Goal: Task Accomplishment & Management: Manage account settings

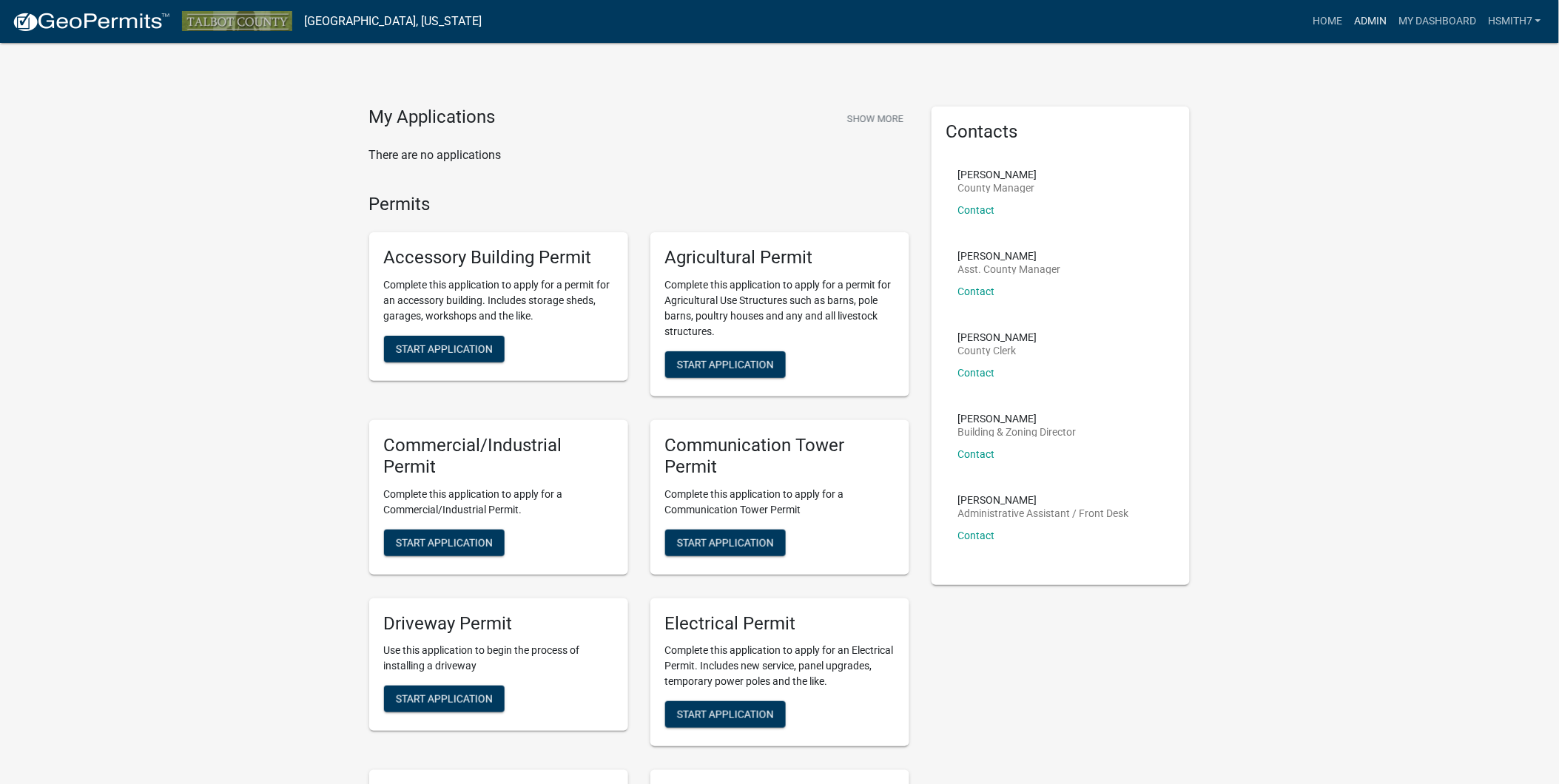
click at [1379, 15] on link "Admin" at bounding box center [1370, 21] width 44 height 28
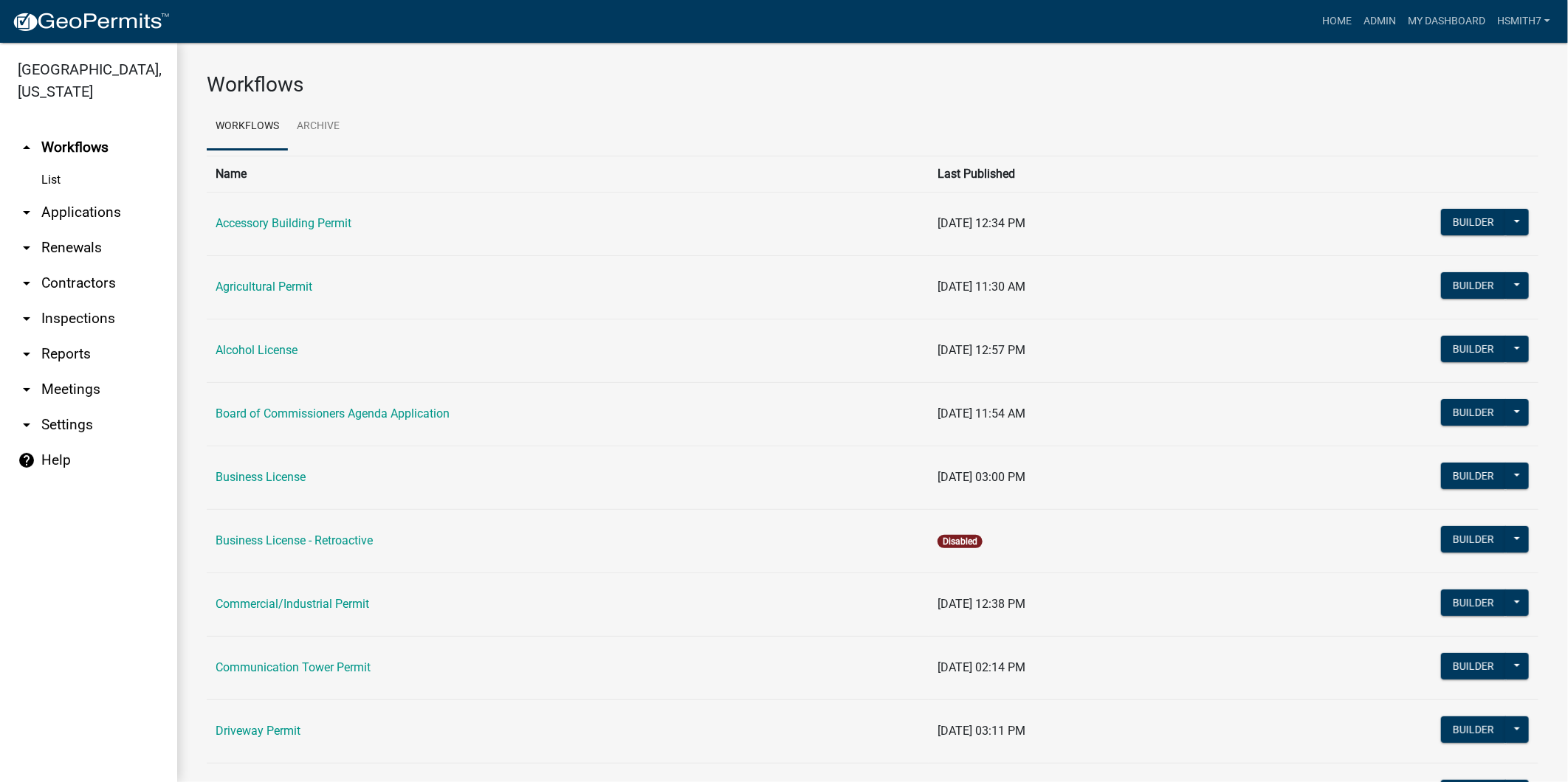
click at [87, 204] on link "arrow_drop_down Applications" at bounding box center [89, 212] width 177 height 35
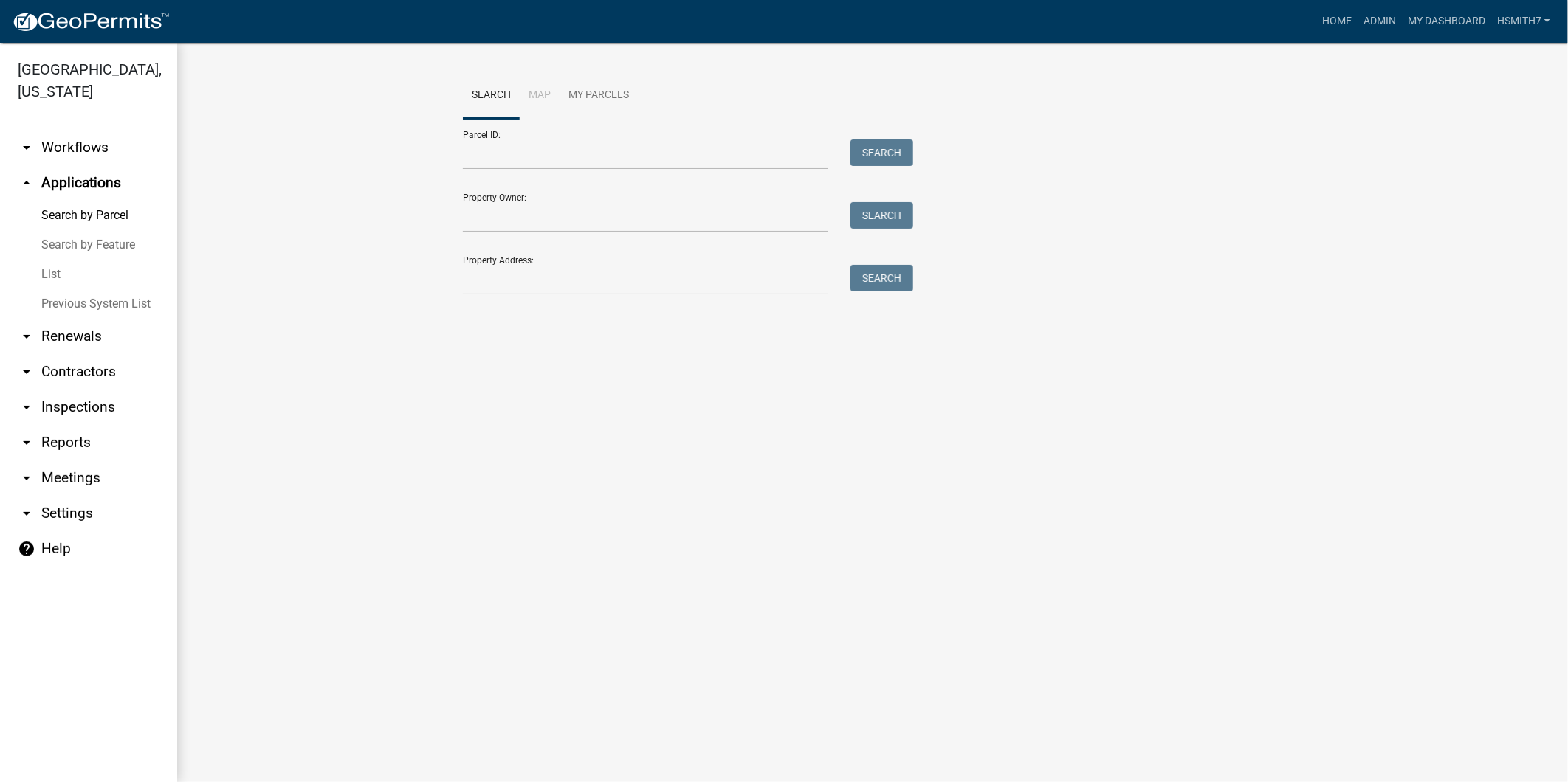
click at [581, 385] on main "Search Map My Parcels Parcel ID: Search Property Owner: Search Property Address…" at bounding box center [872, 412] width 1391 height 739
click at [69, 270] on link "List" at bounding box center [89, 274] width 177 height 29
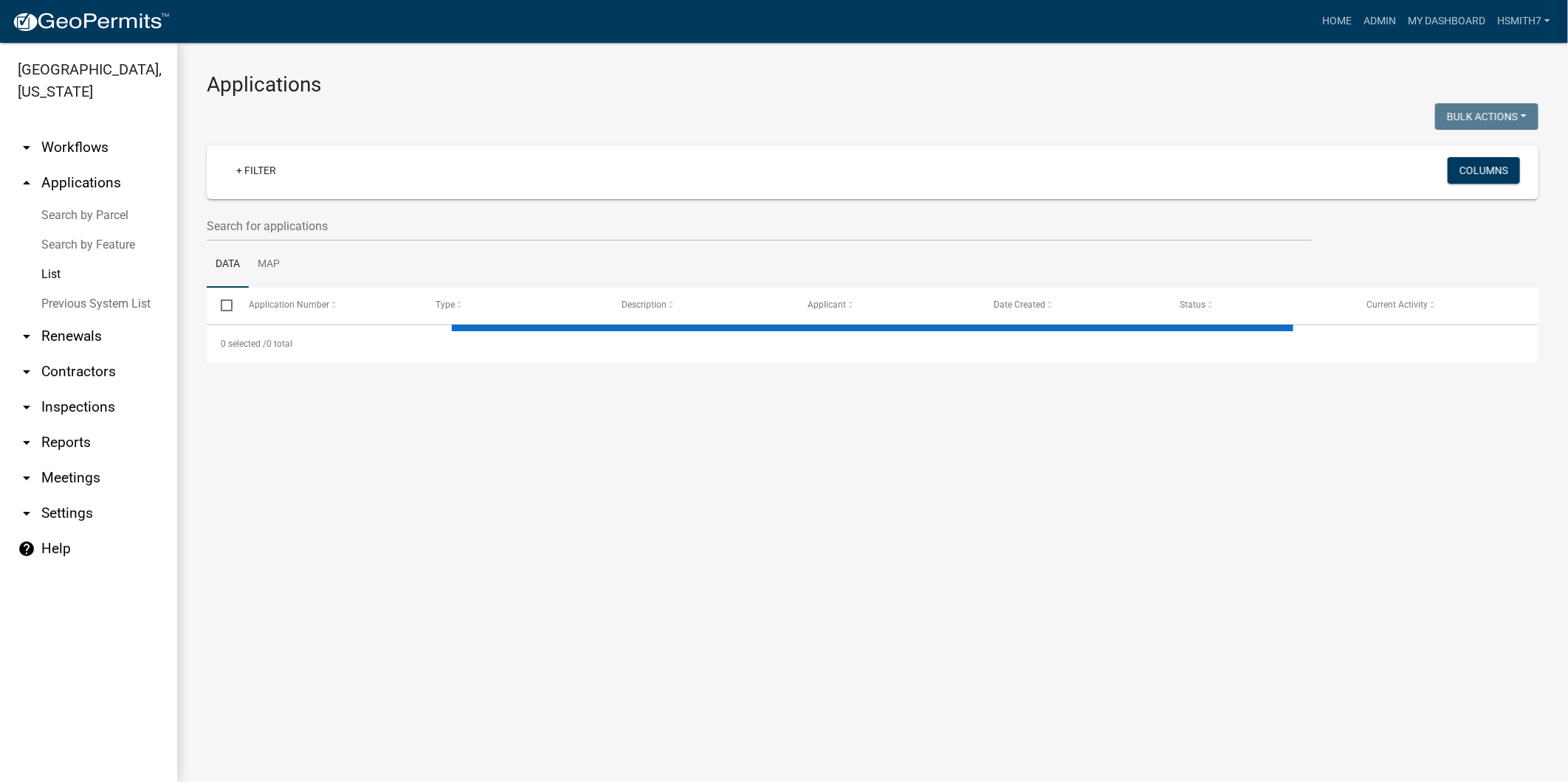
select select "3: 100"
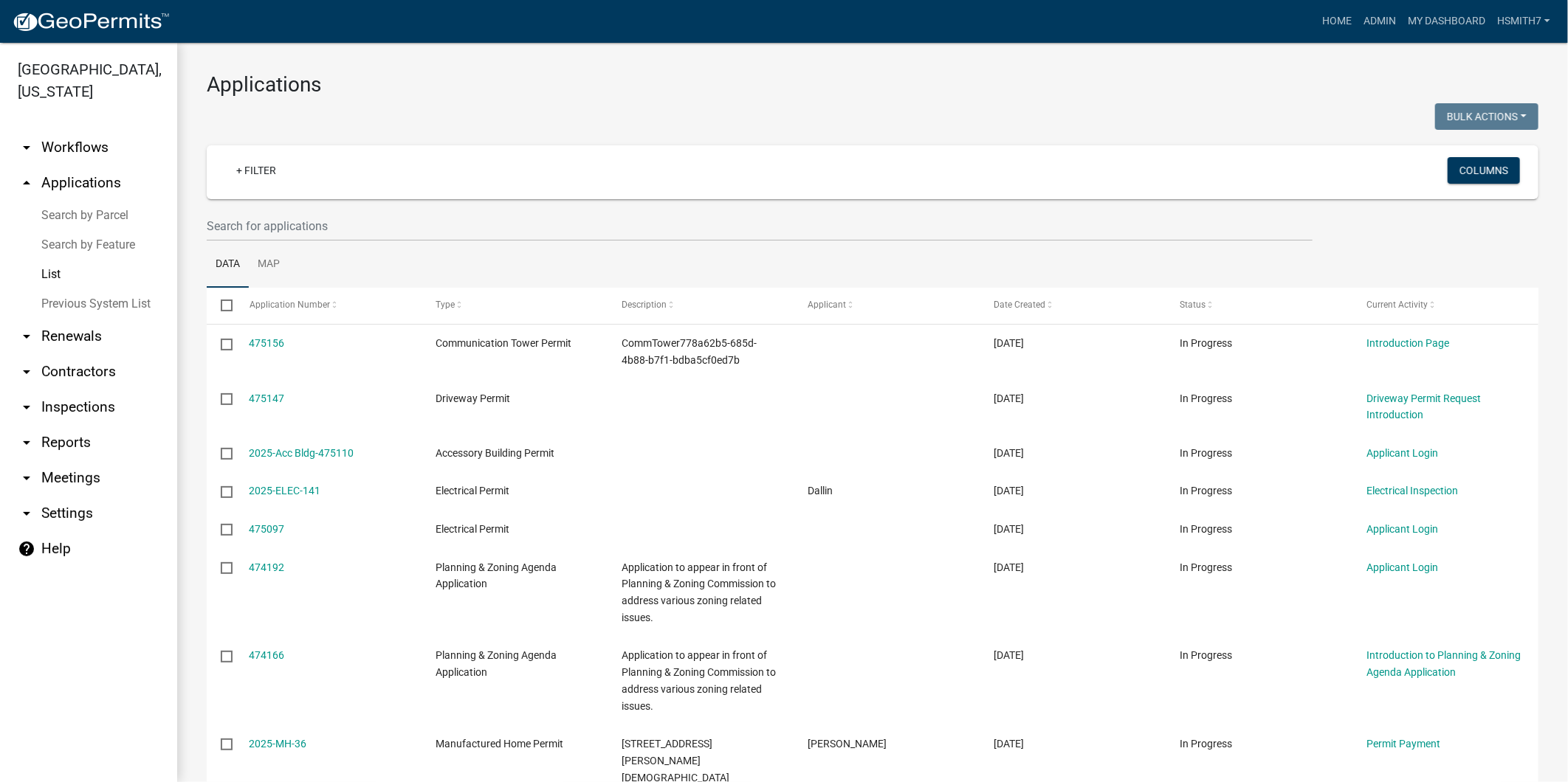
click at [219, 165] on div "+ Filter" at bounding box center [653, 172] width 879 height 30
click at [238, 172] on link "+ Filter" at bounding box center [256, 170] width 63 height 26
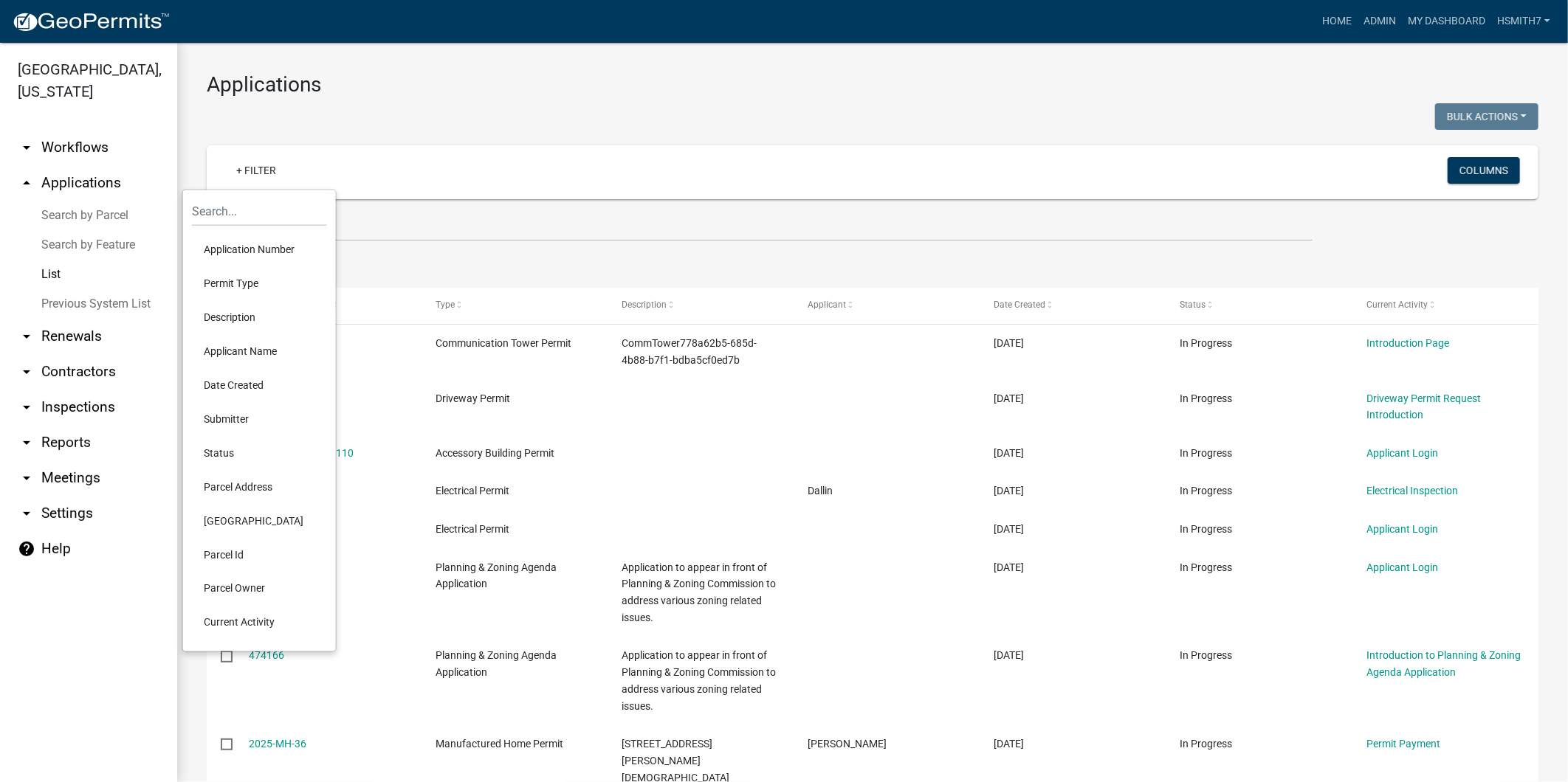
click at [263, 276] on li "Permit Type" at bounding box center [259, 283] width 135 height 34
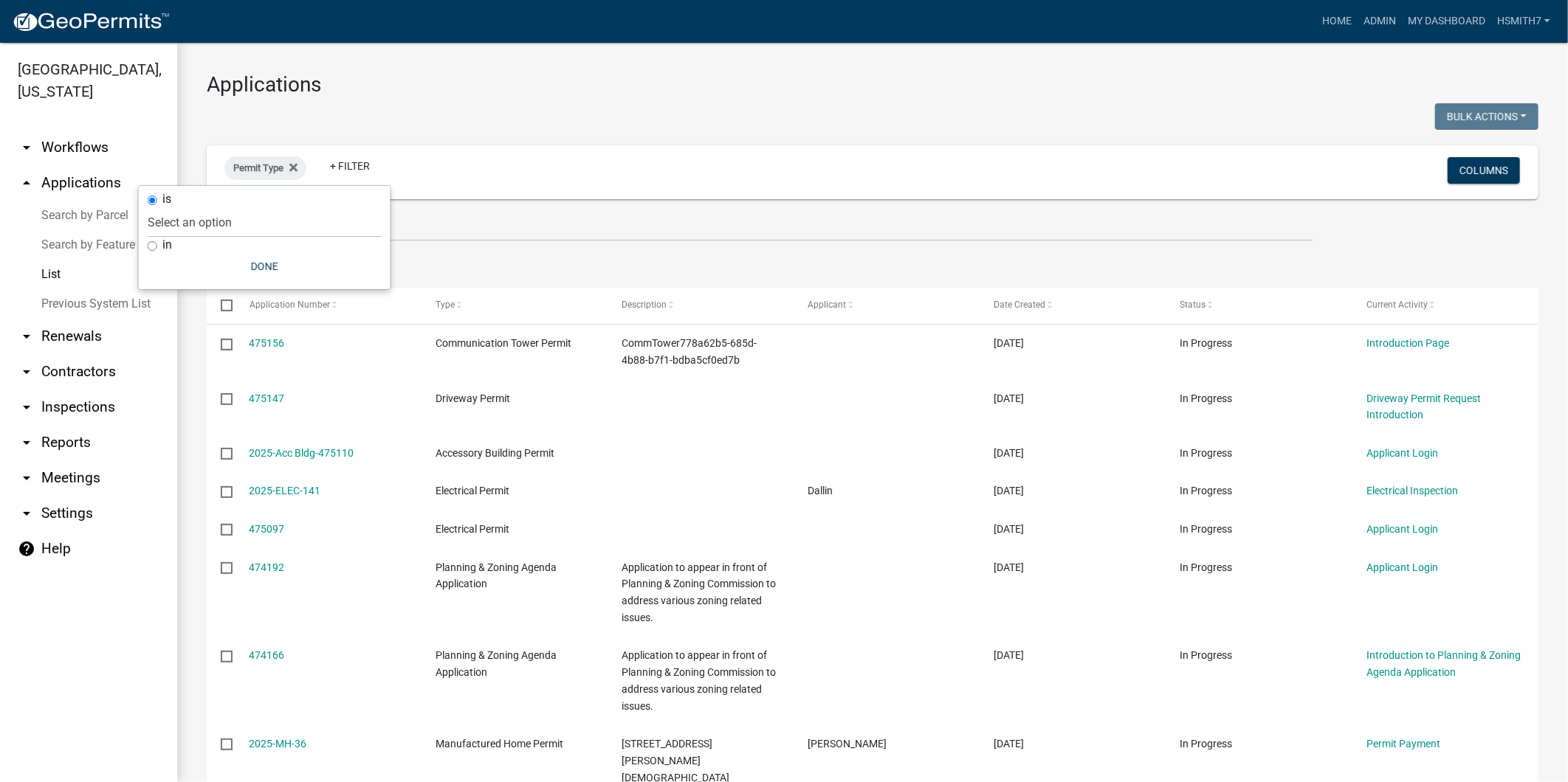
click at [165, 240] on label "in" at bounding box center [167, 245] width 10 height 12
click at [157, 241] on input "in" at bounding box center [152, 246] width 10 height 10
radio input "true"
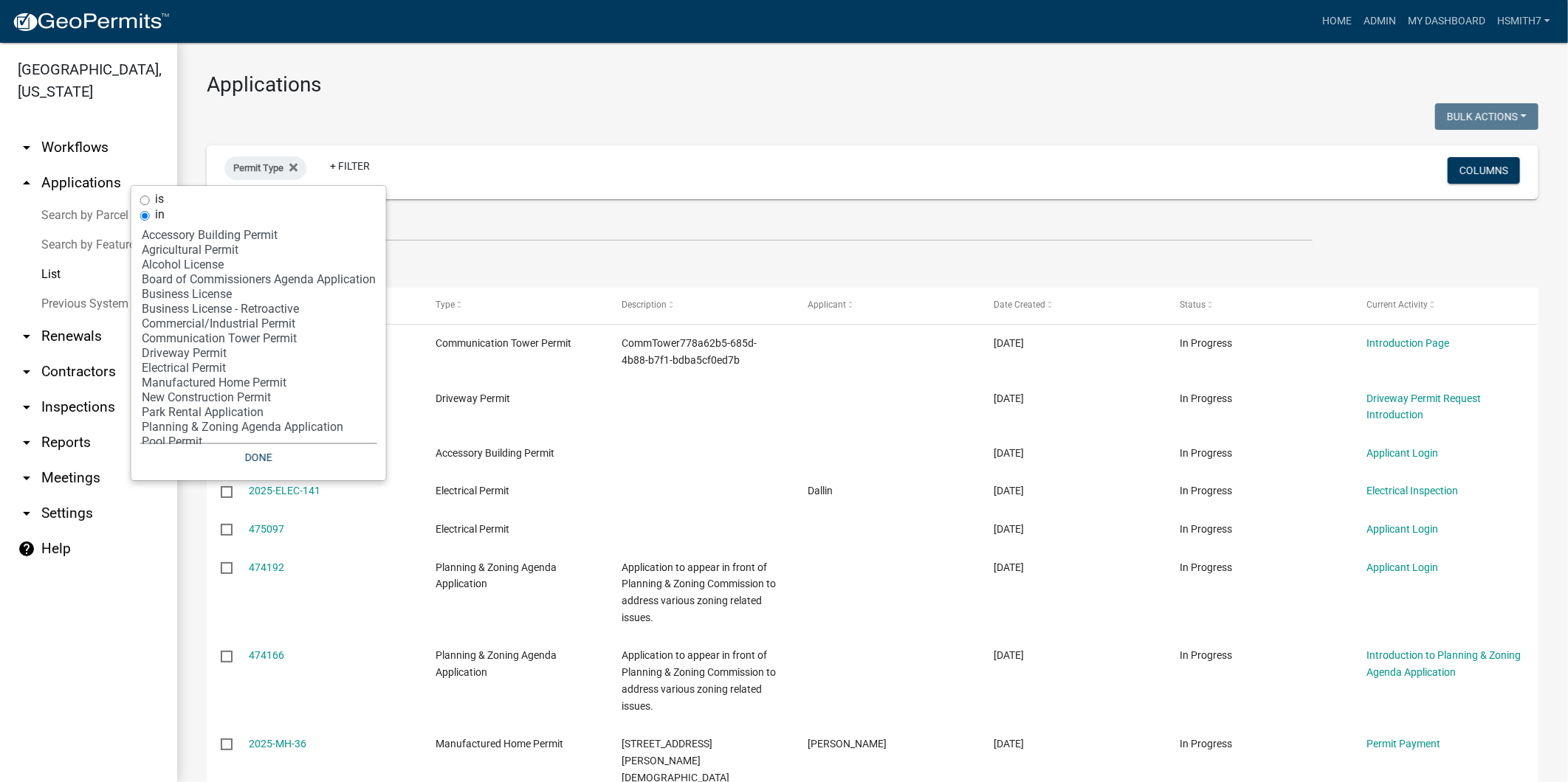
select select "11: 'dd78d371-1427-40dc-806a-1018b10d5d53'"
click at [252, 386] on option "Manufactured Home Permit" at bounding box center [258, 383] width 237 height 15
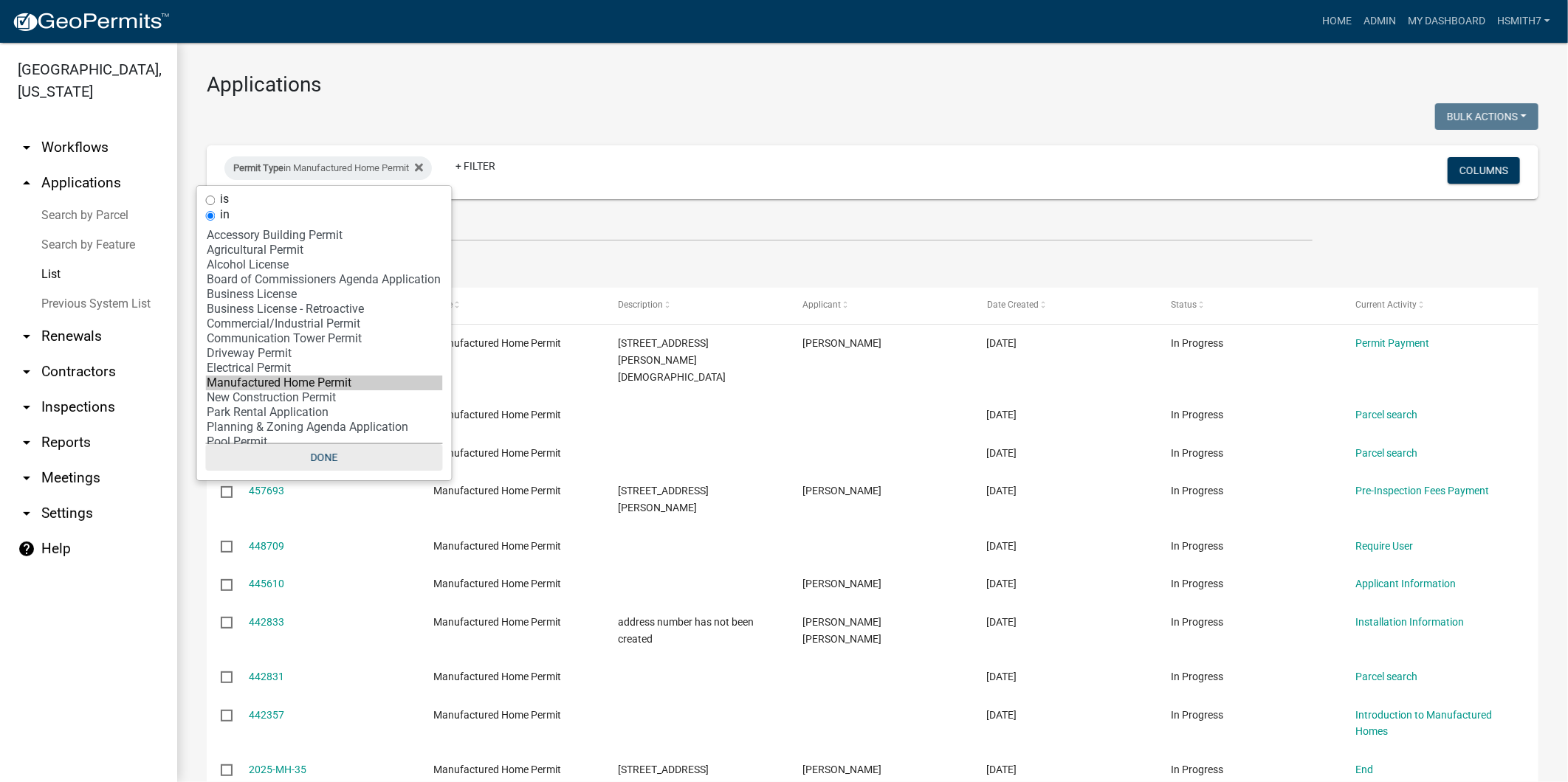
click at [342, 459] on button "Done" at bounding box center [324, 457] width 237 height 26
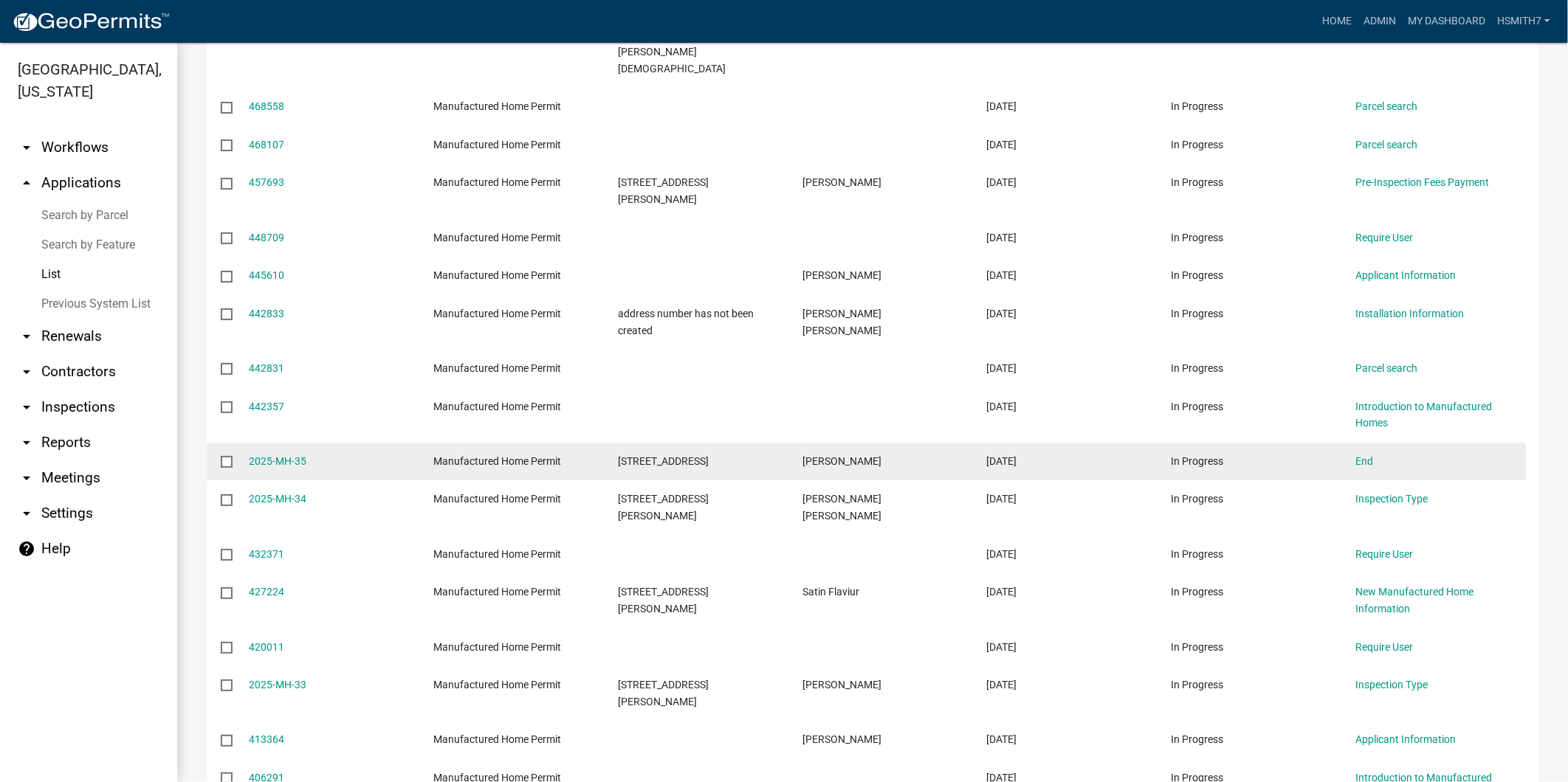
scroll to position [328, 0]
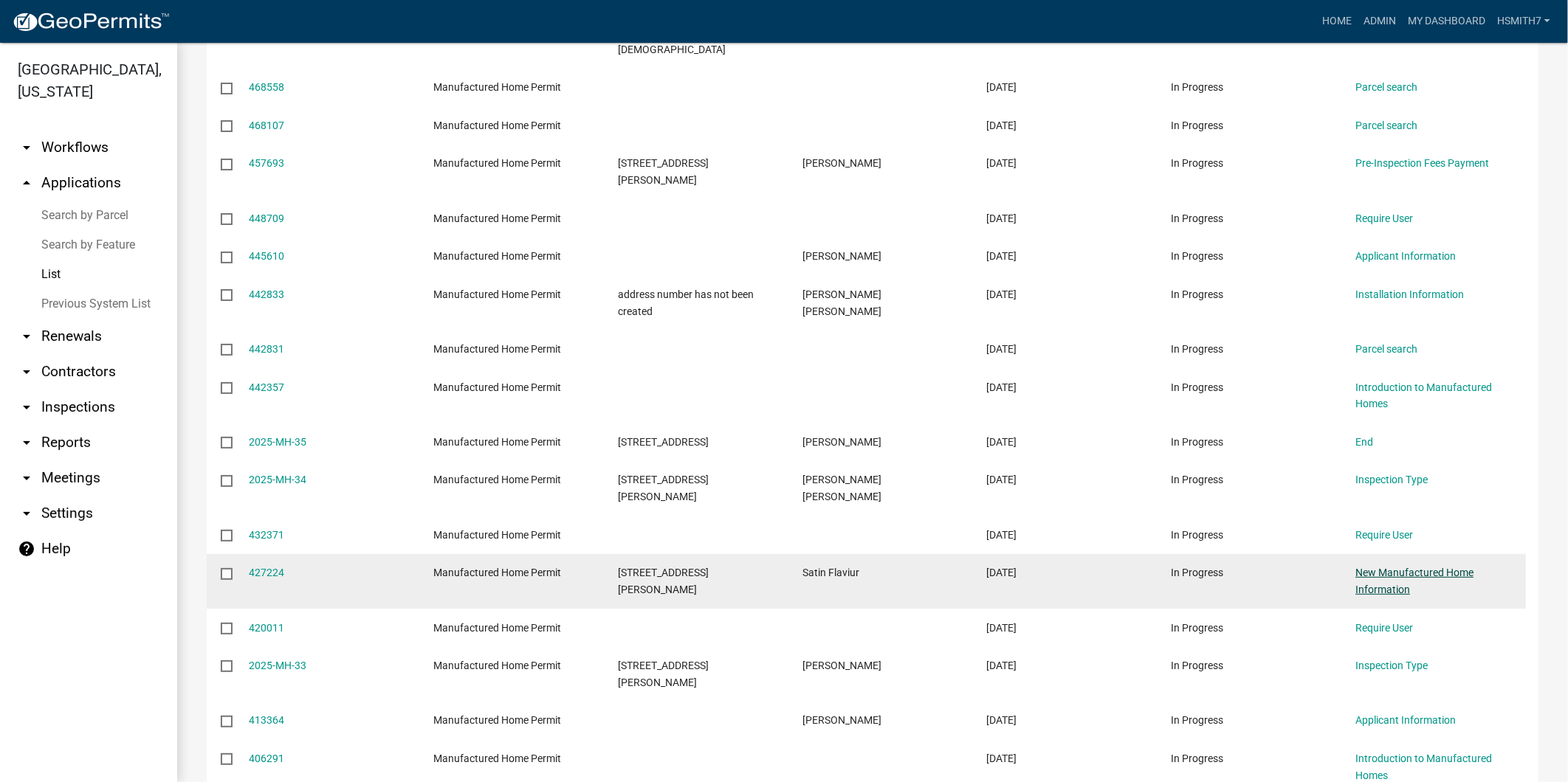
click at [1376, 566] on link "New Manufactured Home Information" at bounding box center [1414, 581] width 118 height 29
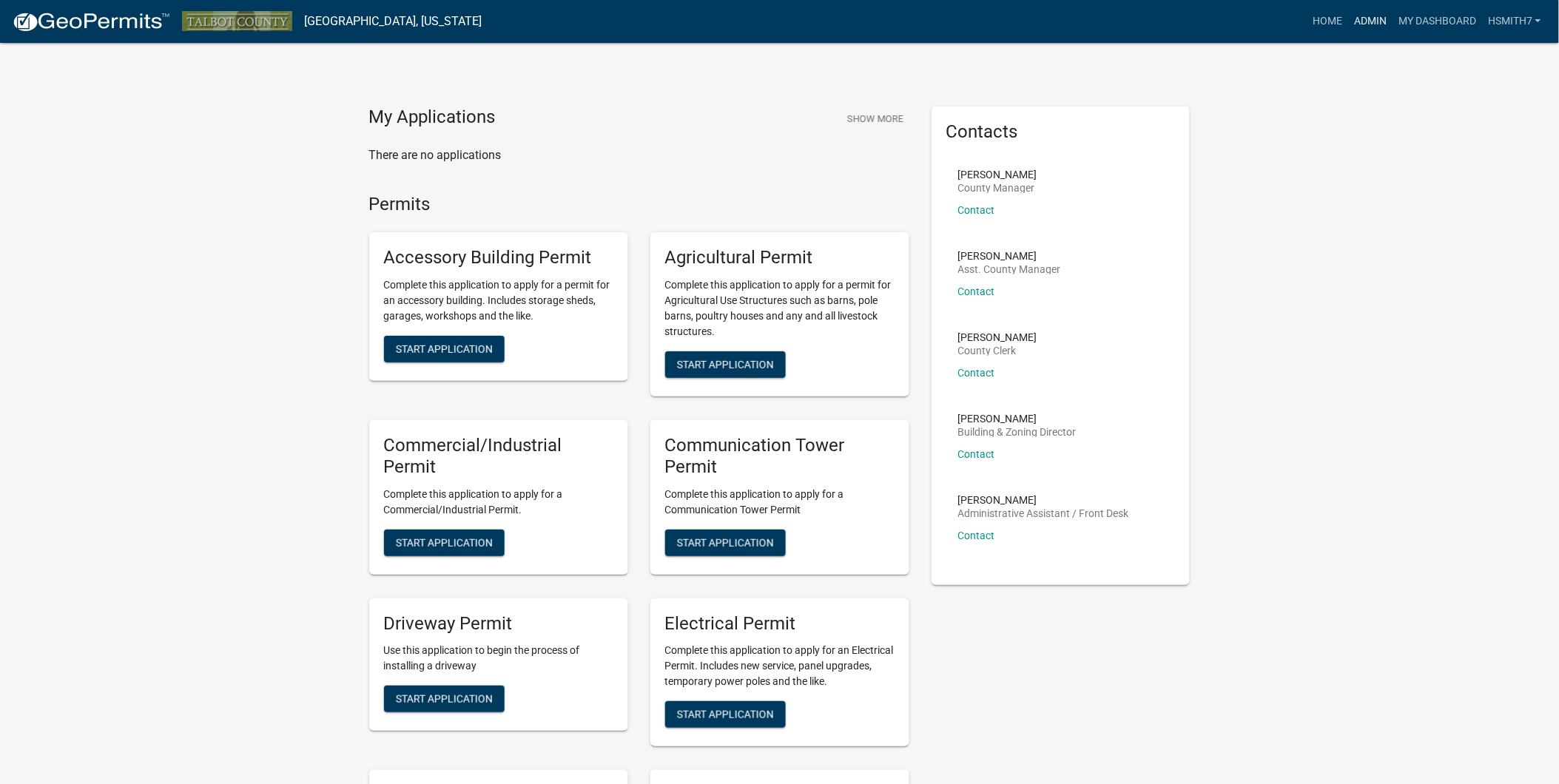
click at [1371, 17] on link "Admin" at bounding box center [1370, 21] width 44 height 28
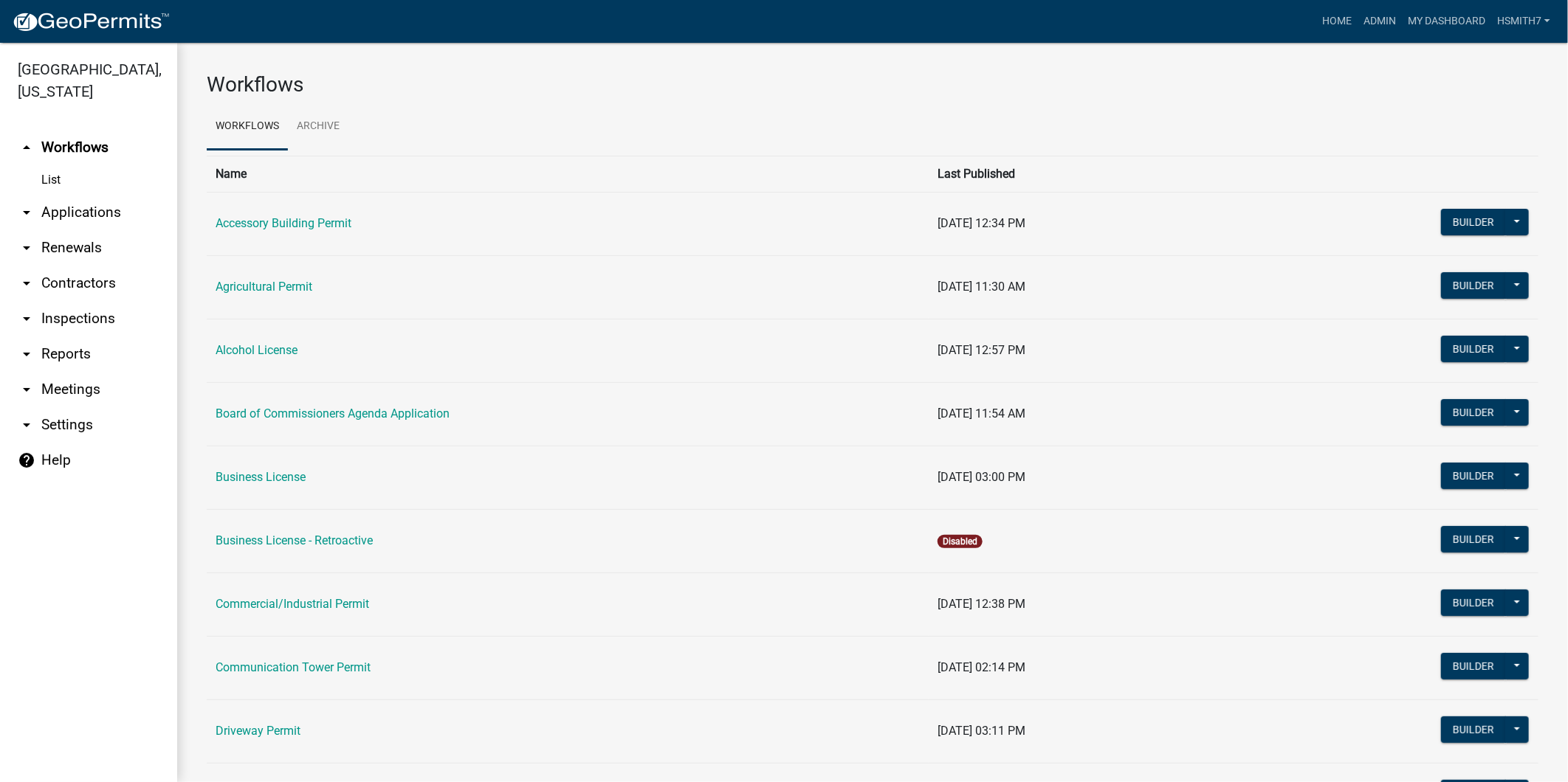
click at [71, 213] on link "arrow_drop_down Applications" at bounding box center [89, 212] width 177 height 35
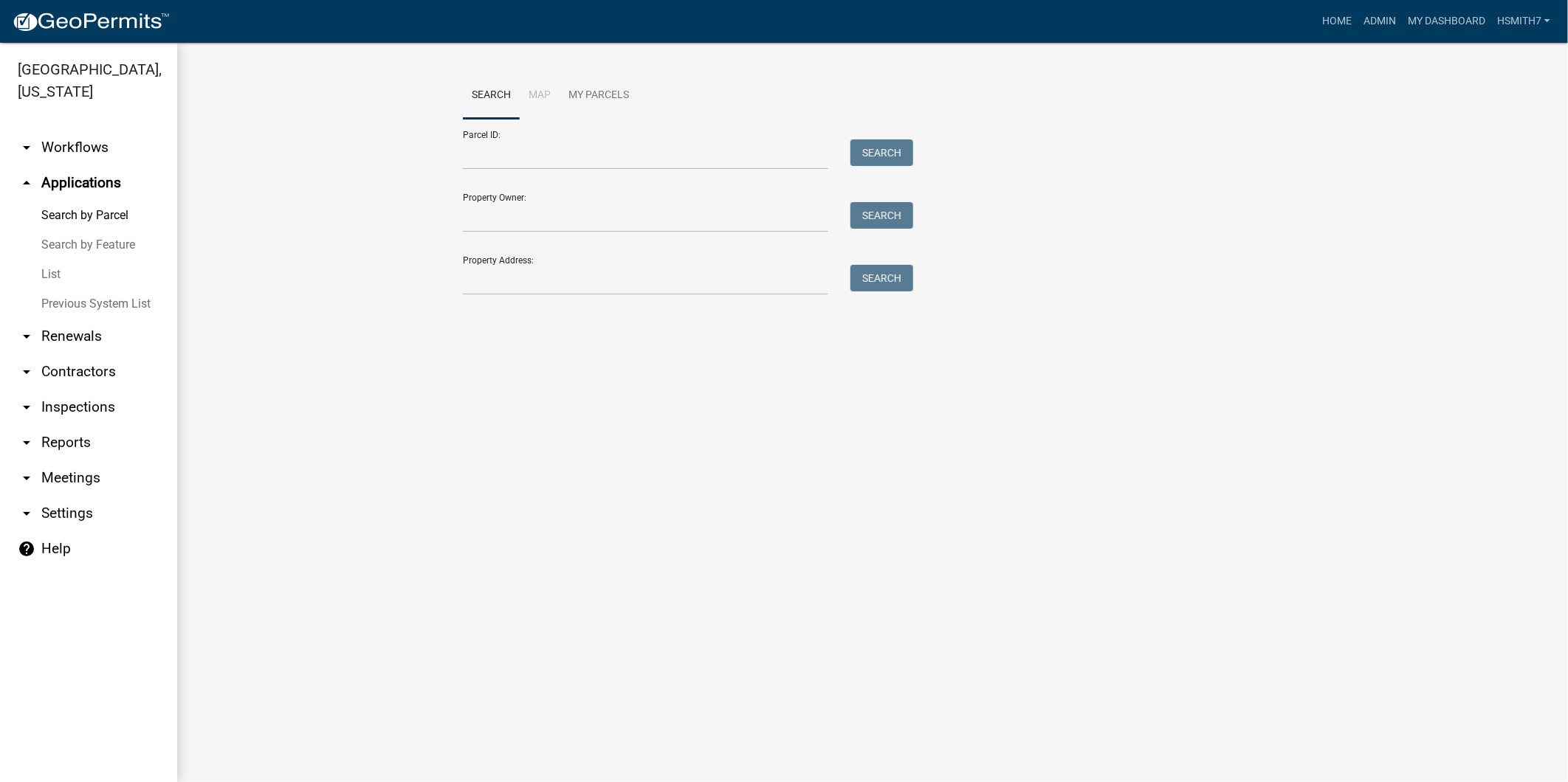
click at [49, 275] on link "List" at bounding box center [89, 274] width 177 height 29
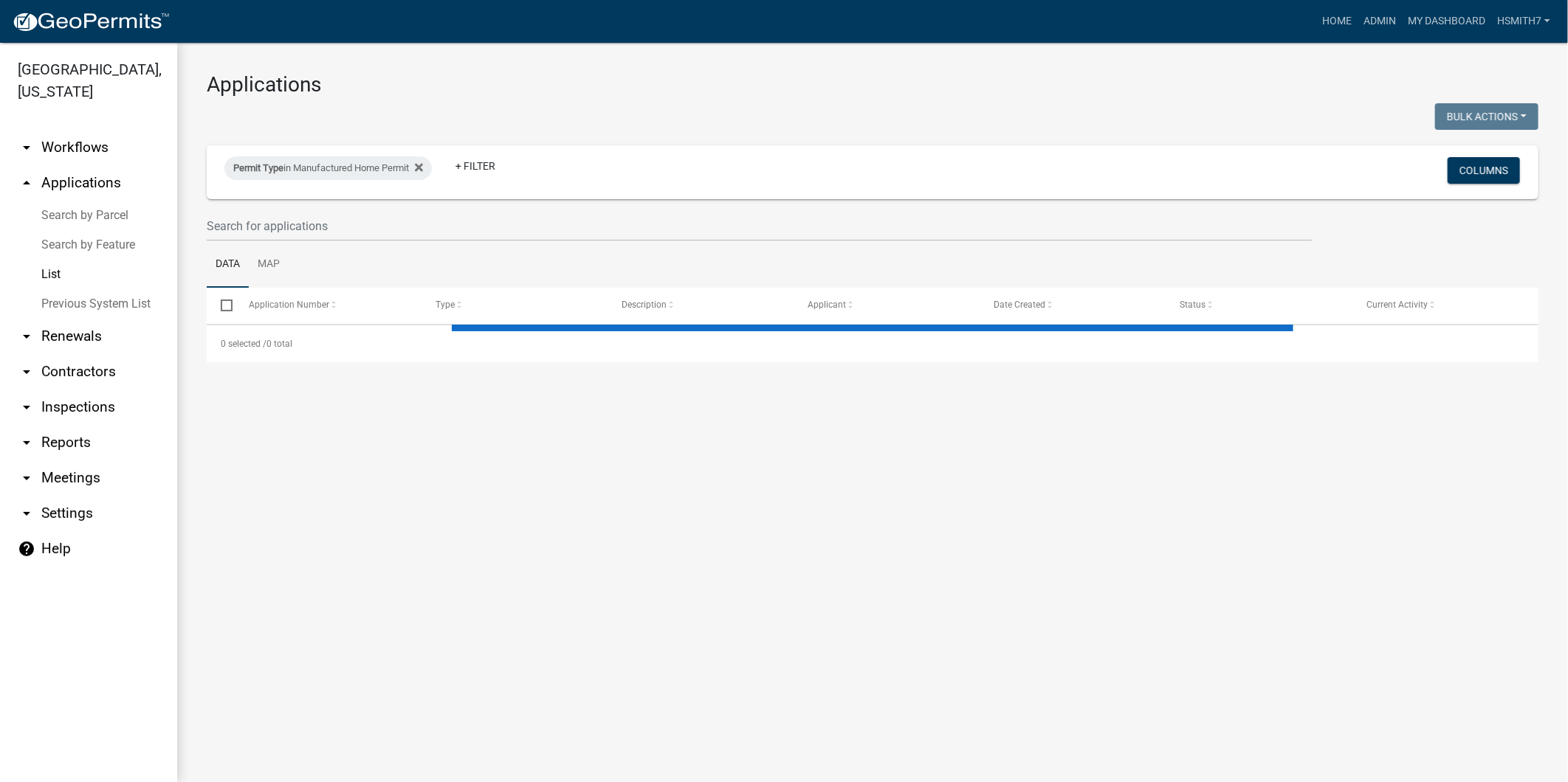
select select "3: 100"
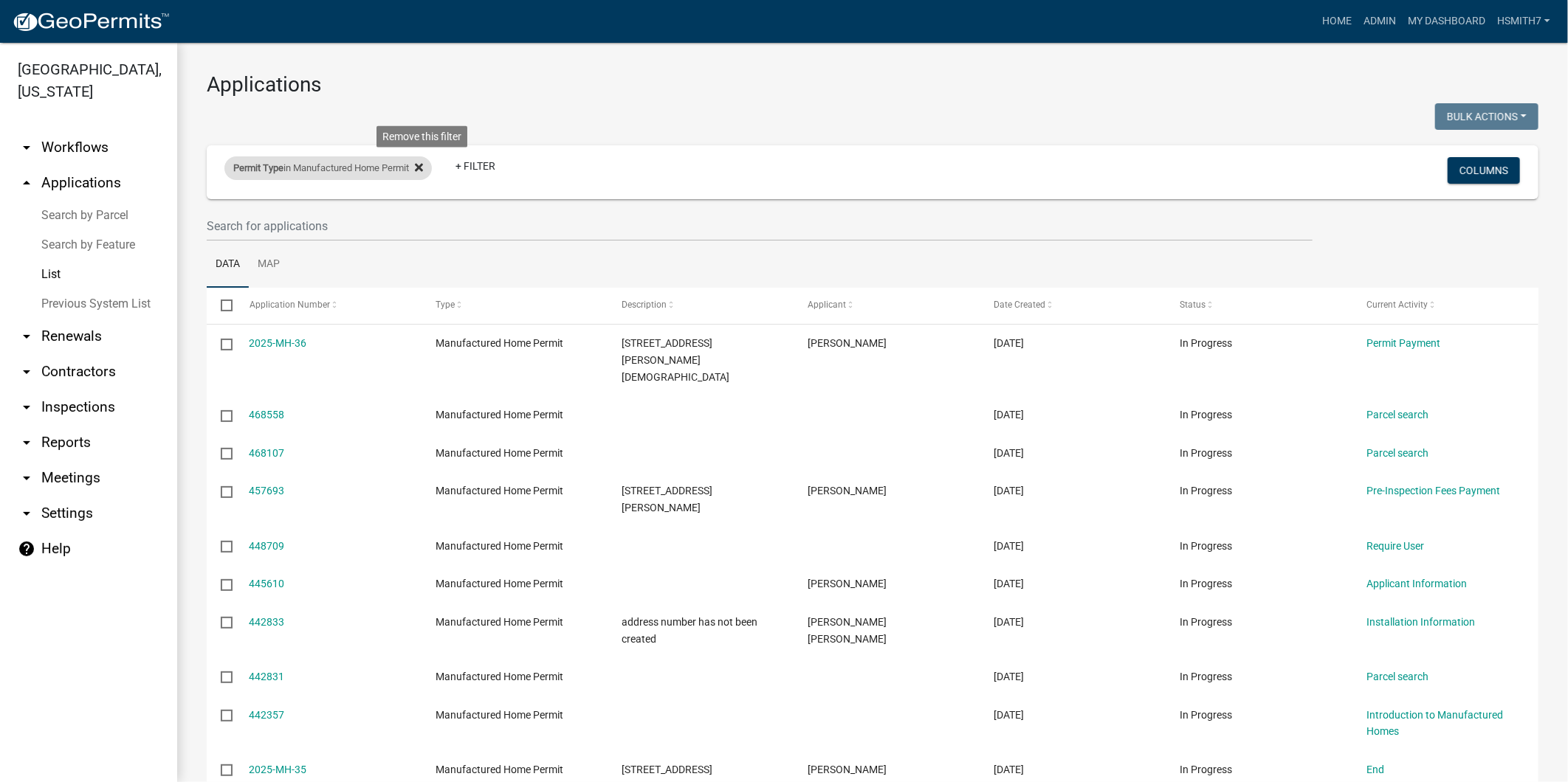
click at [421, 168] on icon at bounding box center [418, 168] width 8 height 12
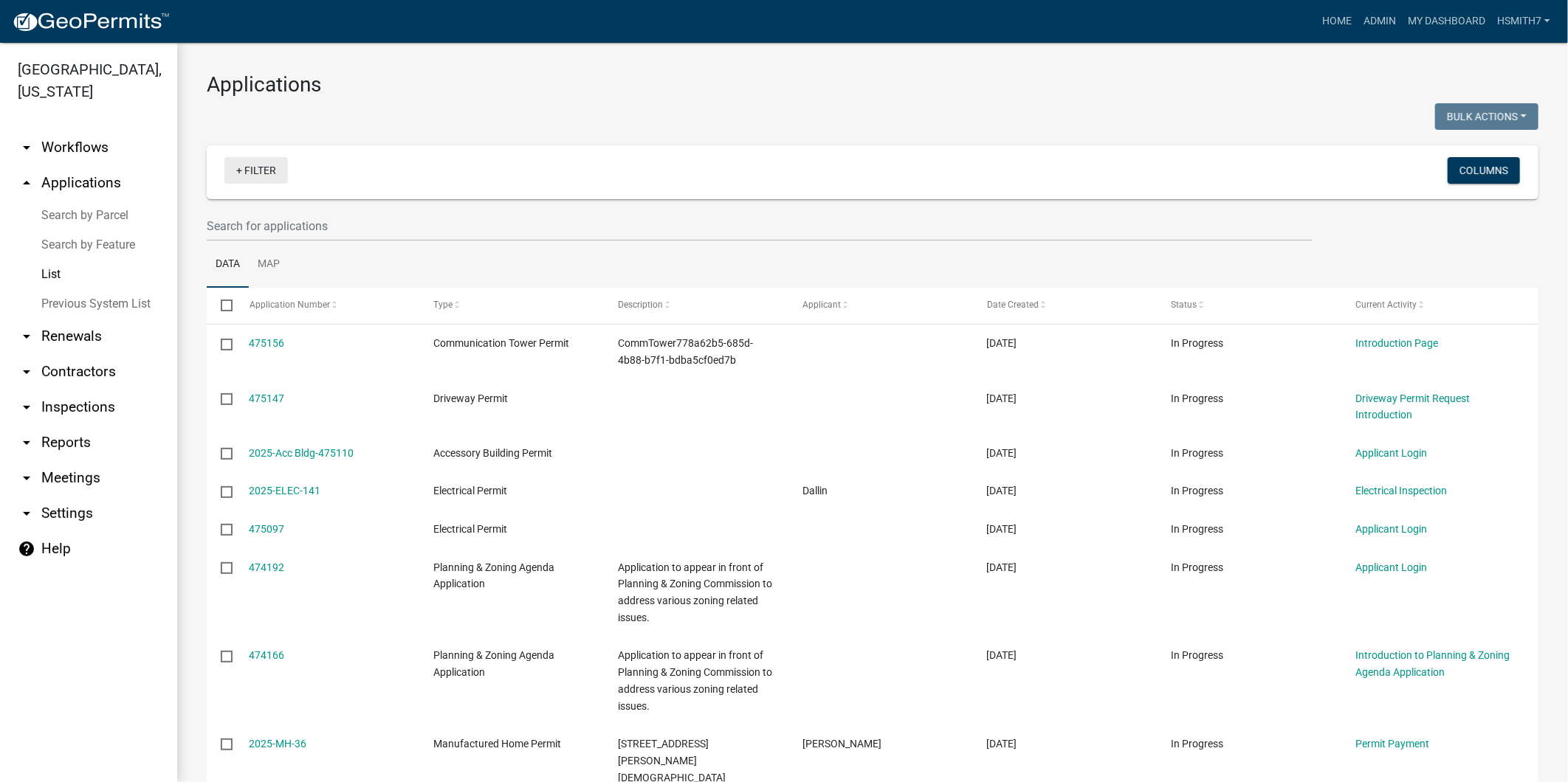
click at [249, 171] on link "+ Filter" at bounding box center [256, 170] width 63 height 26
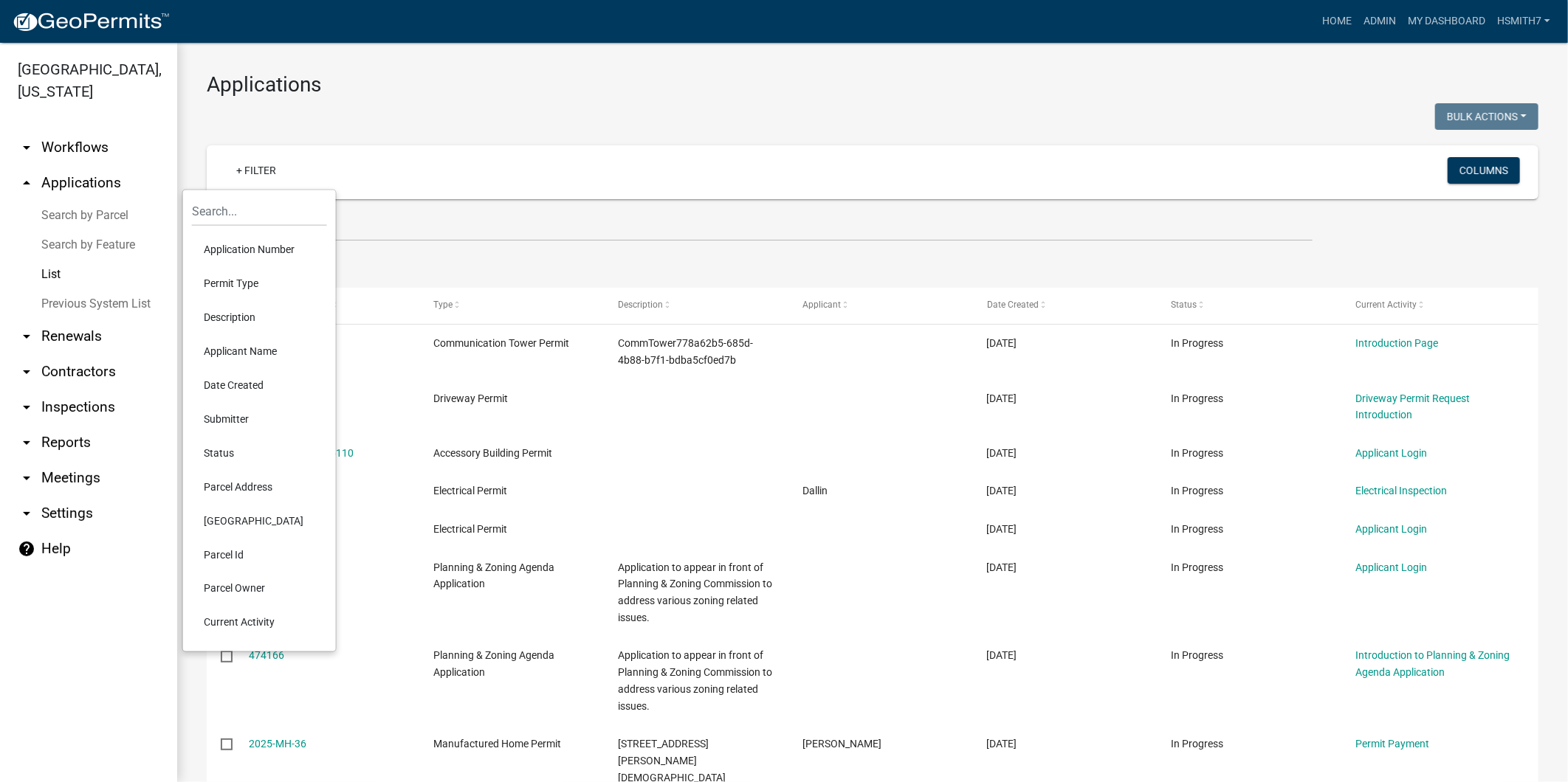
drag, startPoint x: 254, startPoint y: 251, endPoint x: 227, endPoint y: 277, distance: 37.5
click at [228, 280] on li "Permit Type" at bounding box center [259, 283] width 135 height 34
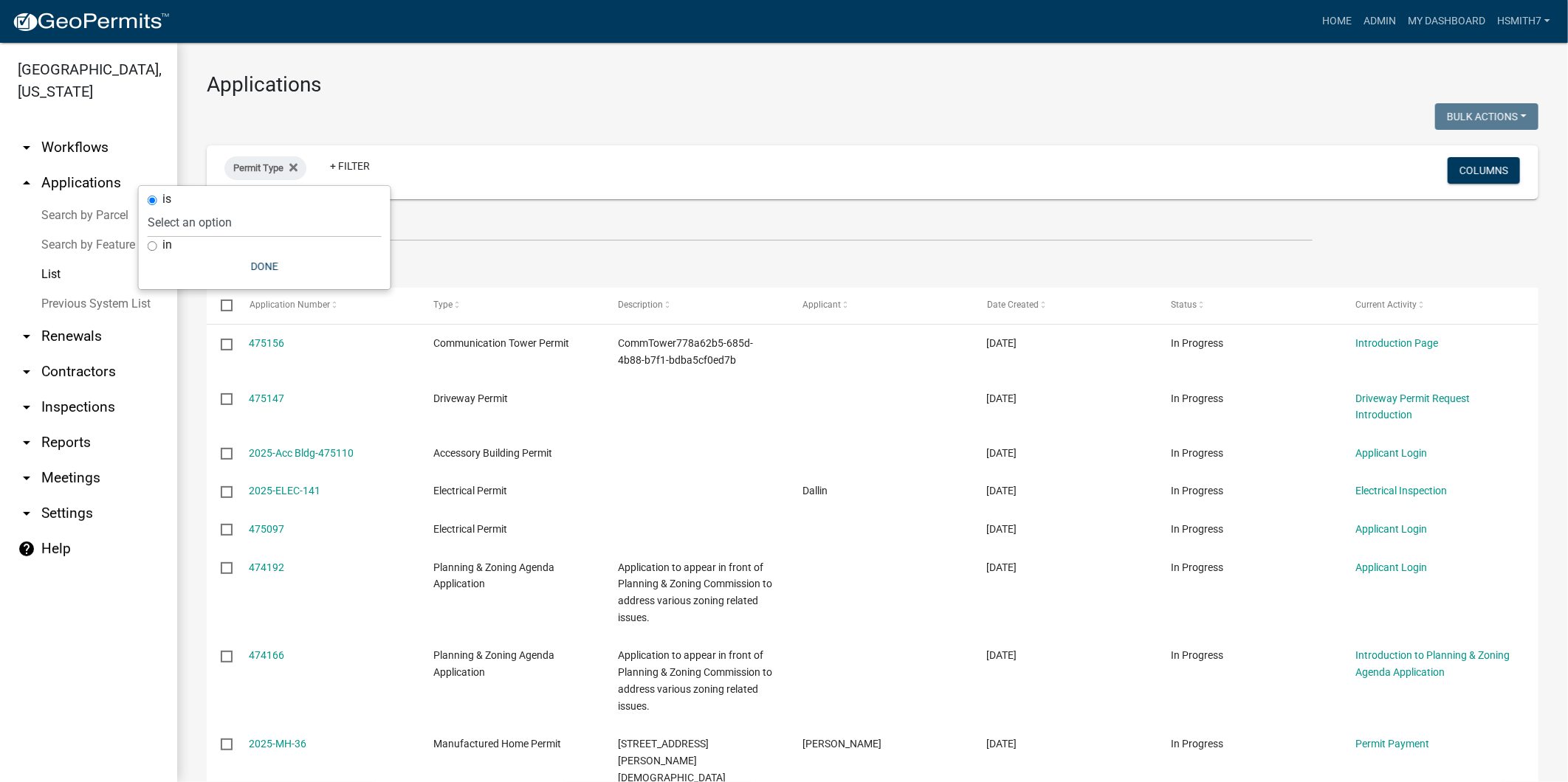
click at [160, 243] on div "in" at bounding box center [264, 245] width 234 height 16
click at [156, 247] on input "in" at bounding box center [152, 246] width 10 height 10
radio input "true"
select select
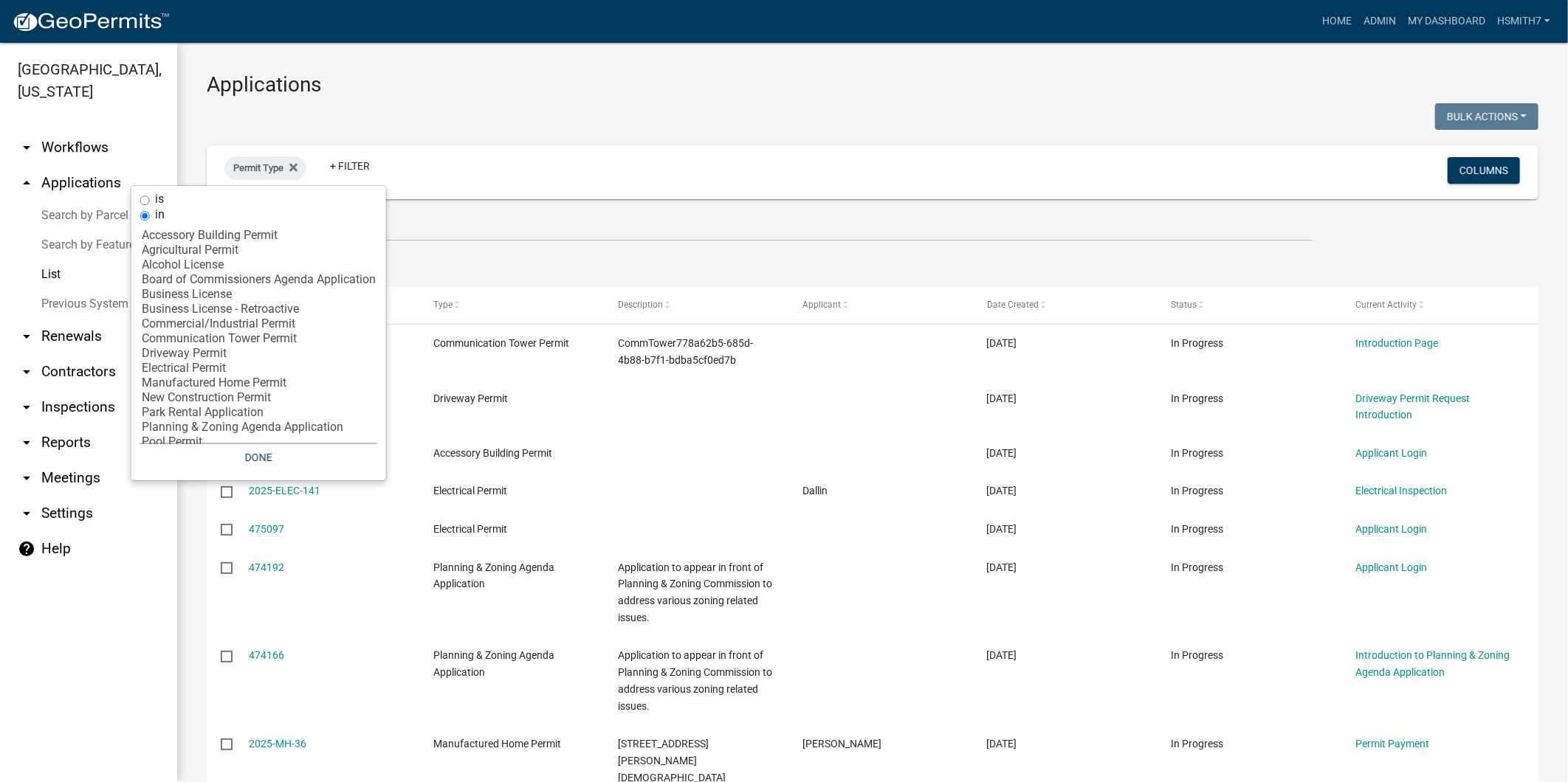
drag, startPoint x: 156, startPoint y: 247, endPoint x: 138, endPoint y: 300, distance: 56.0
click at [138, 300] on div "is in Select an option Accessory Building Permit Agricultural Permit Alcohol Li…" at bounding box center [258, 334] width 255 height 294
click at [261, 462] on button "Done" at bounding box center [258, 457] width 237 height 26
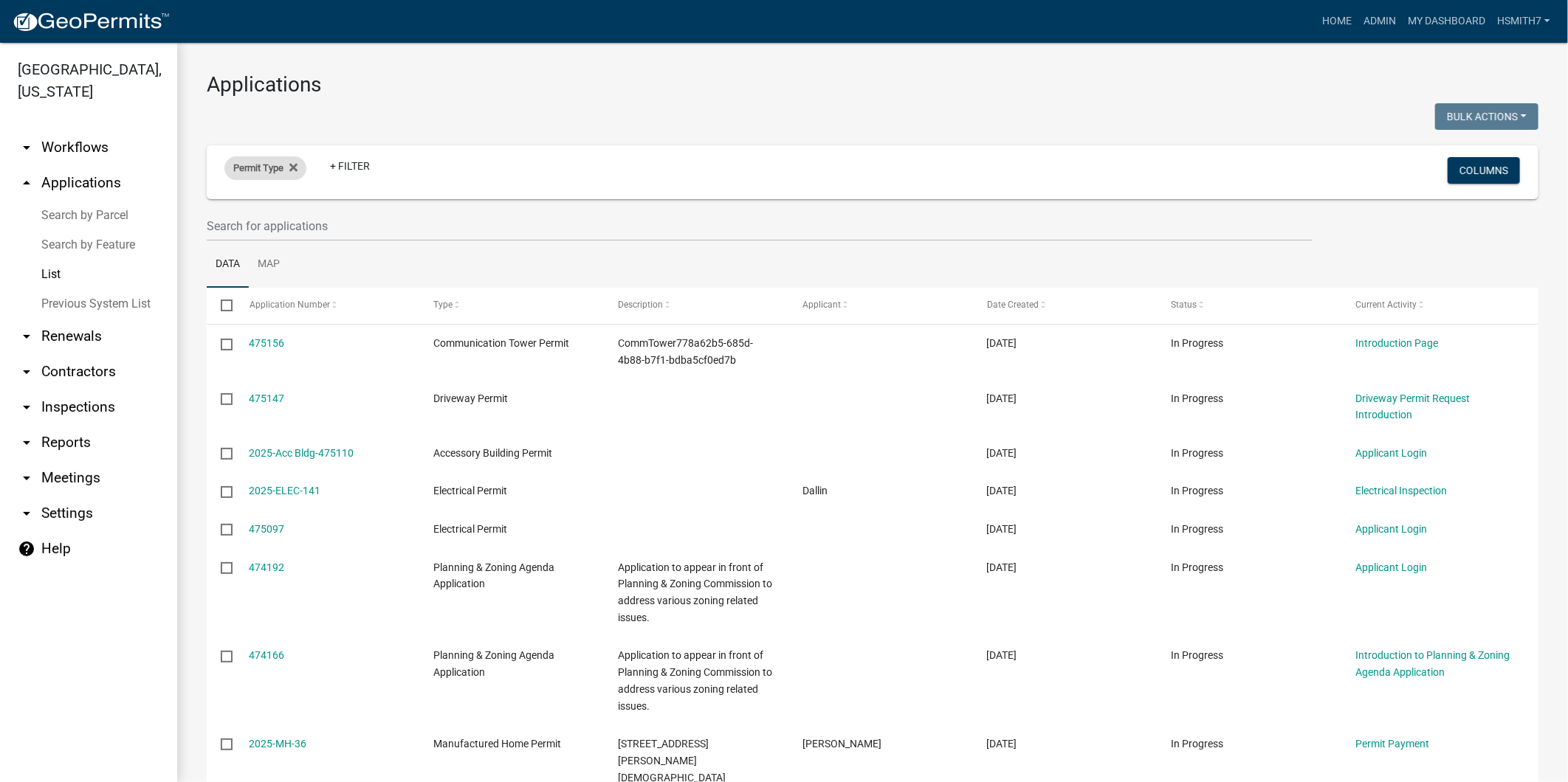
click at [267, 168] on span "Permit Type" at bounding box center [258, 168] width 50 height 11
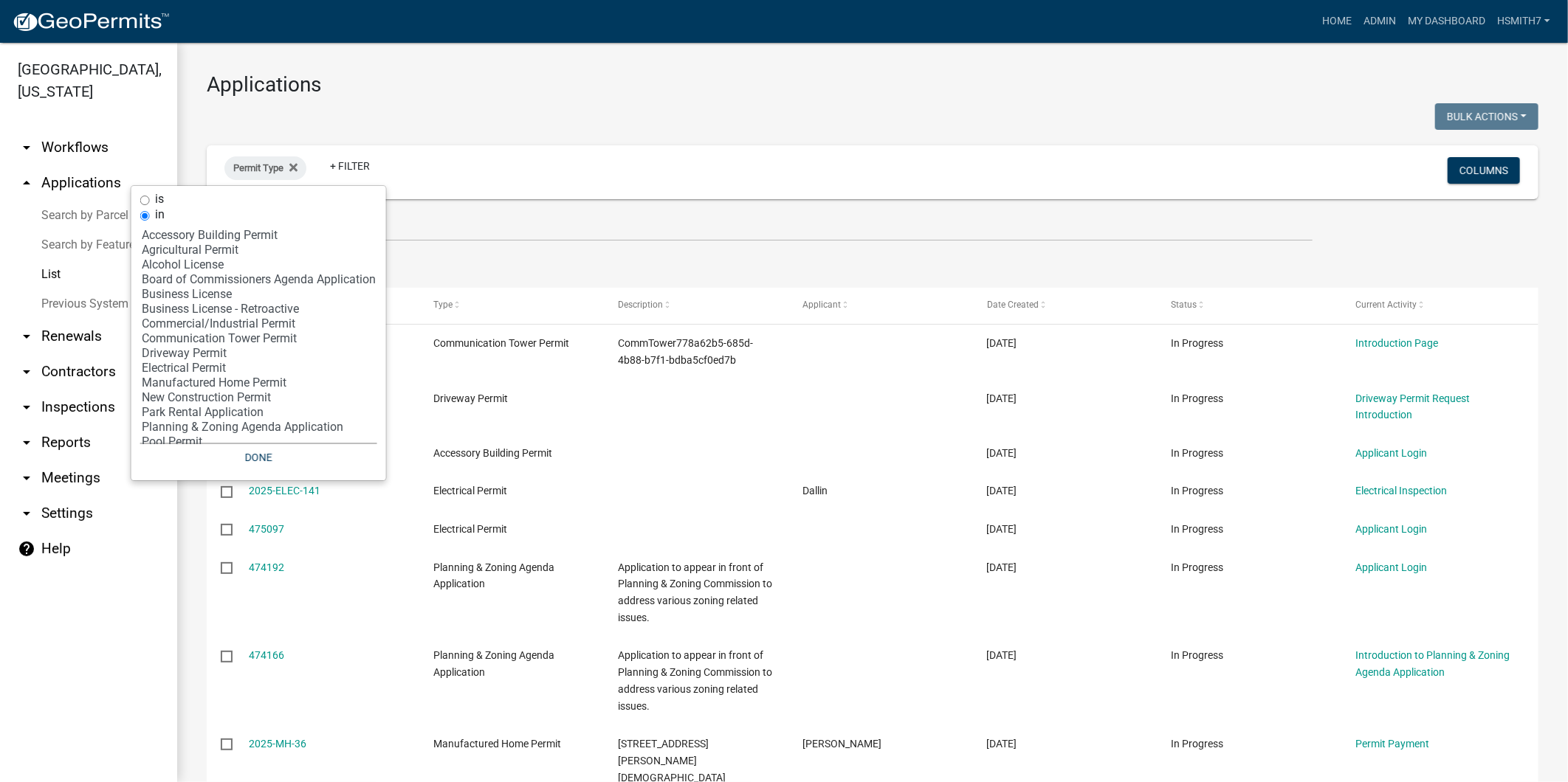
select select "5: 'a34148b1-d8b2-4557-84aa-00194bc85a9c'"
click at [174, 297] on option "Business License" at bounding box center [258, 294] width 237 height 15
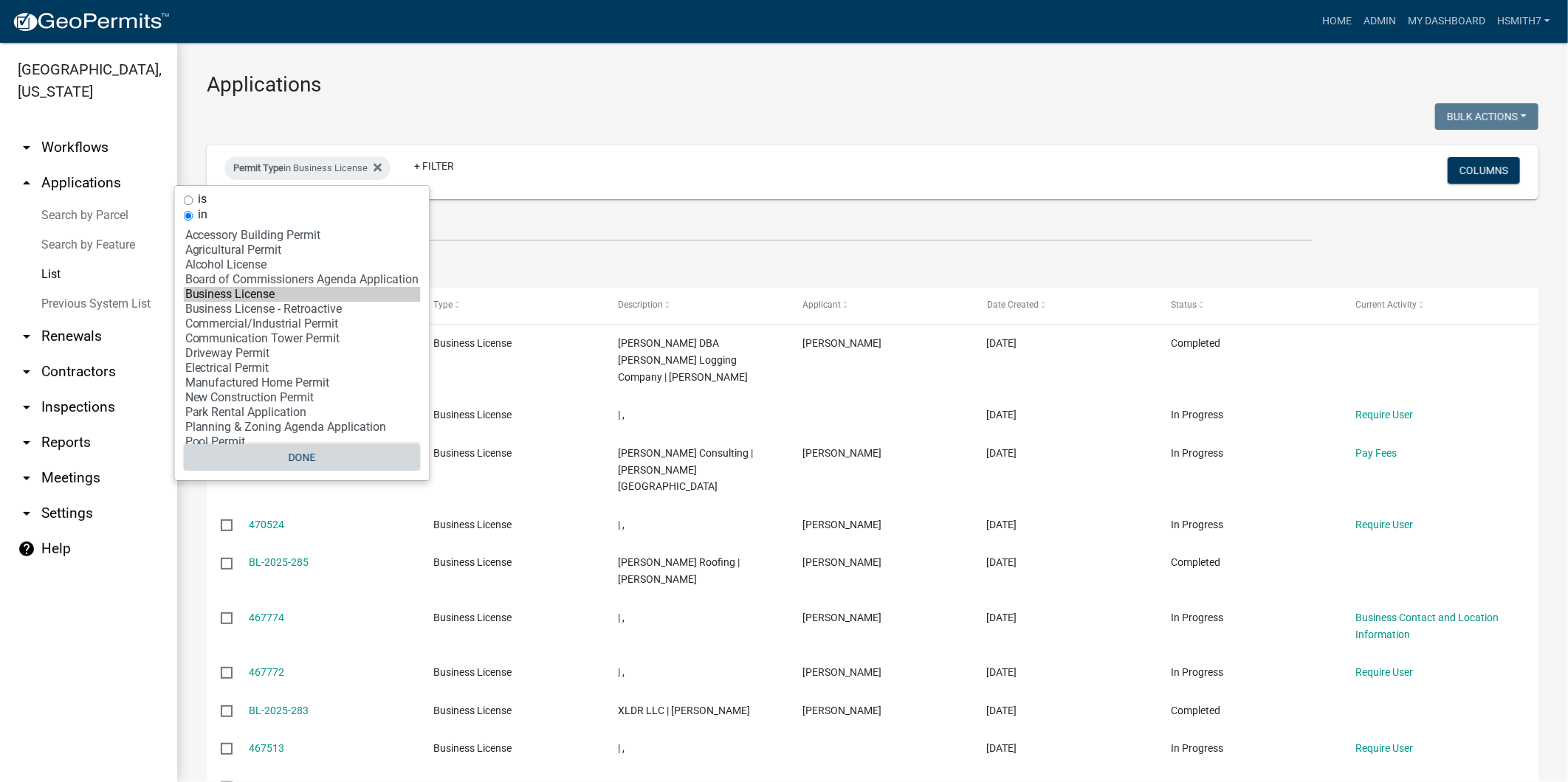
click at [294, 458] on button "Done" at bounding box center [302, 457] width 237 height 26
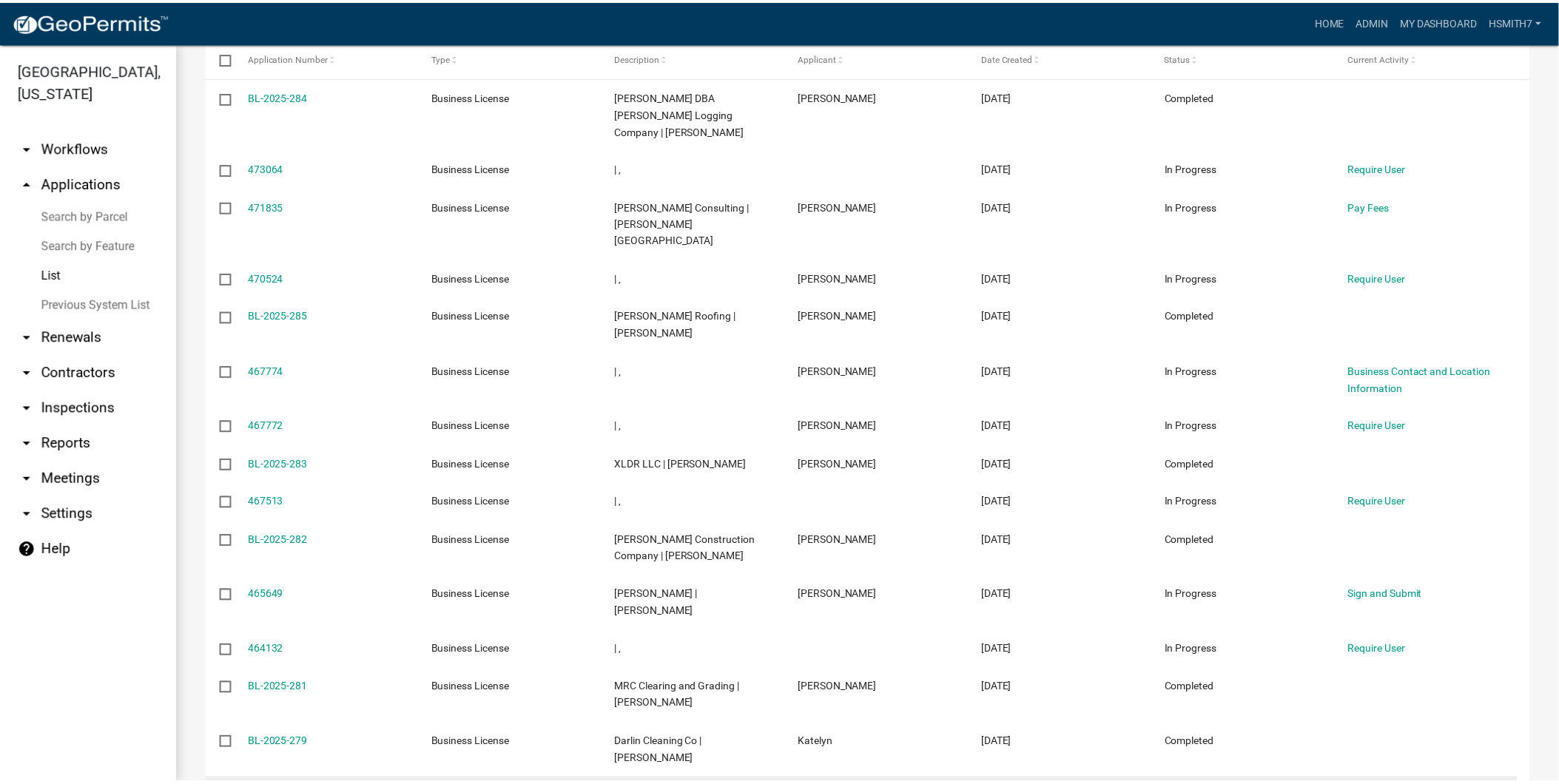
scroll to position [493, 0]
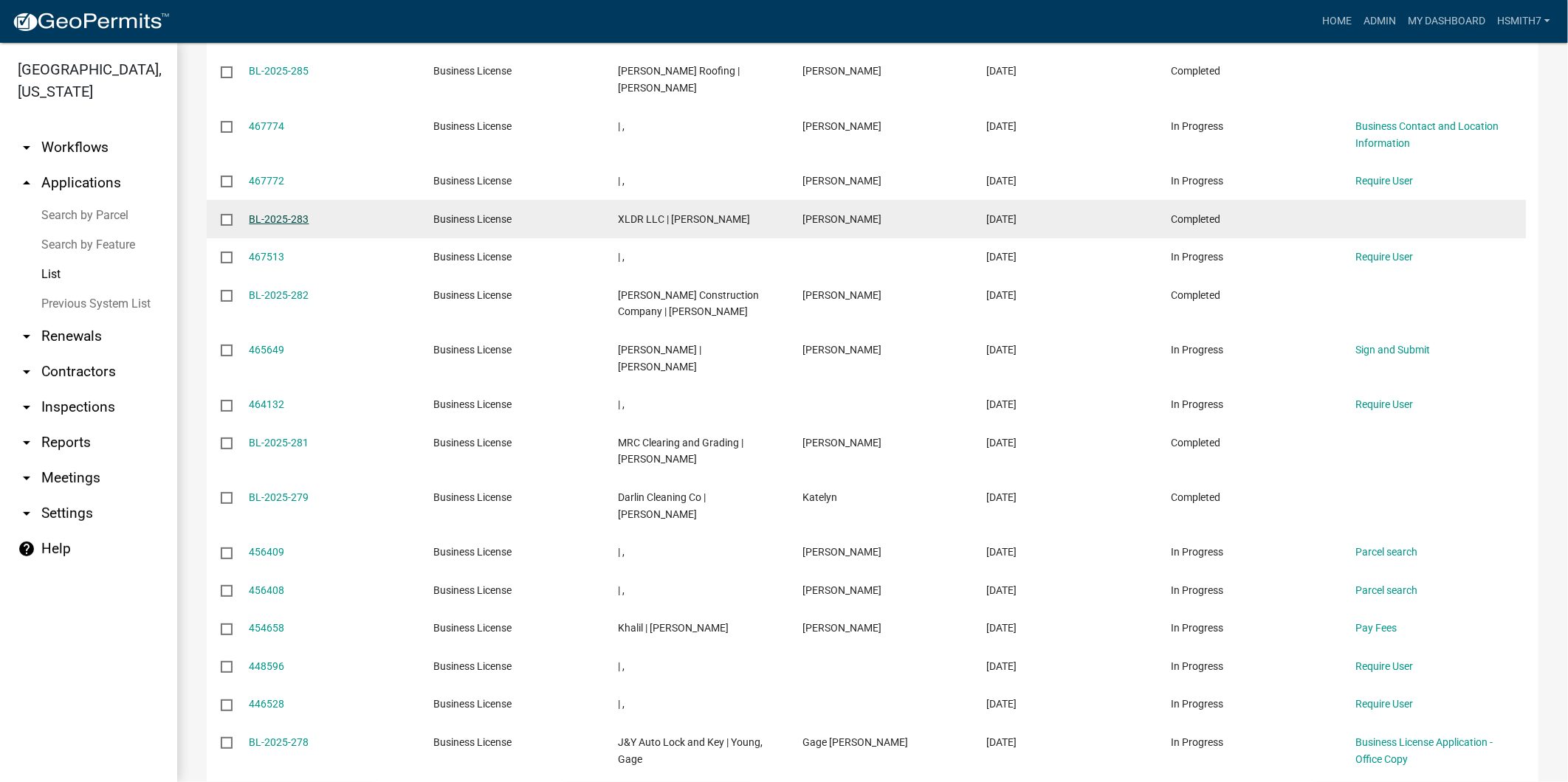
click at [275, 213] on link "BL-2025-283" at bounding box center [279, 219] width 60 height 12
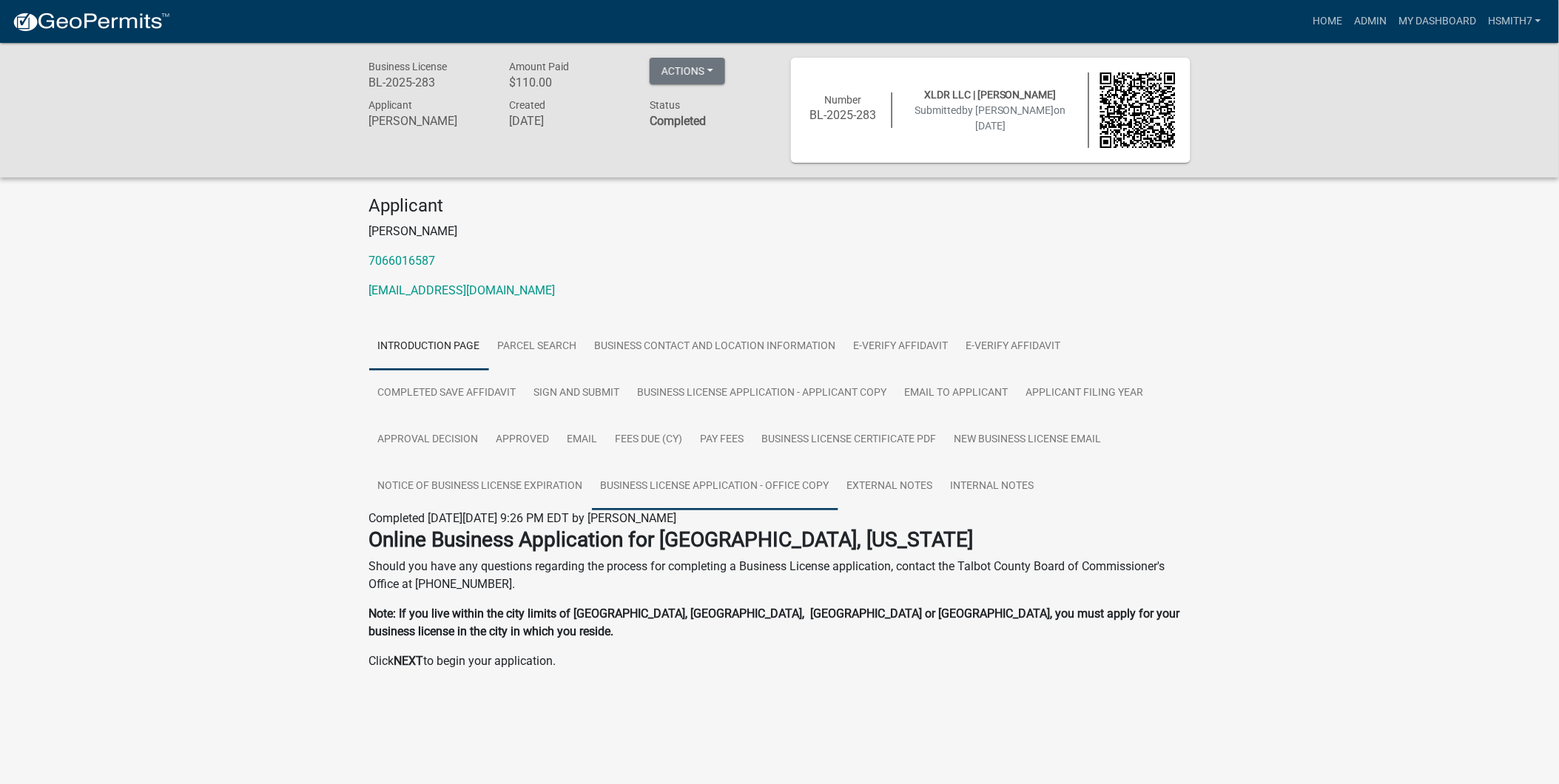
click at [755, 497] on link "Business License Application - Office Copy" at bounding box center [715, 487] width 246 height 47
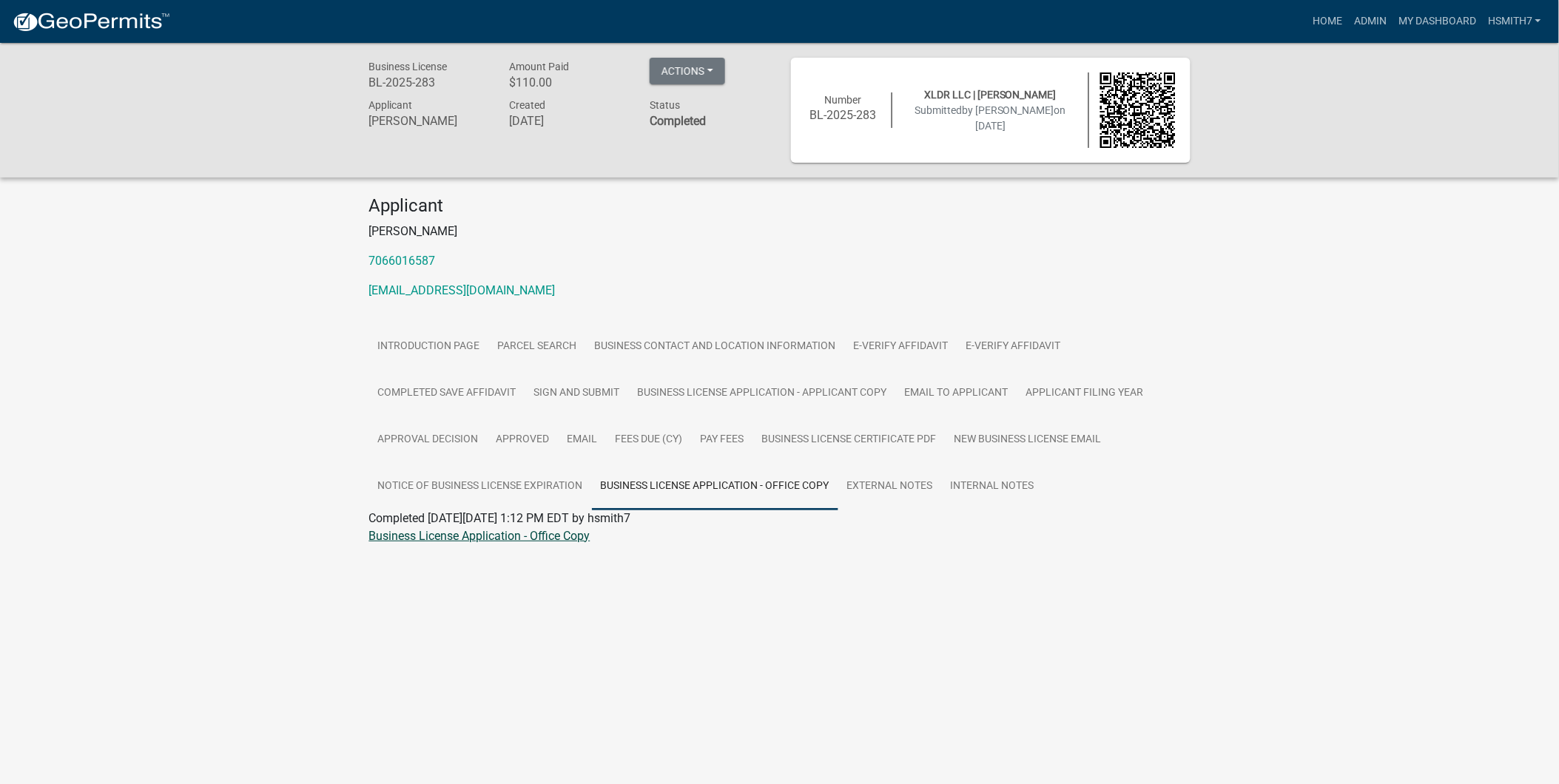
click at [543, 534] on link "Business License Application - Office Copy" at bounding box center [480, 535] width 221 height 14
click at [557, 494] on link "Notice of Business License Expiration" at bounding box center [481, 487] width 223 height 47
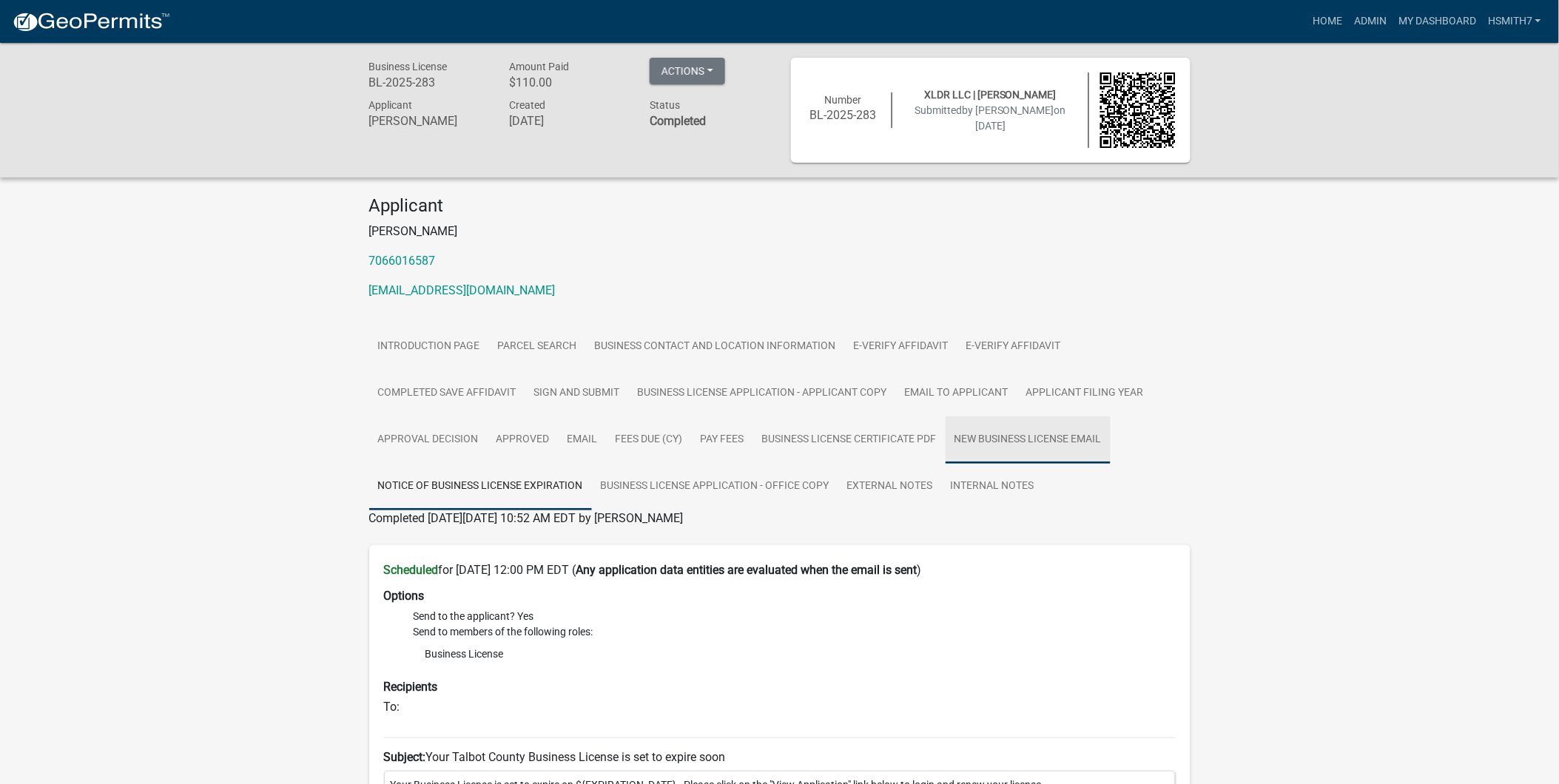
click at [1001, 441] on link "New Business License Email" at bounding box center [1027, 440] width 165 height 47
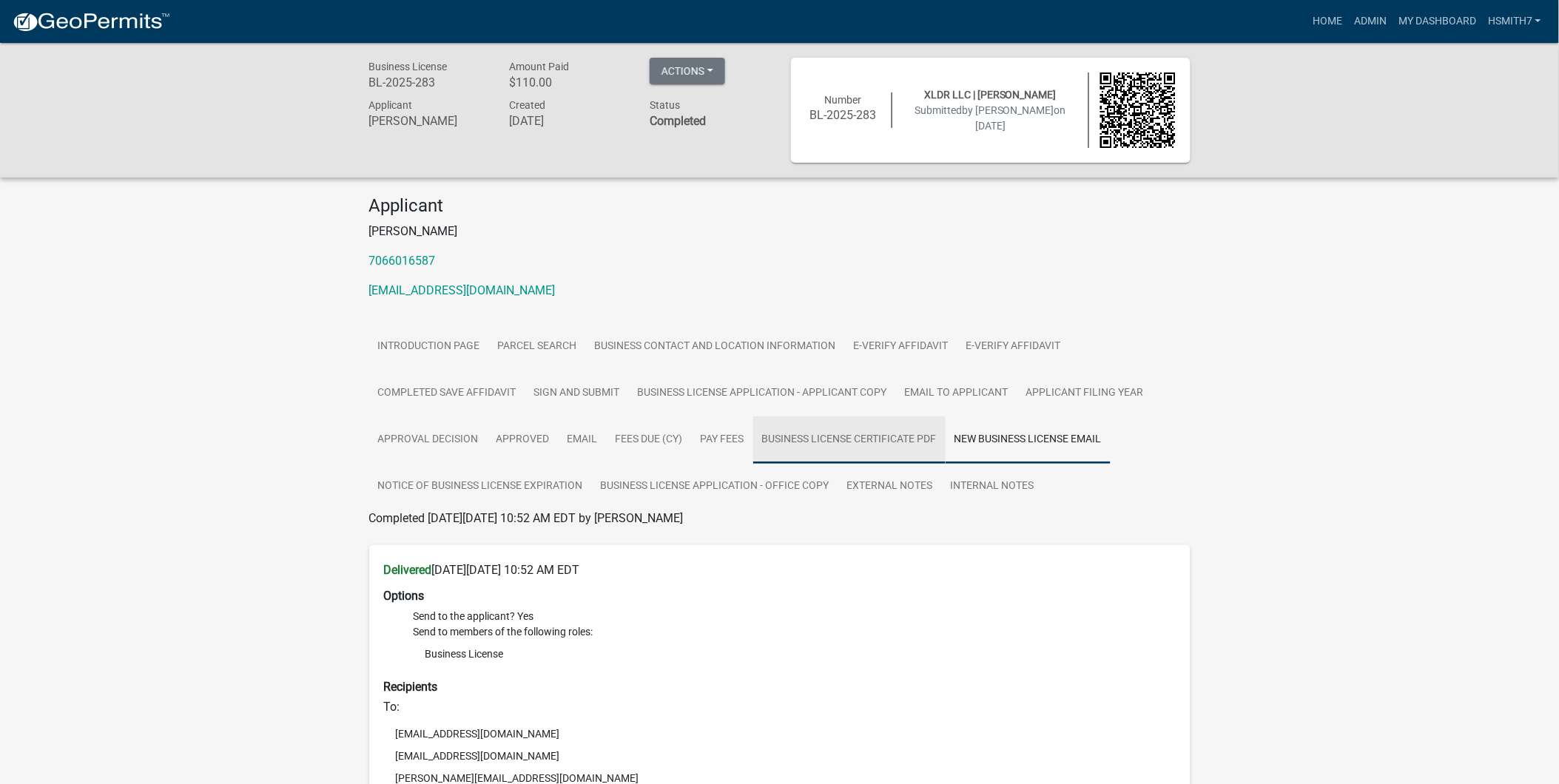
click at [891, 442] on link "Business License Certificate PDF" at bounding box center [849, 440] width 192 height 47
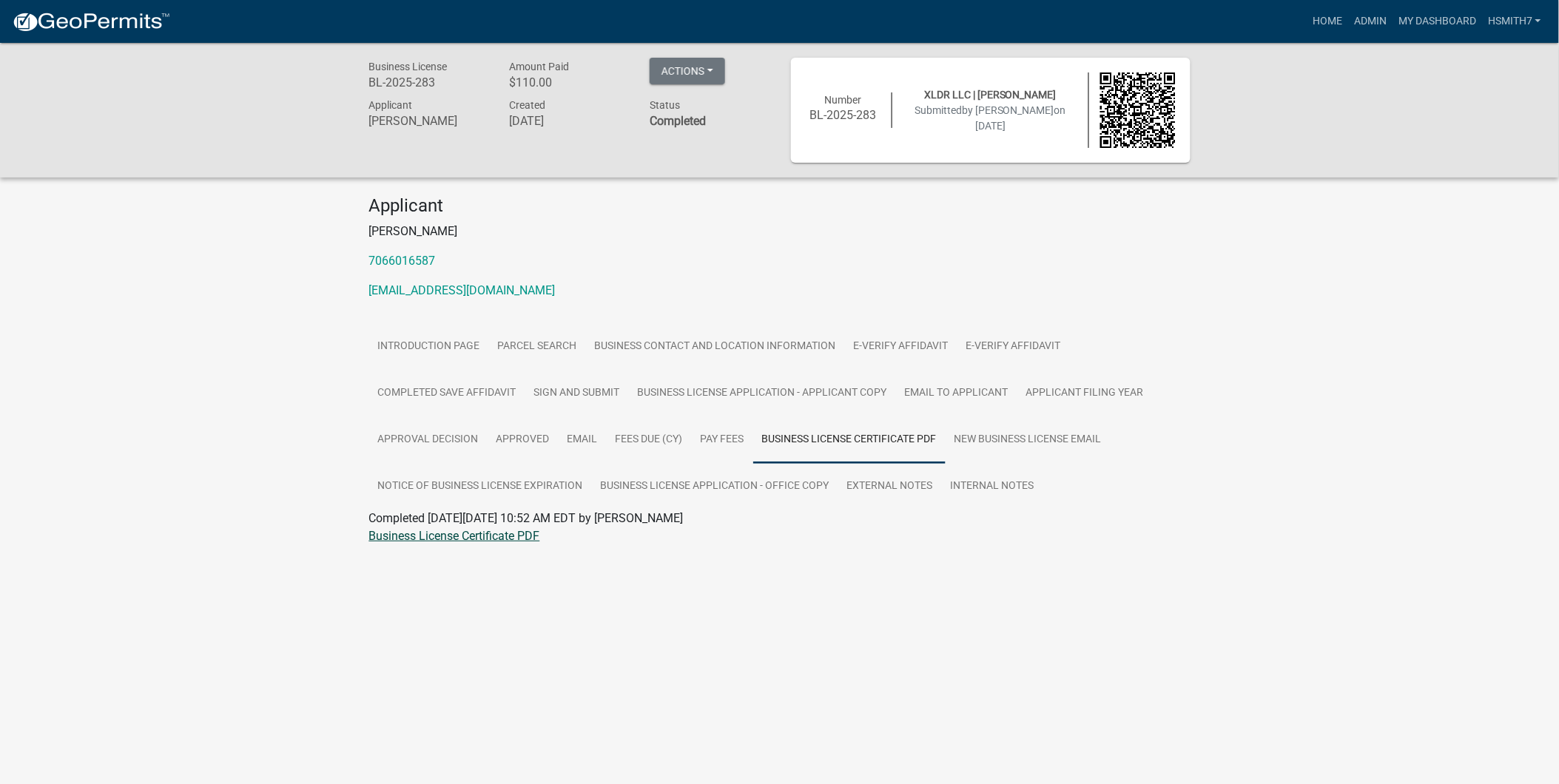
click at [483, 538] on link "Business License Certificate PDF" at bounding box center [454, 535] width 171 height 14
click at [723, 447] on link "Pay Fees" at bounding box center [723, 440] width 62 height 47
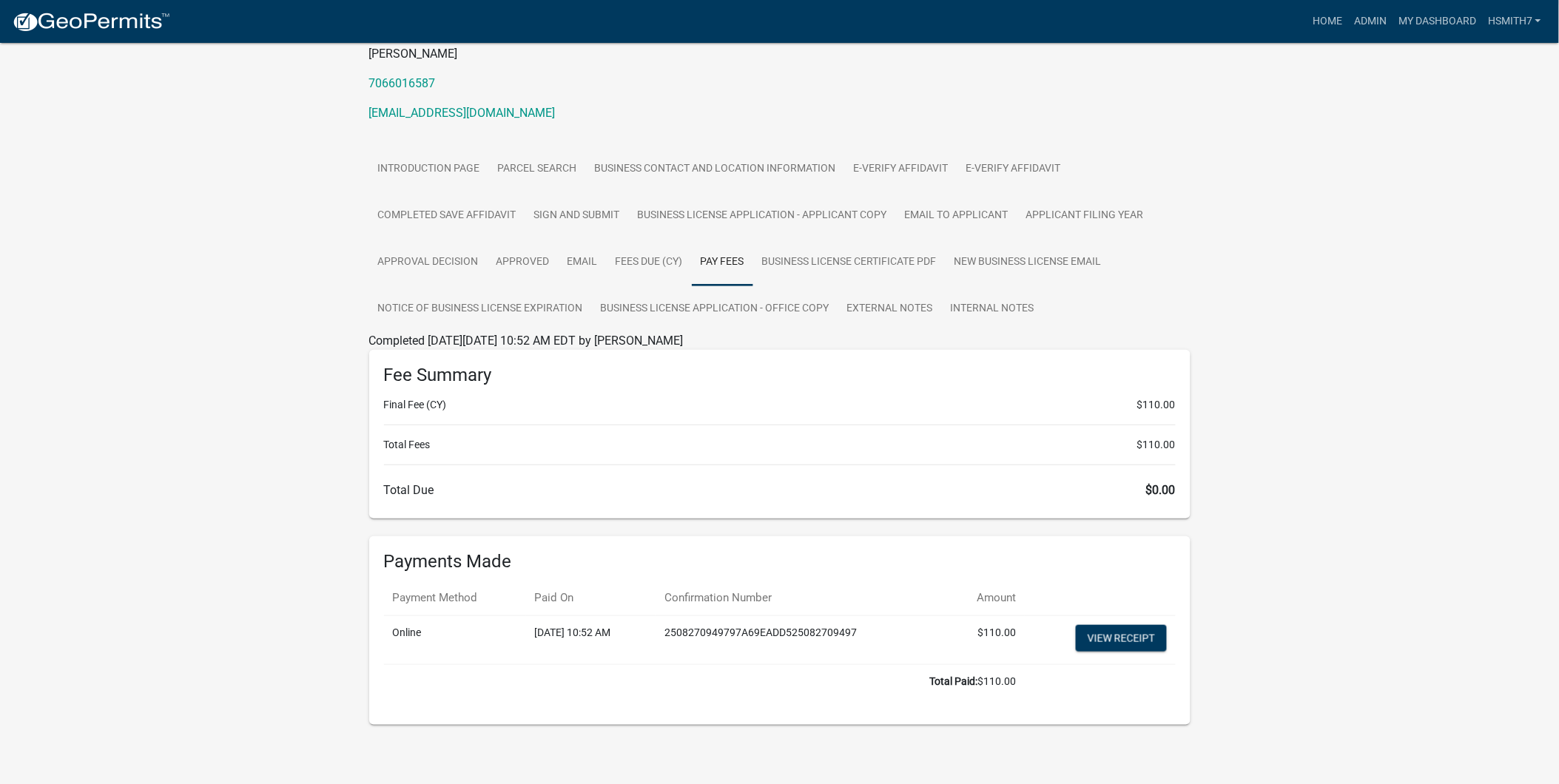
scroll to position [182, 0]
click at [1106, 630] on link "View receipt" at bounding box center [1121, 635] width 91 height 26
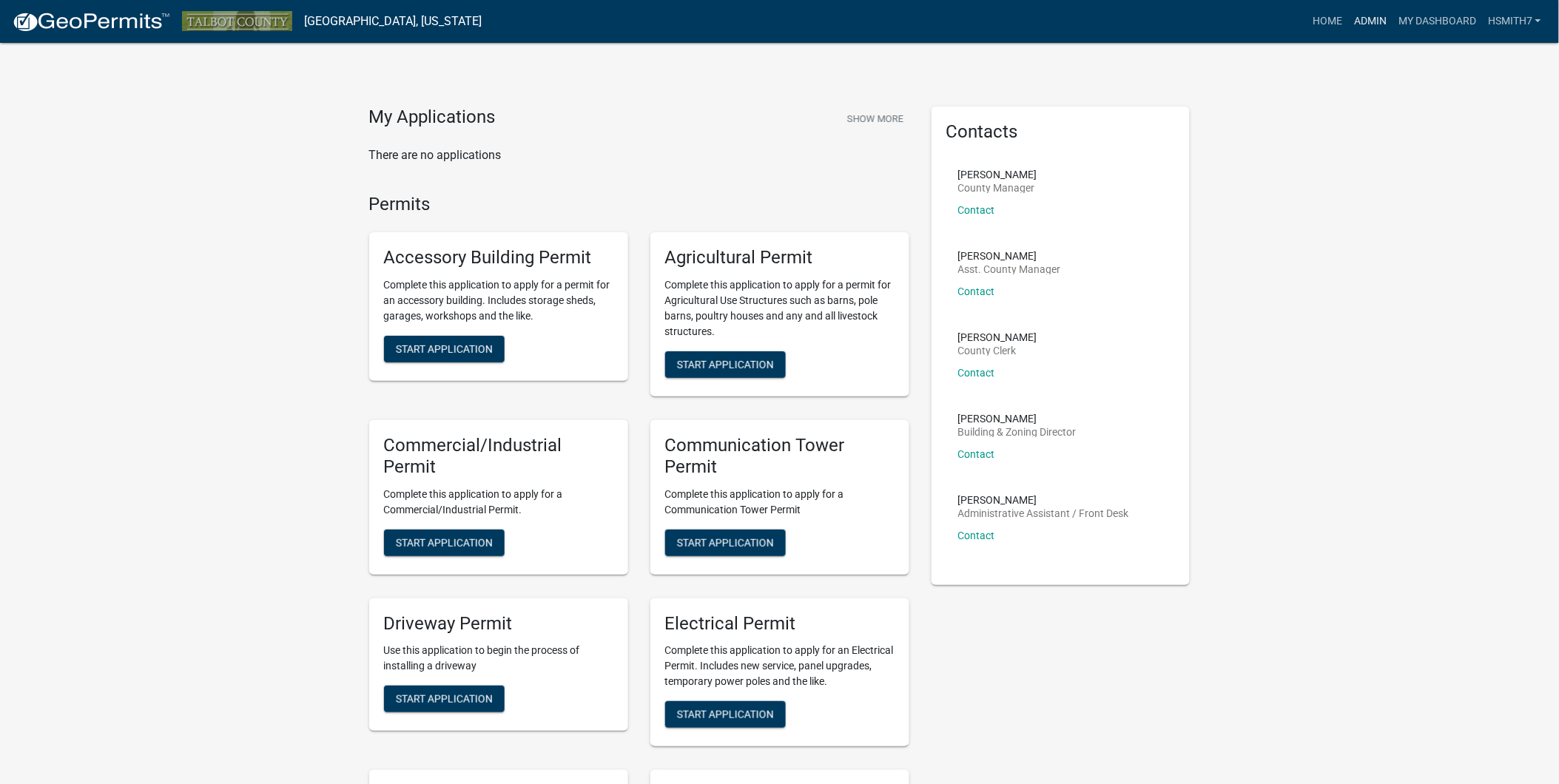
click at [1349, 20] on link "Admin" at bounding box center [1370, 21] width 44 height 28
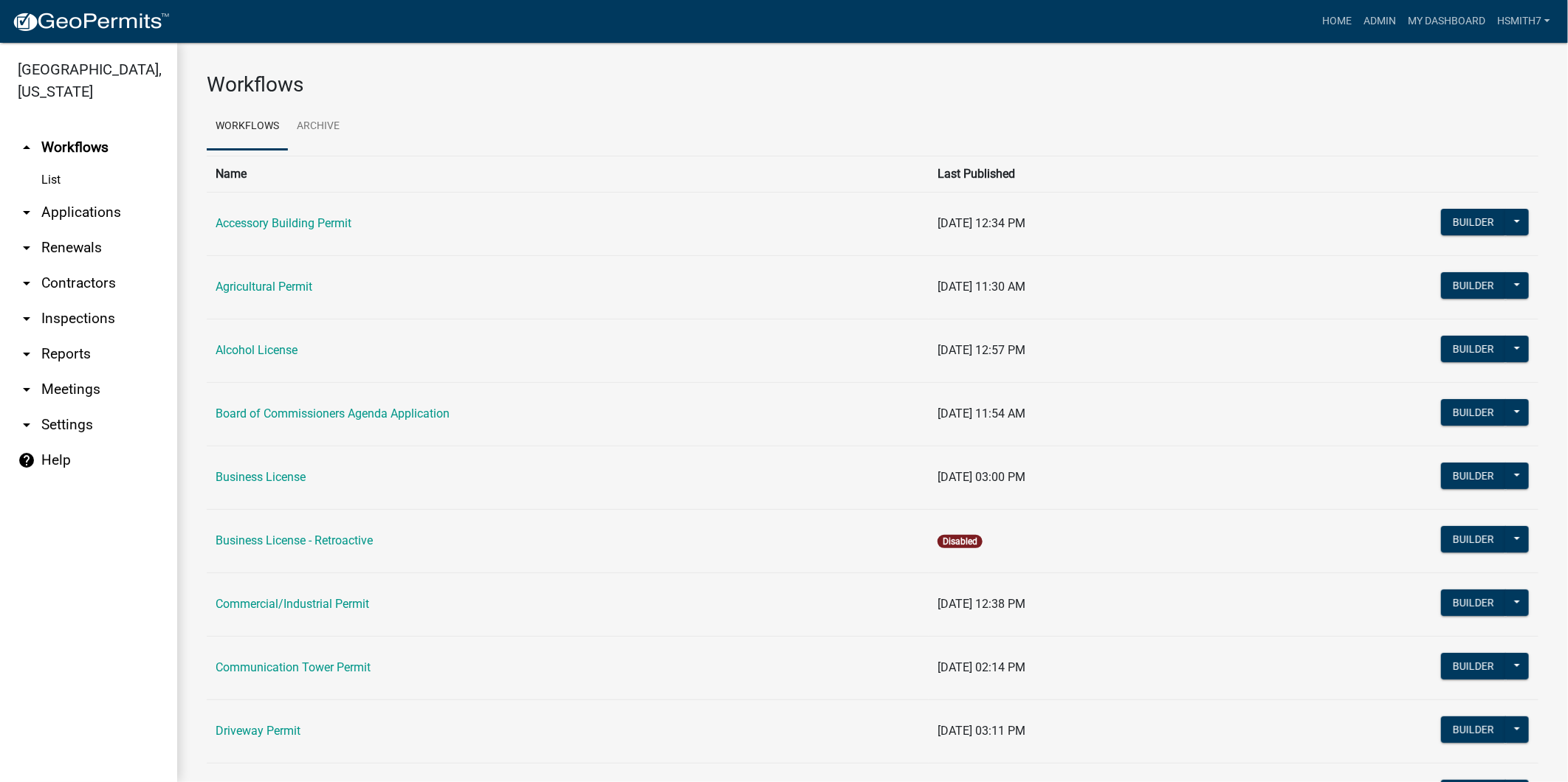
click at [64, 210] on link "arrow_drop_down Applications" at bounding box center [89, 212] width 177 height 35
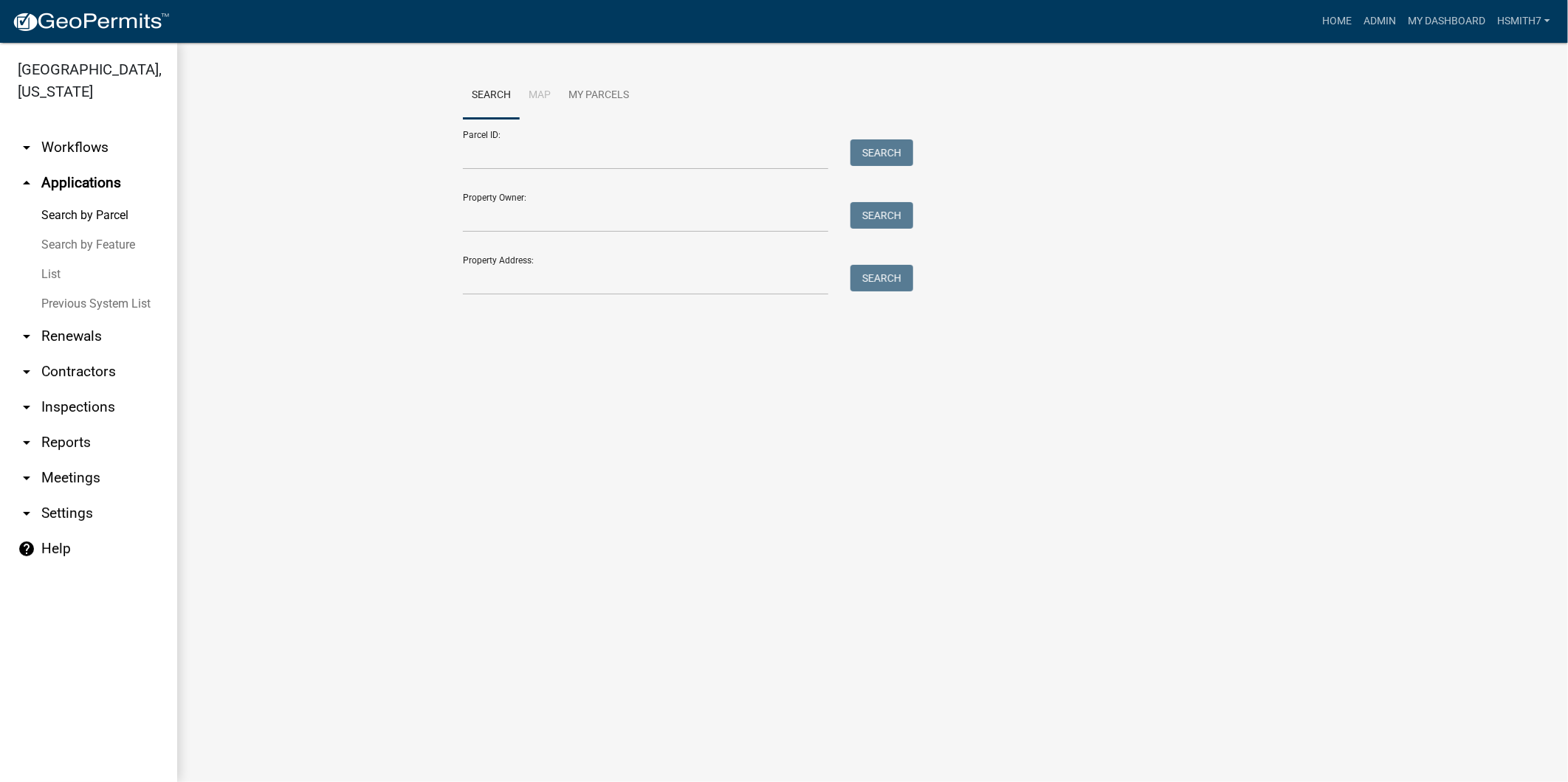
click at [58, 275] on link "List" at bounding box center [89, 274] width 177 height 29
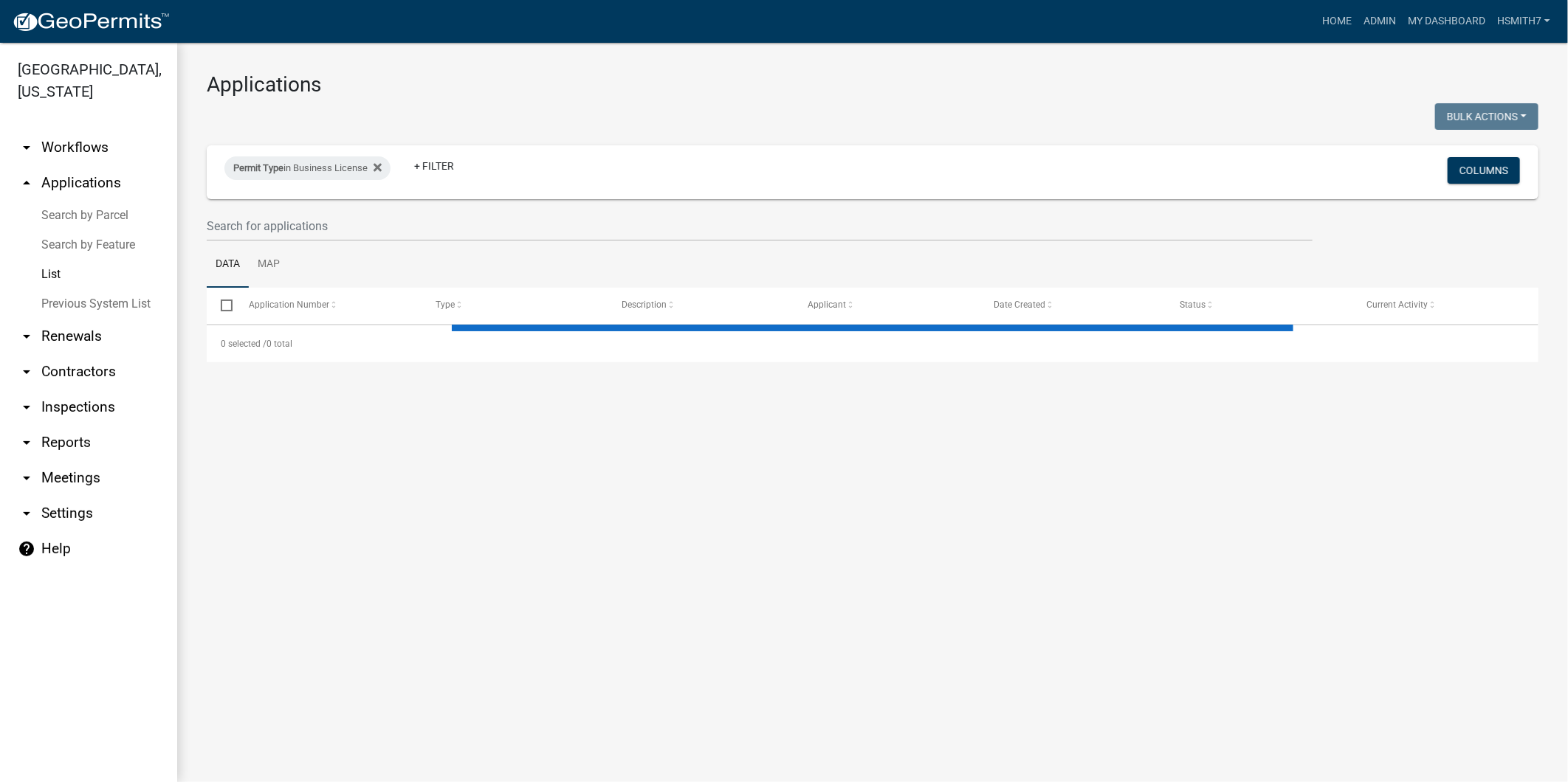
select select "3: 100"
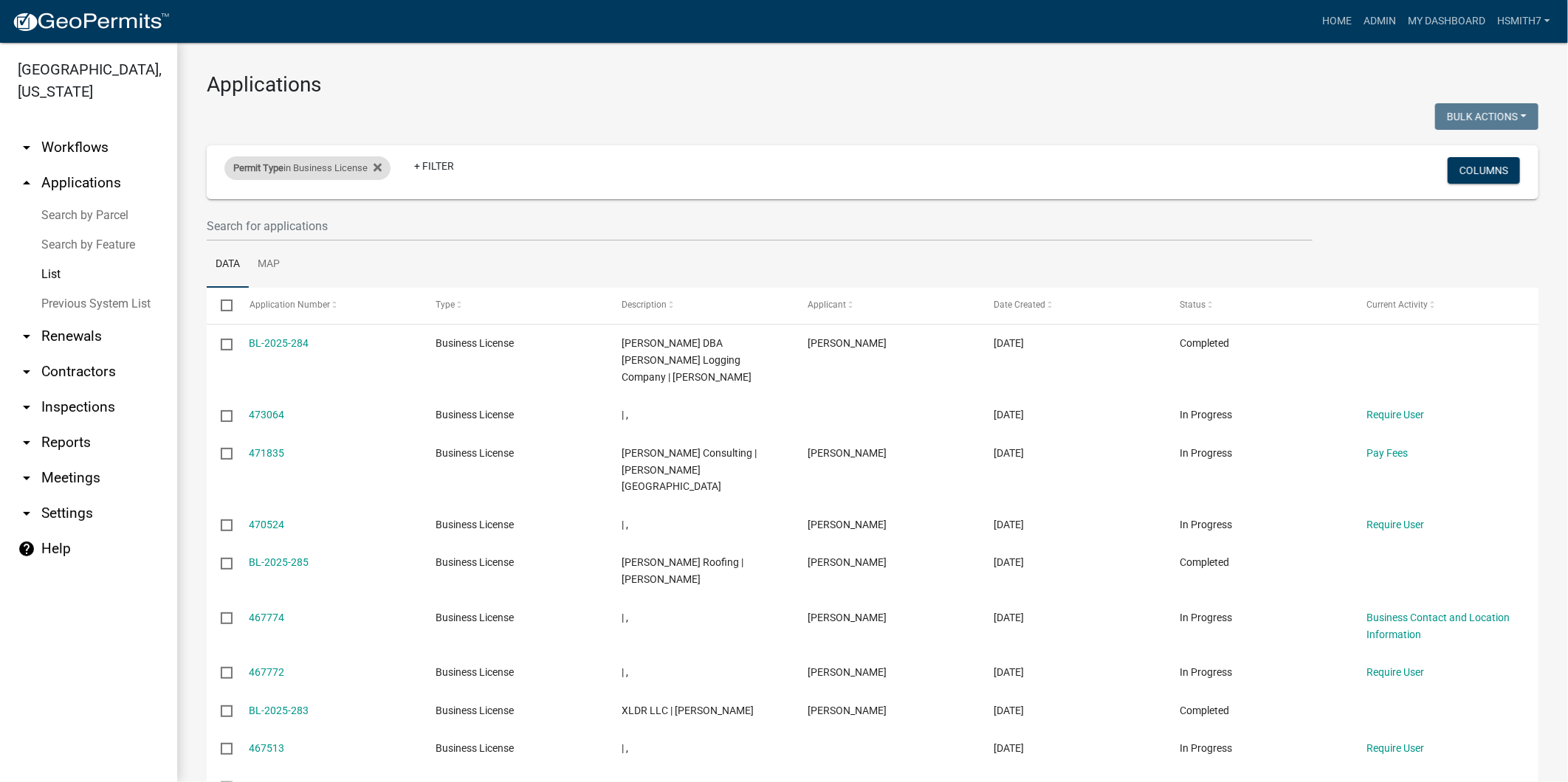
click at [296, 163] on div "Permit Type in Business License" at bounding box center [307, 168] width 166 height 23
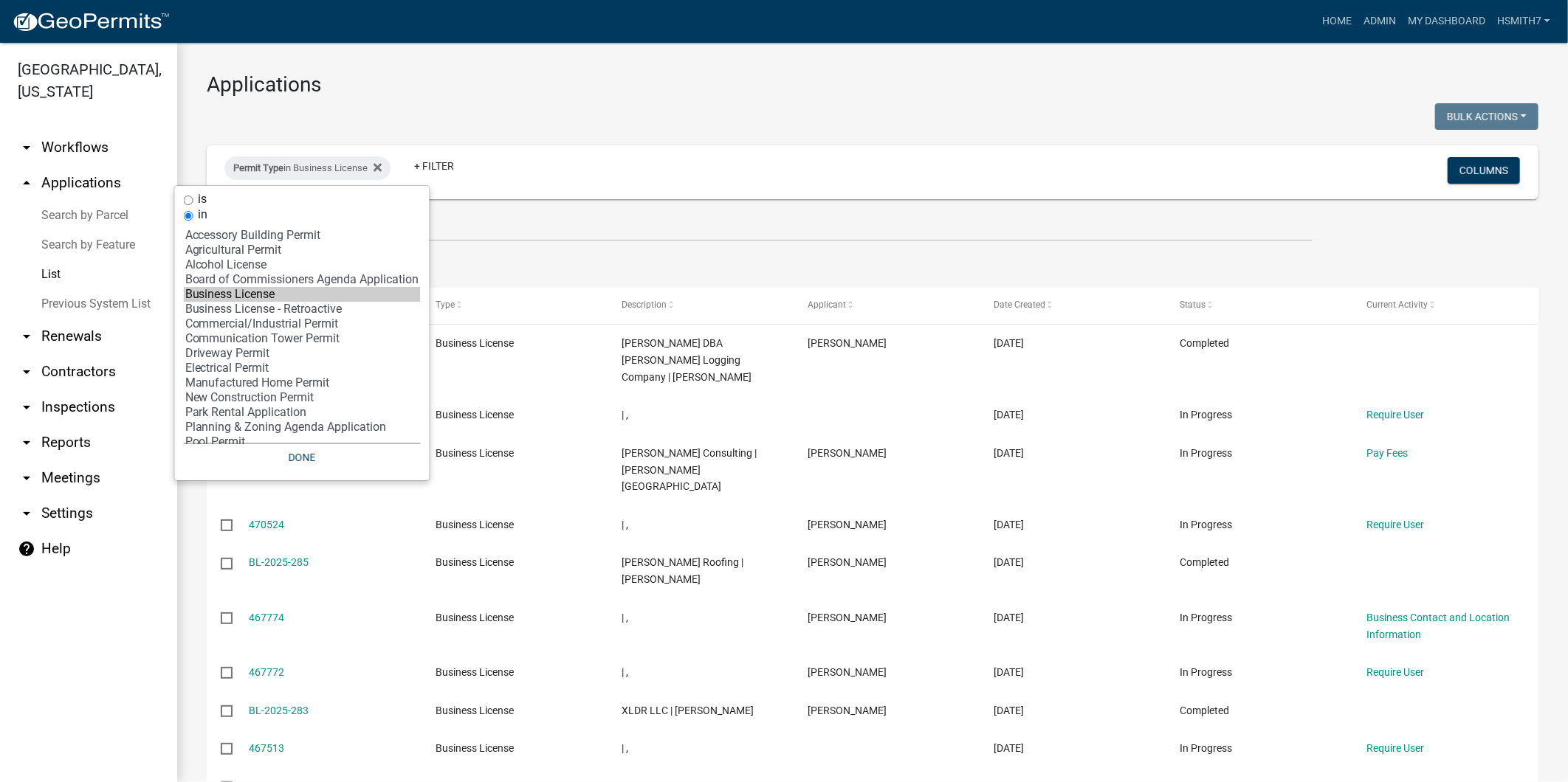
select select "9: '60ae78d1-16ed-4e4f-872e-38be42fbcfcc'"
click at [252, 358] on option "Driveway Permit" at bounding box center [302, 354] width 237 height 15
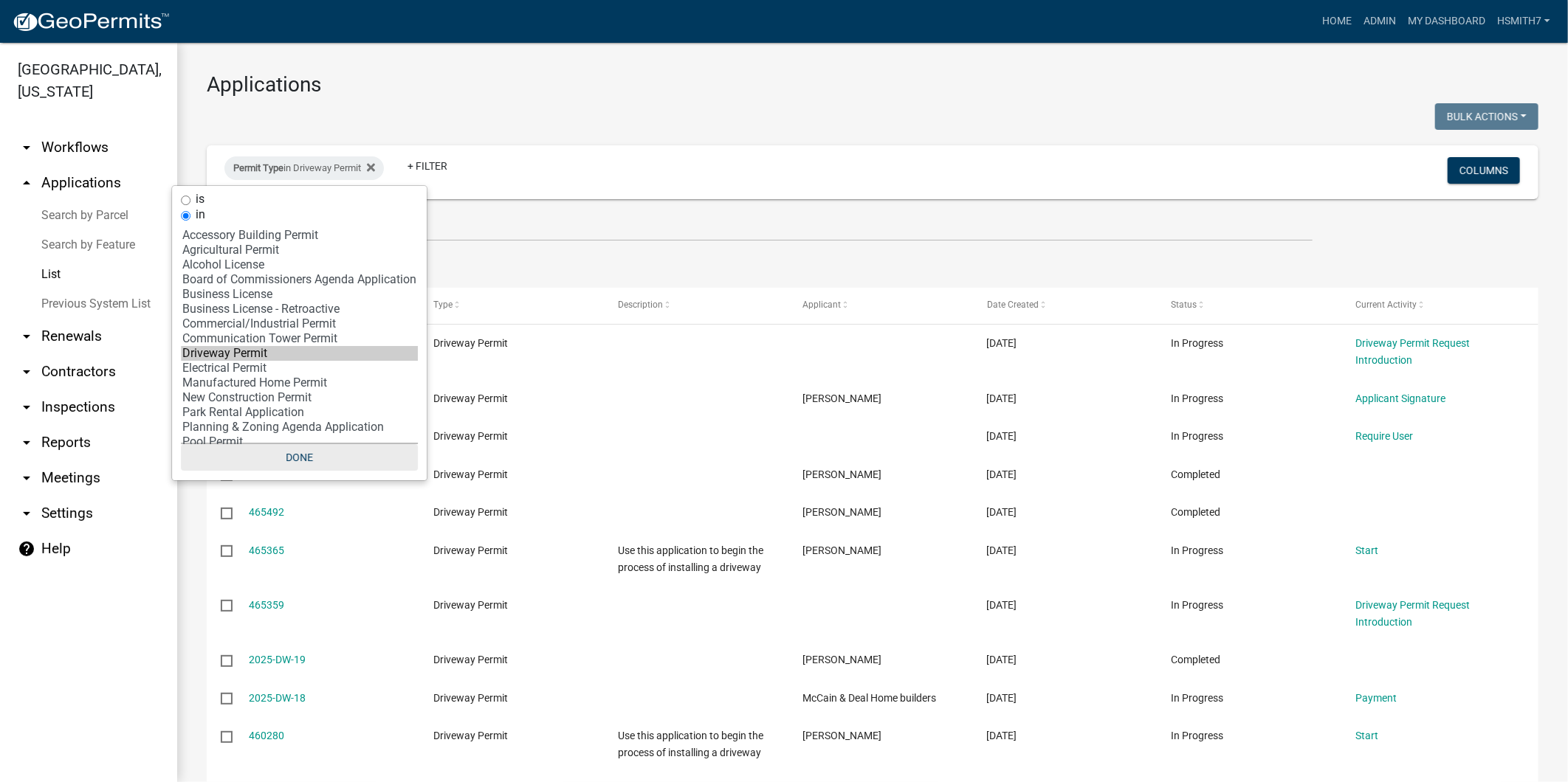
click at [295, 456] on button "Done" at bounding box center [299, 457] width 237 height 26
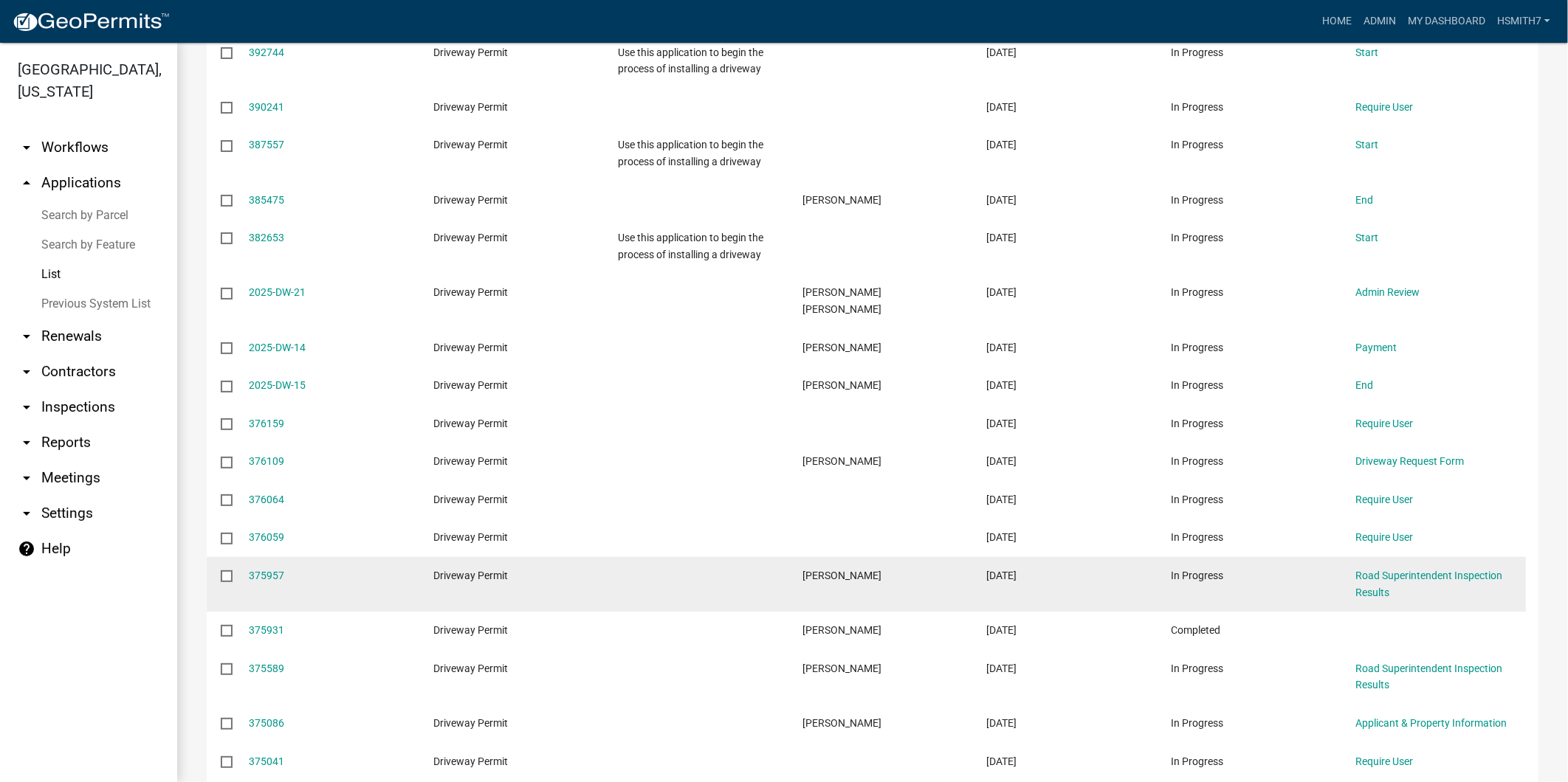
scroll to position [1558, 0]
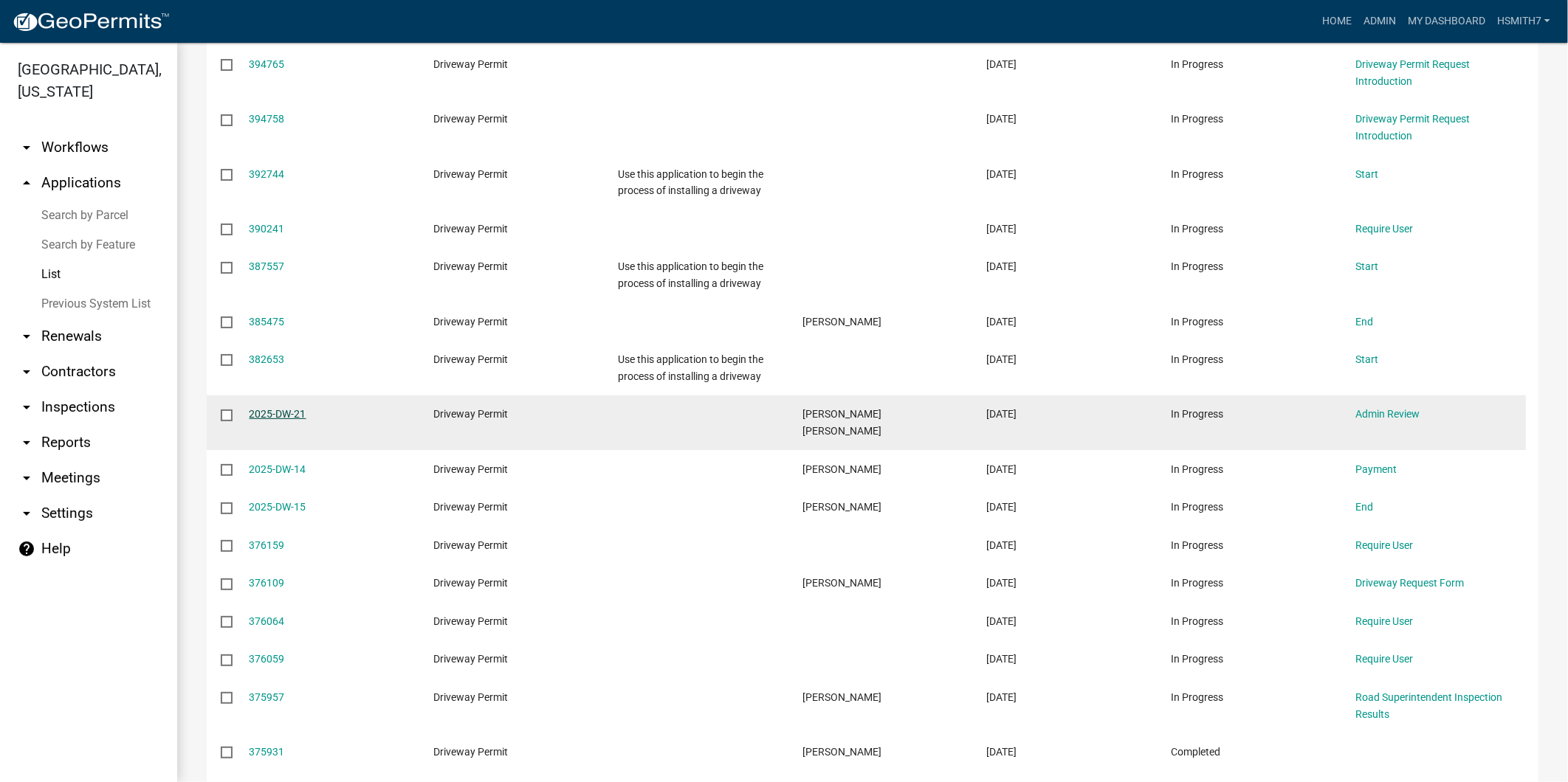
click at [270, 408] on link "2025-DW-21" at bounding box center [278, 414] width 57 height 12
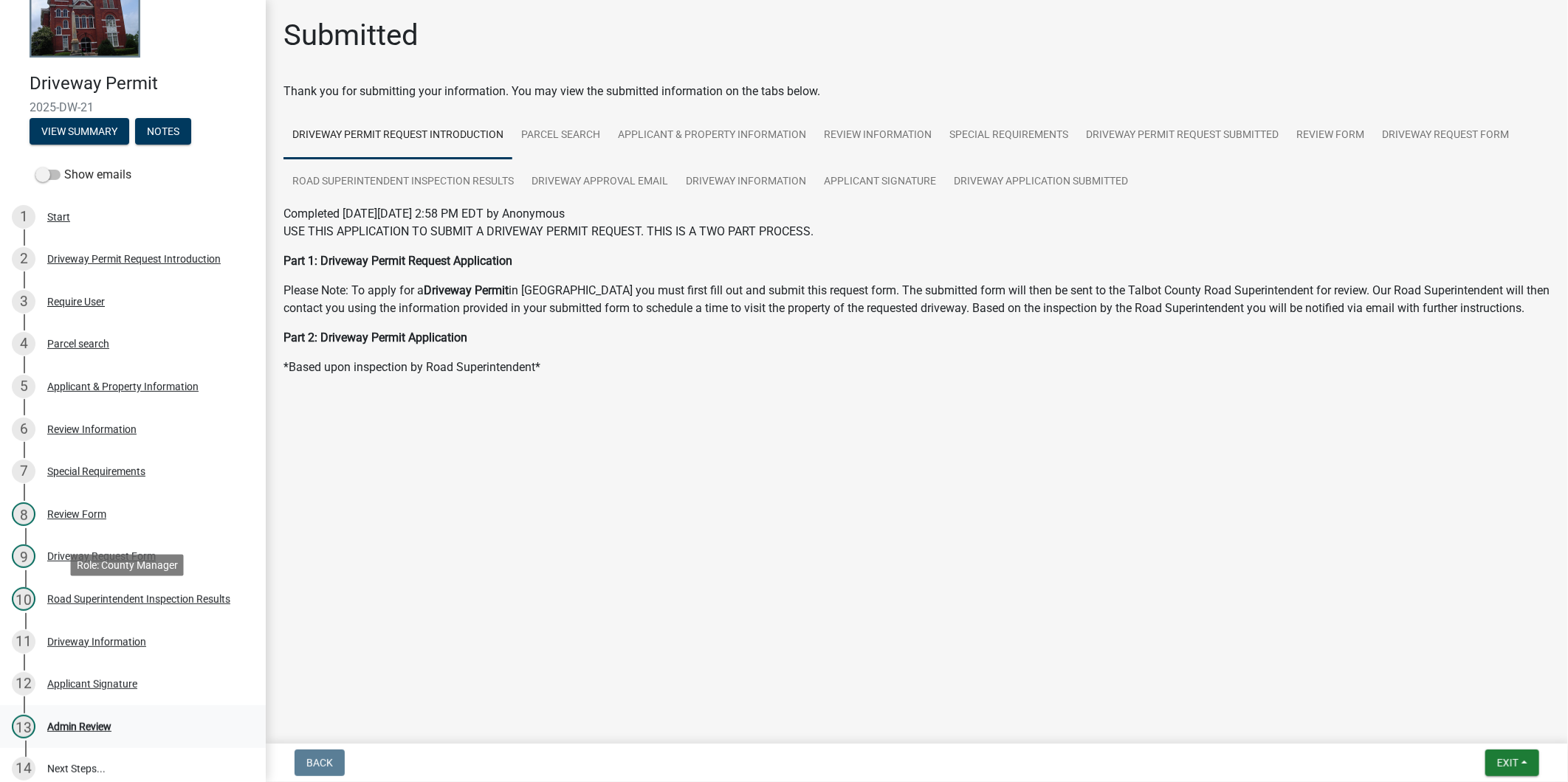
scroll to position [214, 0]
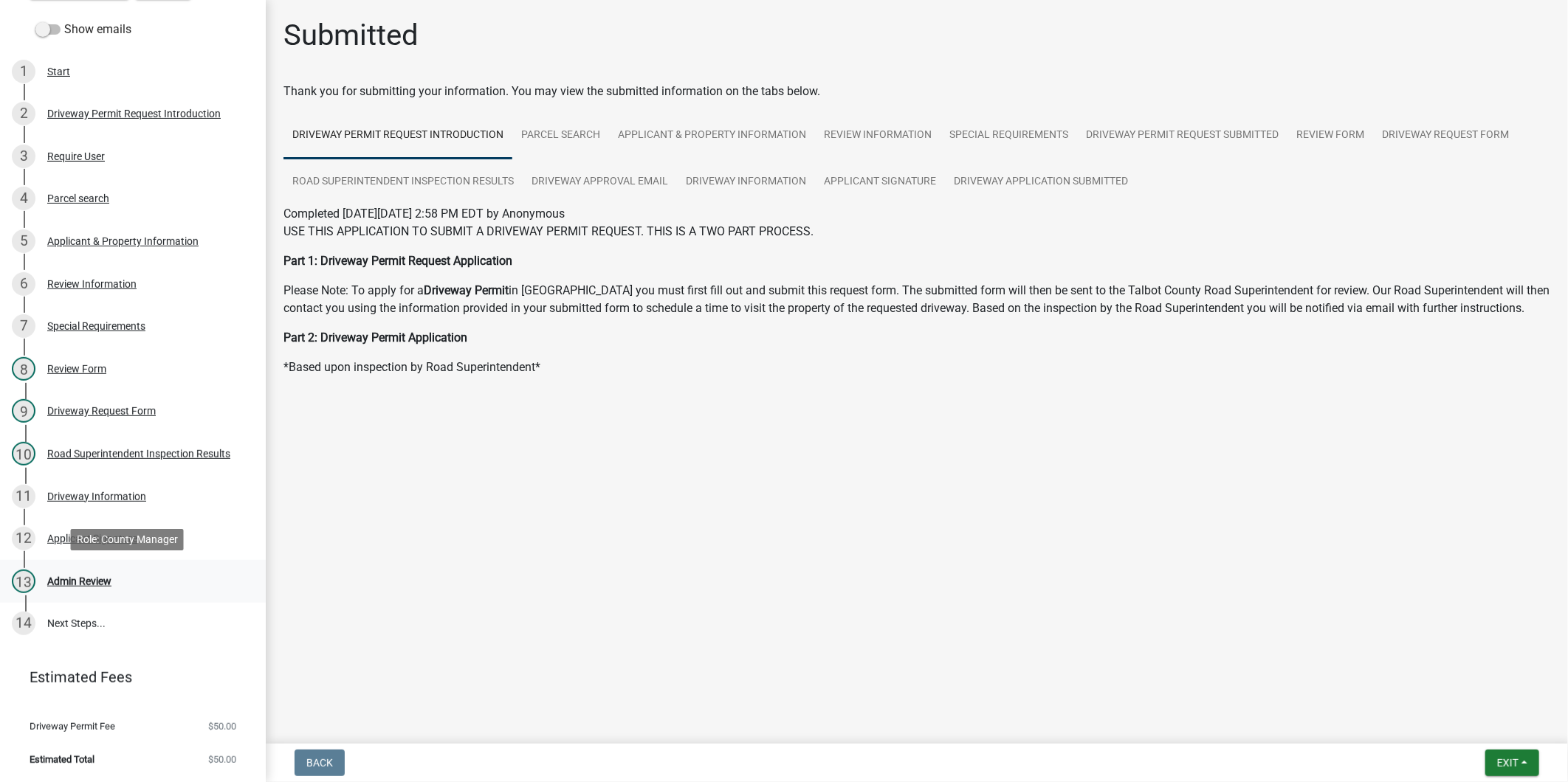
click at [159, 568] on link "13 Admin Review" at bounding box center [133, 581] width 266 height 43
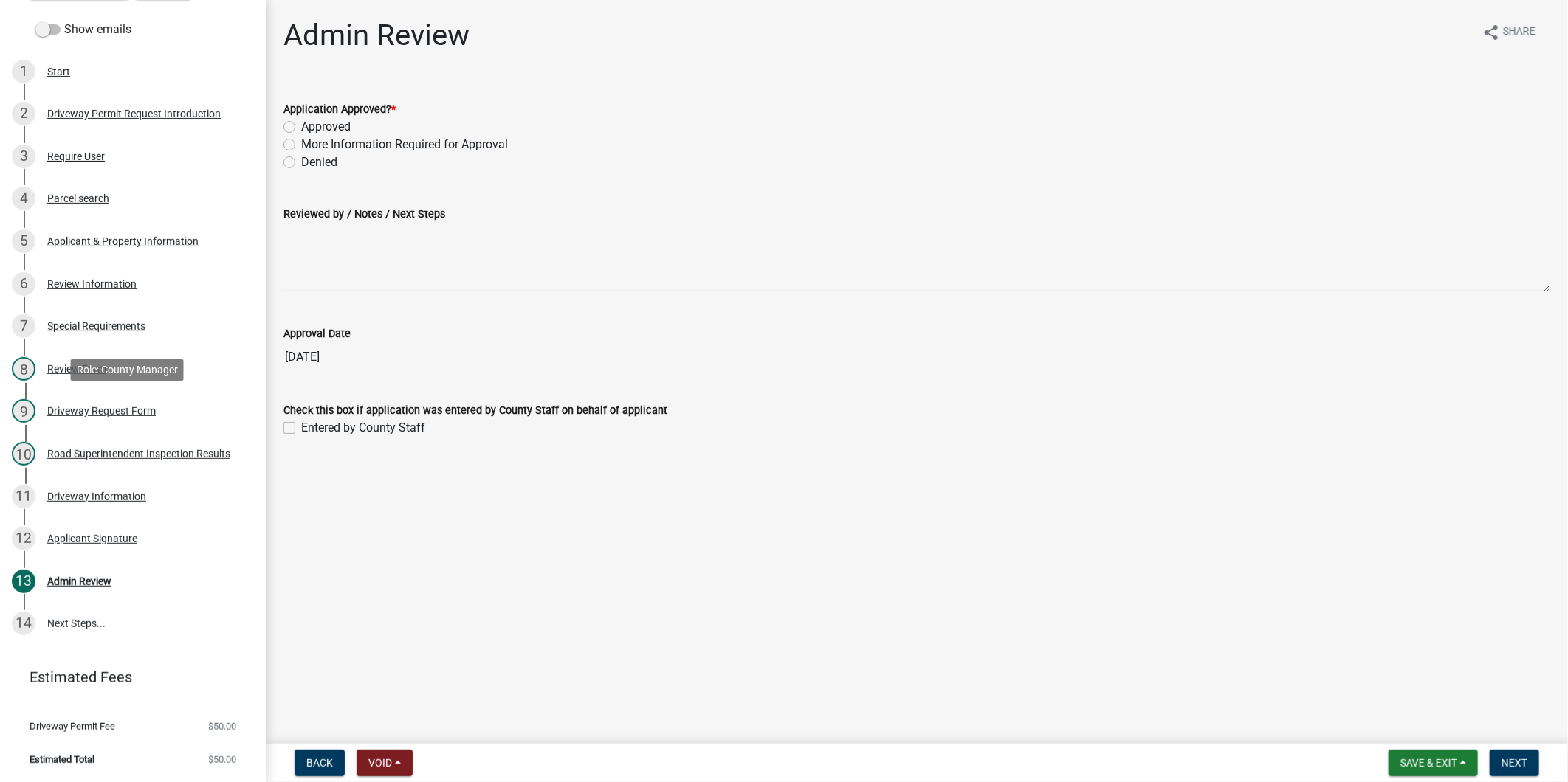
click at [149, 416] on div "9 Driveway Request Form" at bounding box center [127, 410] width 230 height 23
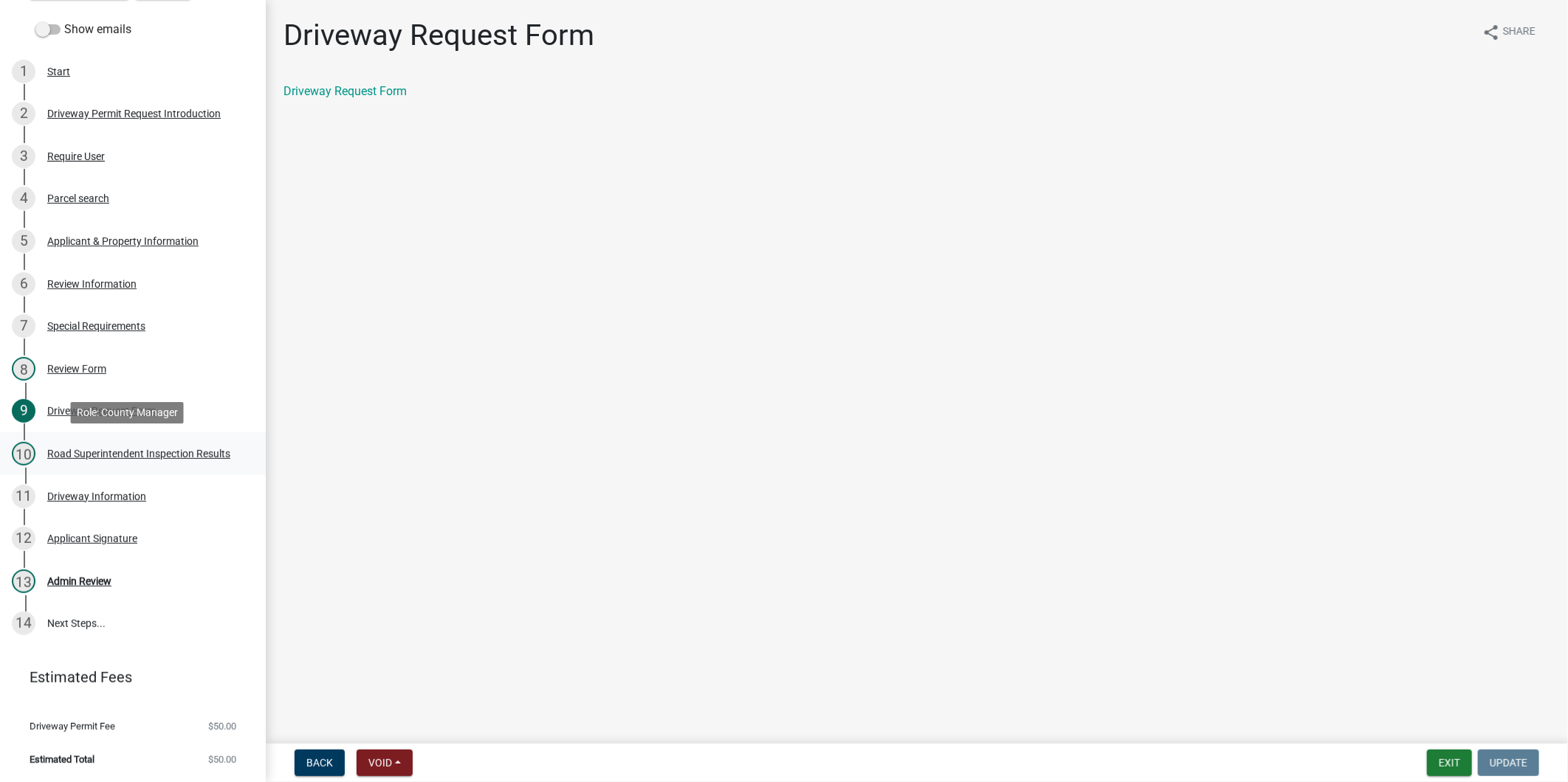
click at [146, 448] on div "Road Superintendent Inspection Results" at bounding box center [139, 454] width 183 height 11
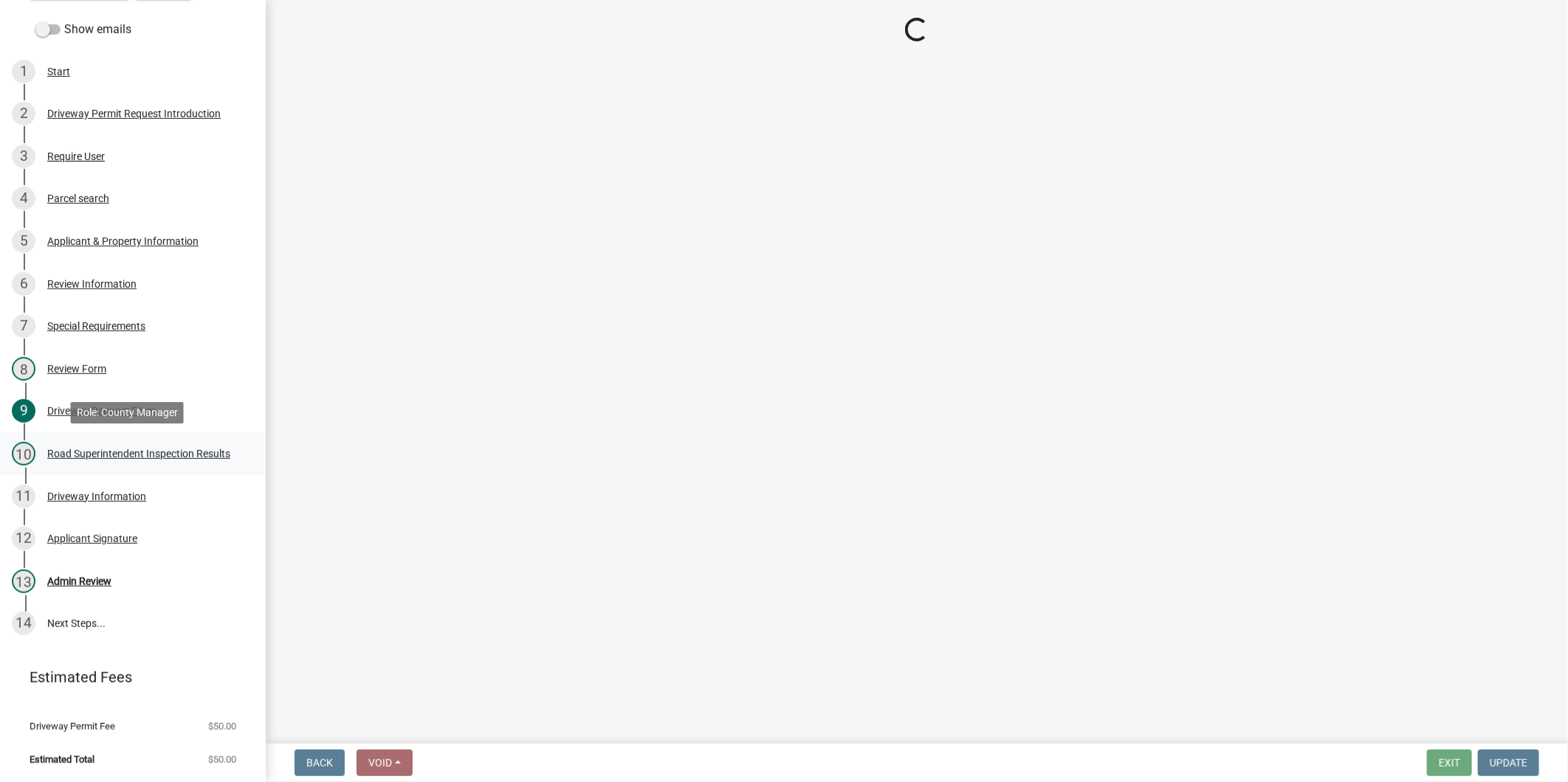
select select "33eb0099-6d4a-4ae7-8ad6-7733806e546e"
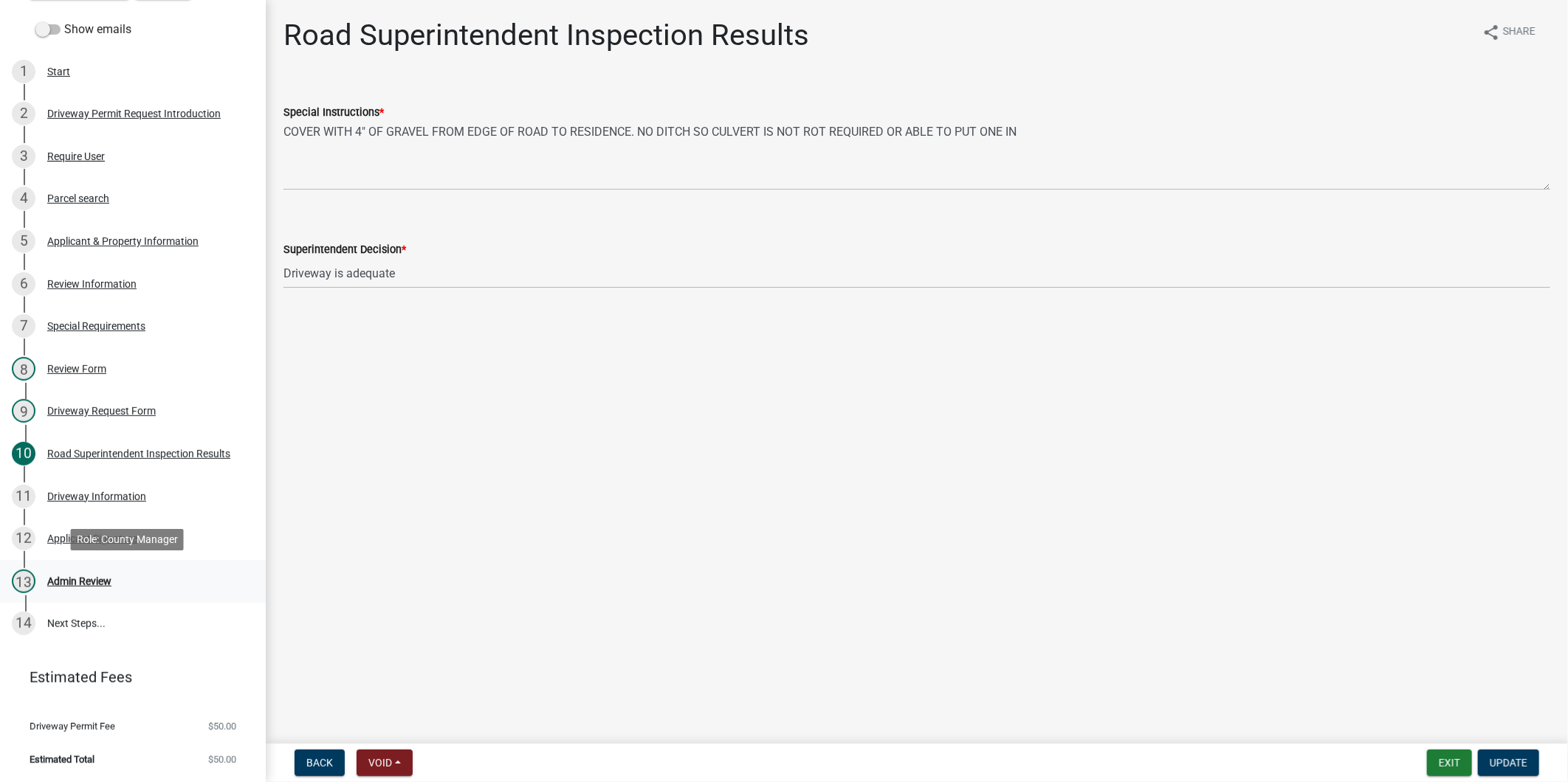
click at [141, 579] on div "13 Admin Review" at bounding box center [127, 581] width 230 height 23
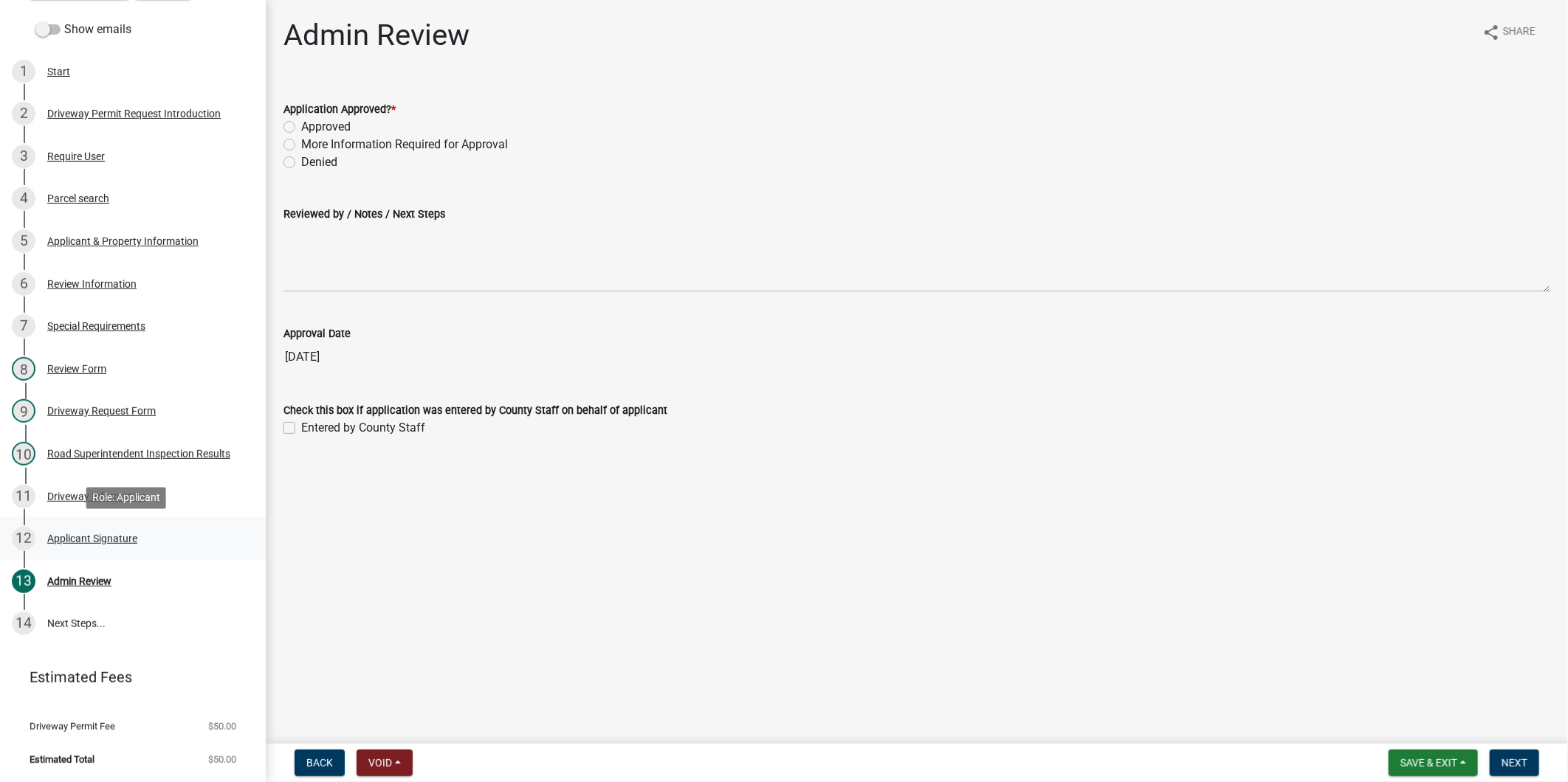
click at [114, 543] on div "Applicant Signature" at bounding box center [92, 539] width 90 height 11
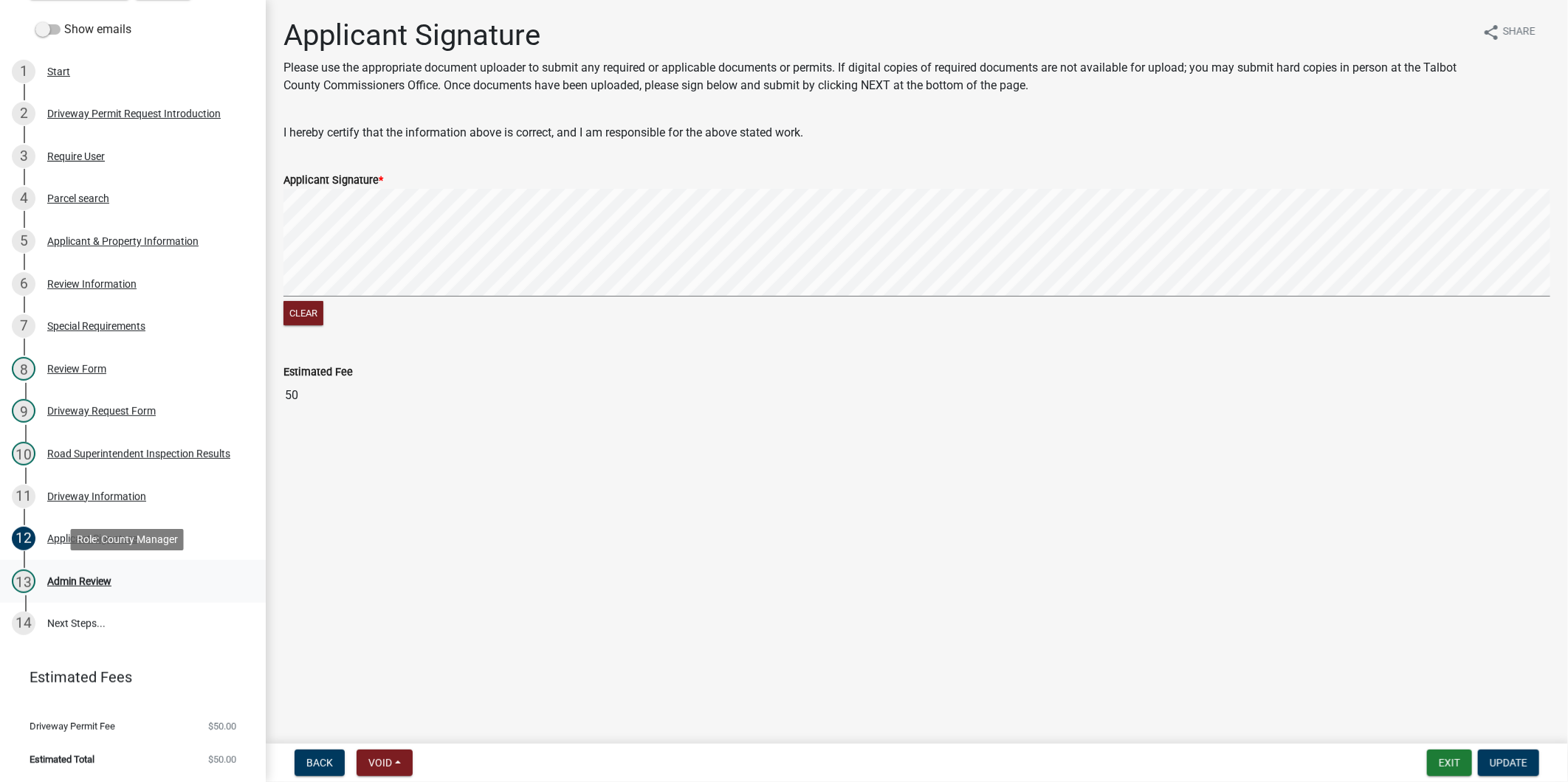
click at [116, 579] on div "13 Admin Review" at bounding box center [127, 581] width 230 height 23
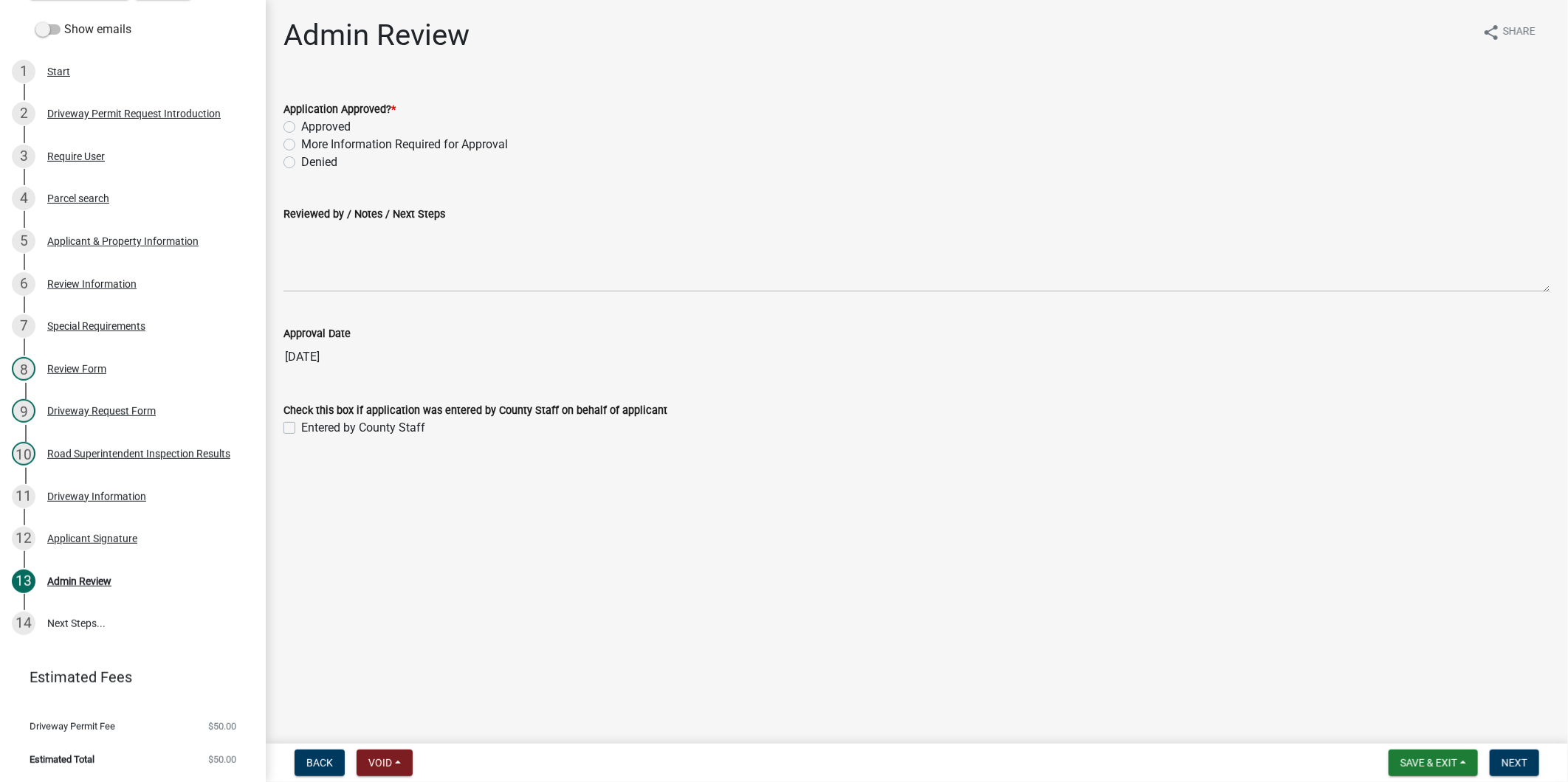
click at [312, 125] on label "Approved" at bounding box center [326, 127] width 50 height 18
click at [311, 125] on input "Approved" at bounding box center [306, 122] width 10 height 10
radio input "true"
click at [1515, 761] on span "Next" at bounding box center [1514, 763] width 26 height 12
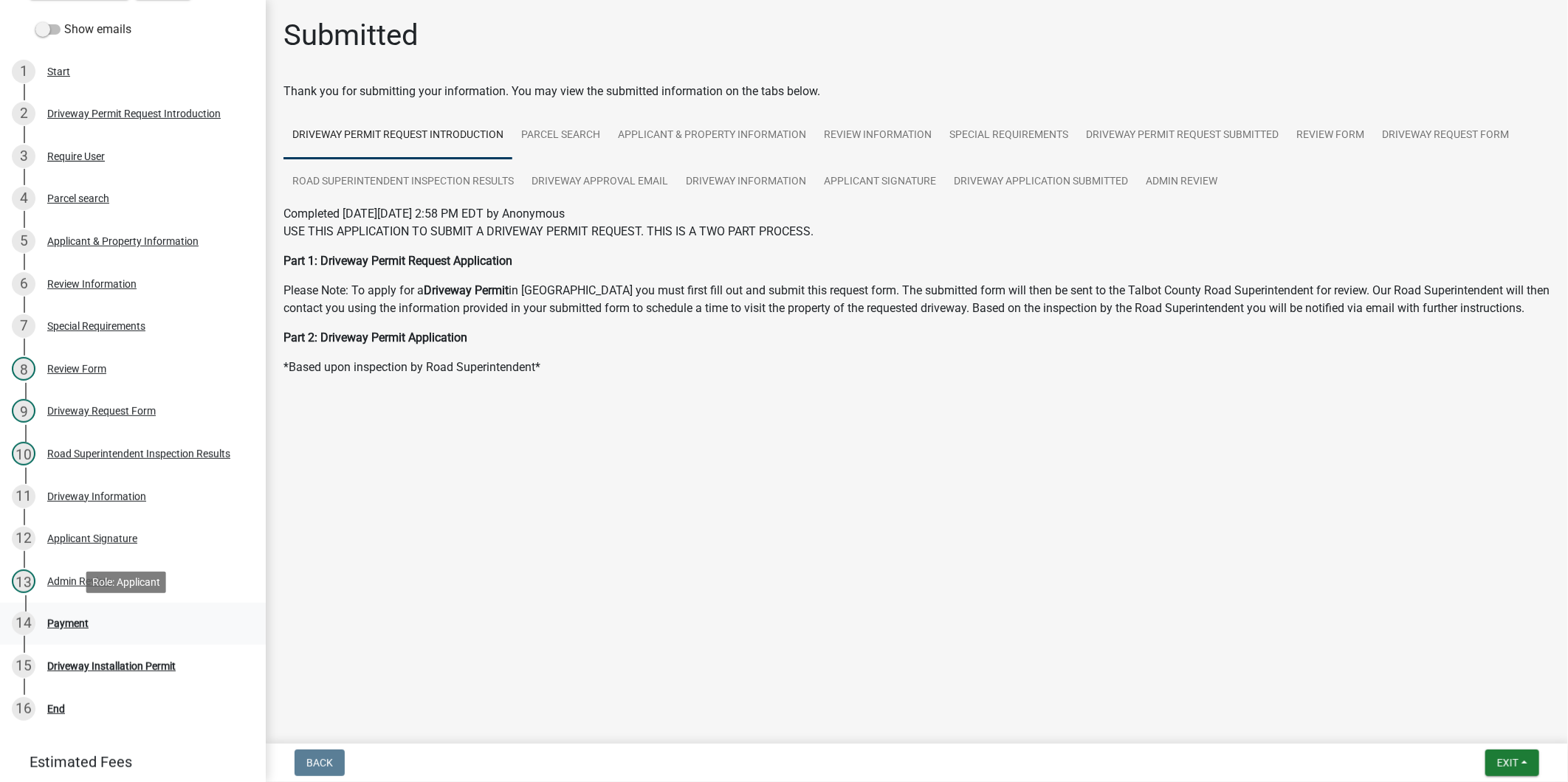
click at [85, 629] on div "14 Payment" at bounding box center [127, 623] width 230 height 23
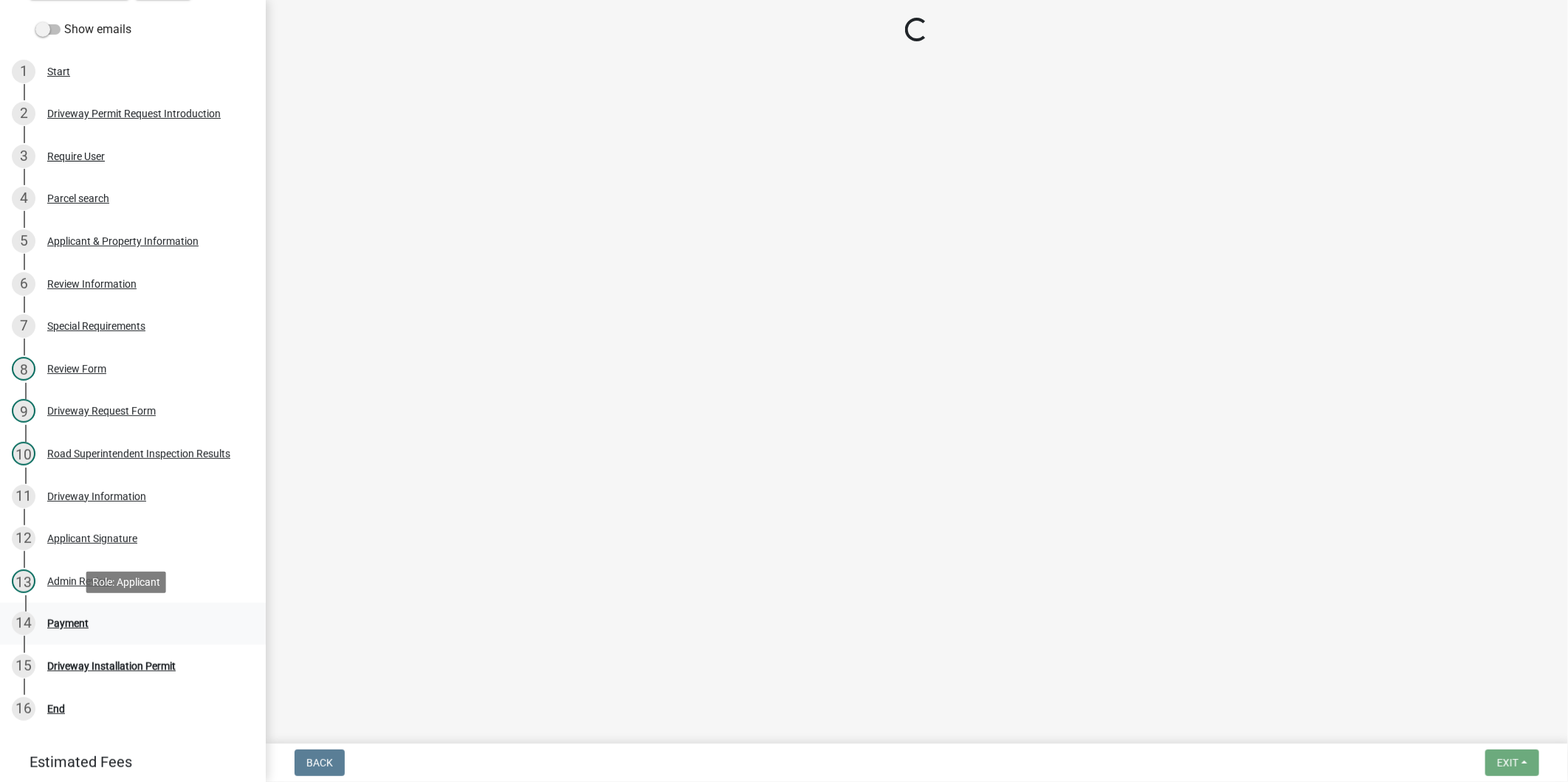
select select "3: 3"
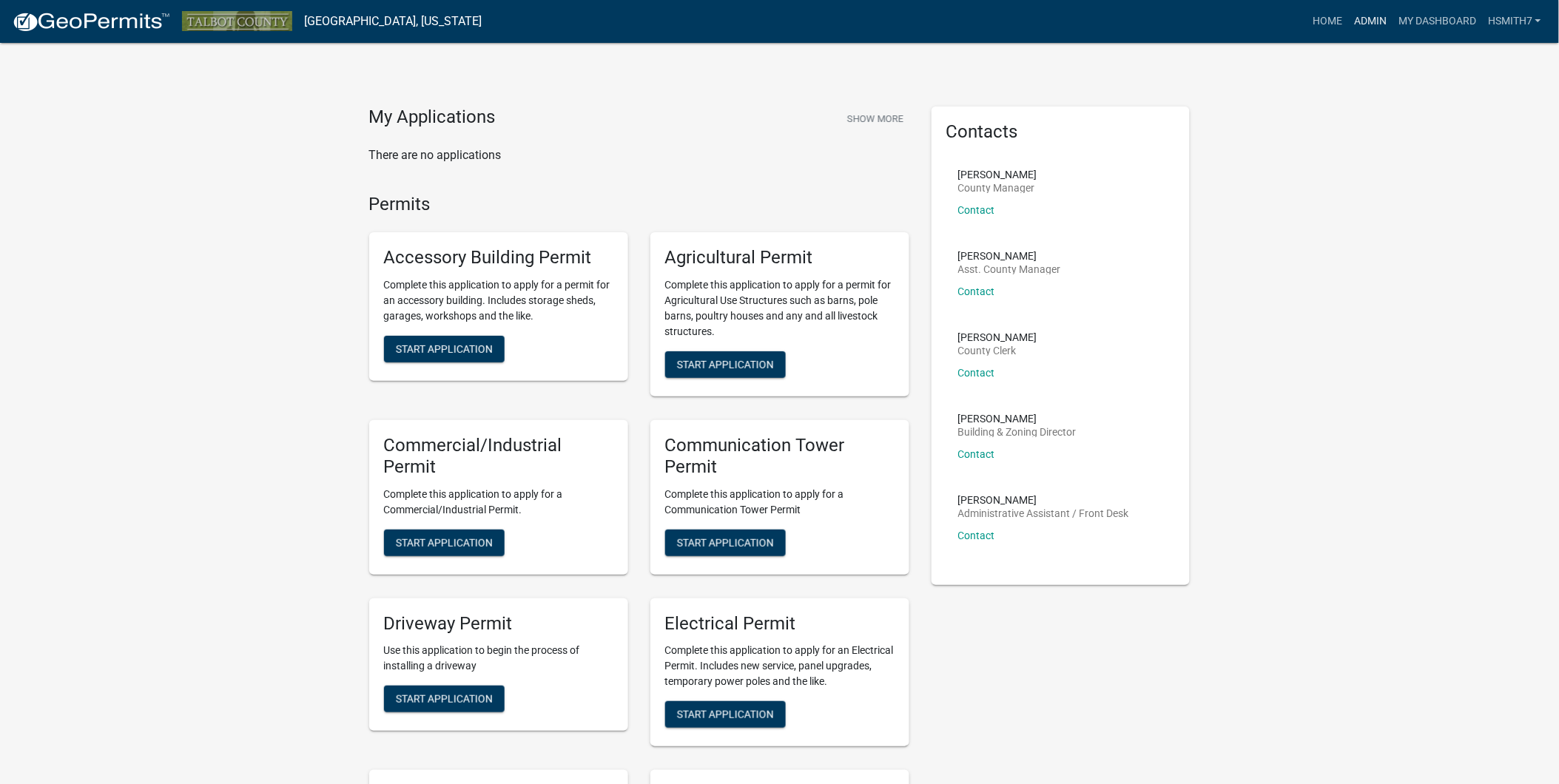
click at [1384, 11] on link "Admin" at bounding box center [1370, 21] width 44 height 28
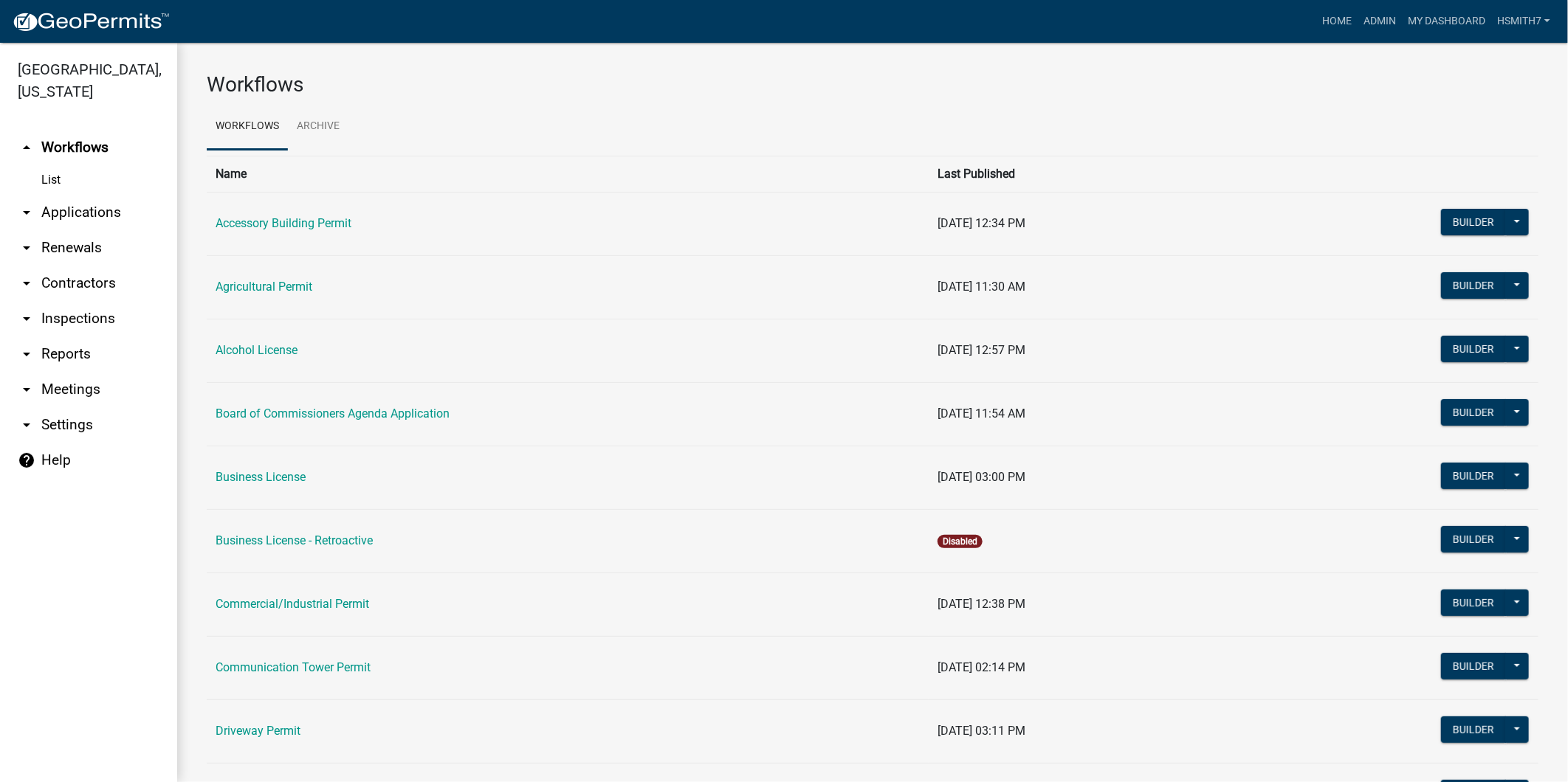
click at [97, 208] on link "arrow_drop_down Applications" at bounding box center [89, 212] width 177 height 35
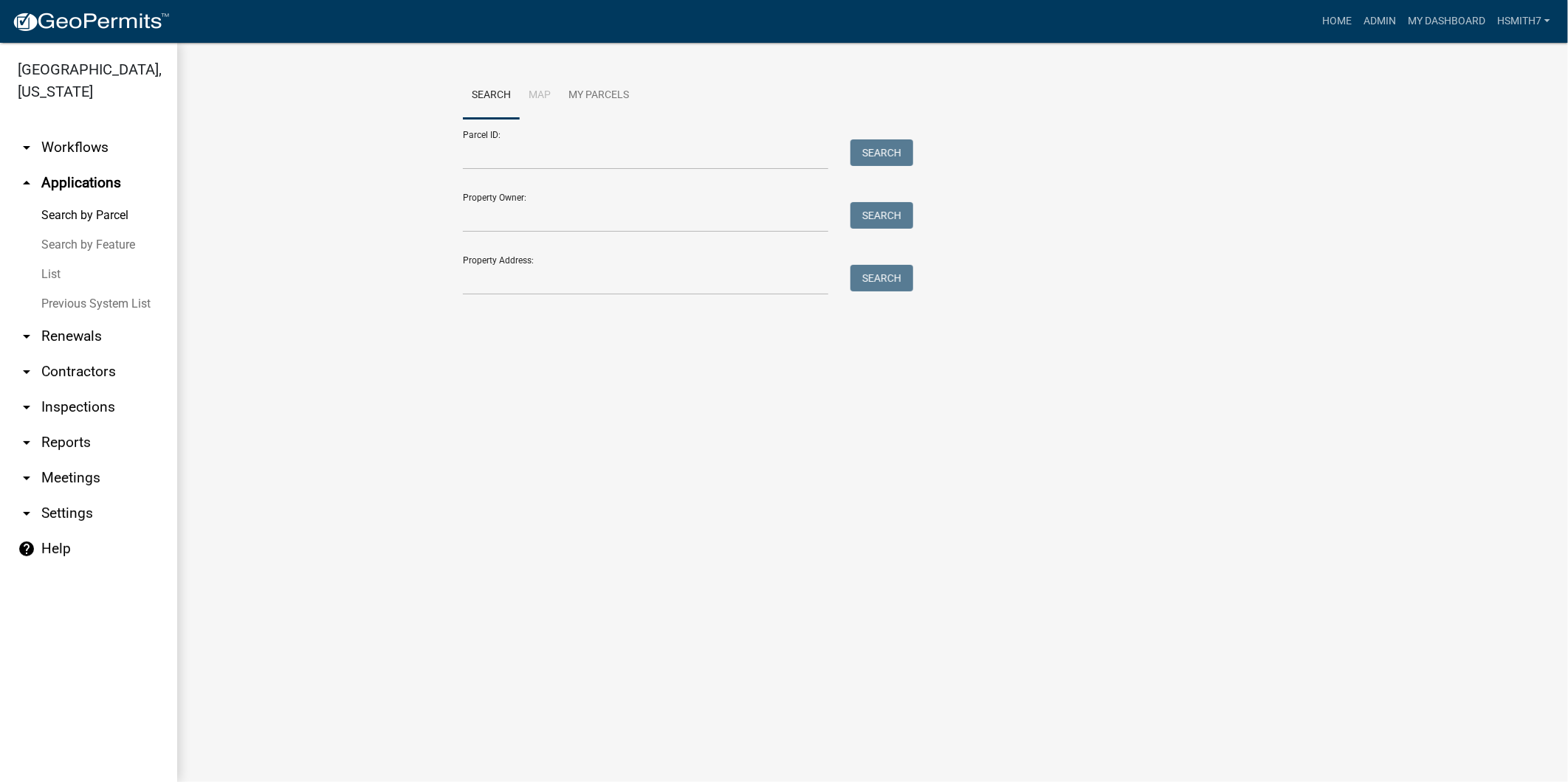
click at [54, 272] on link "List" at bounding box center [89, 274] width 177 height 29
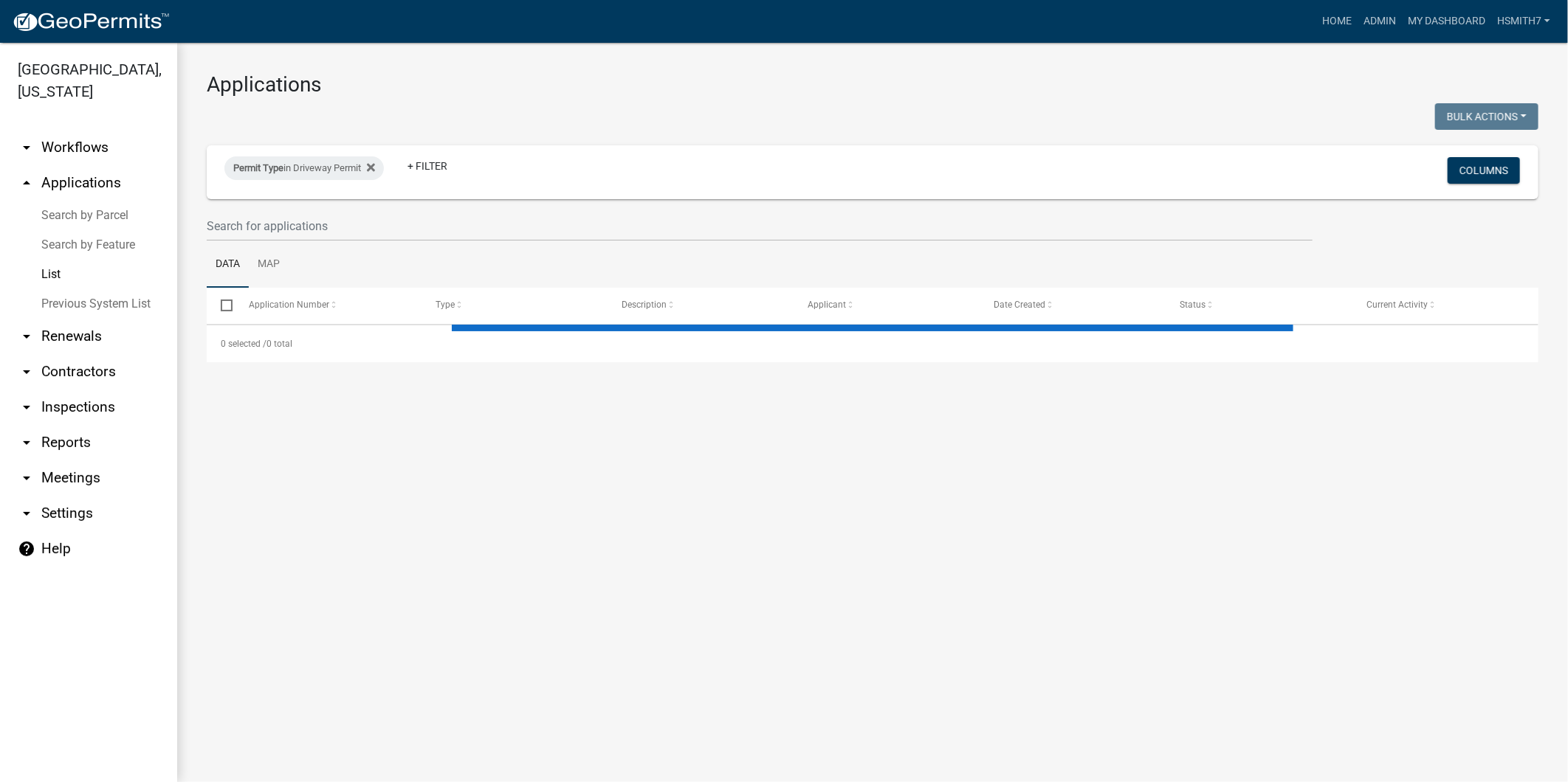
select select "3: 100"
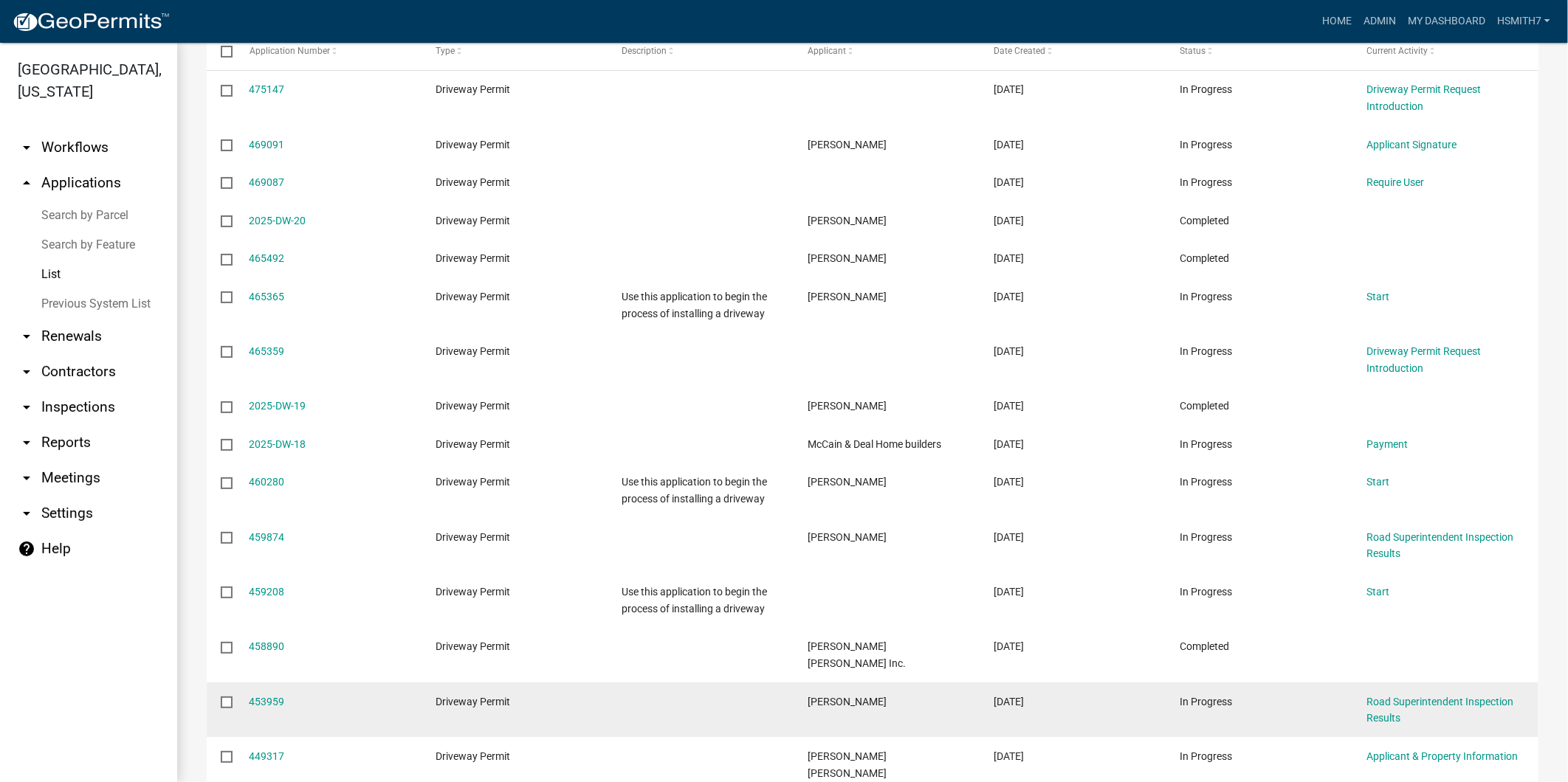
scroll to position [573, 0]
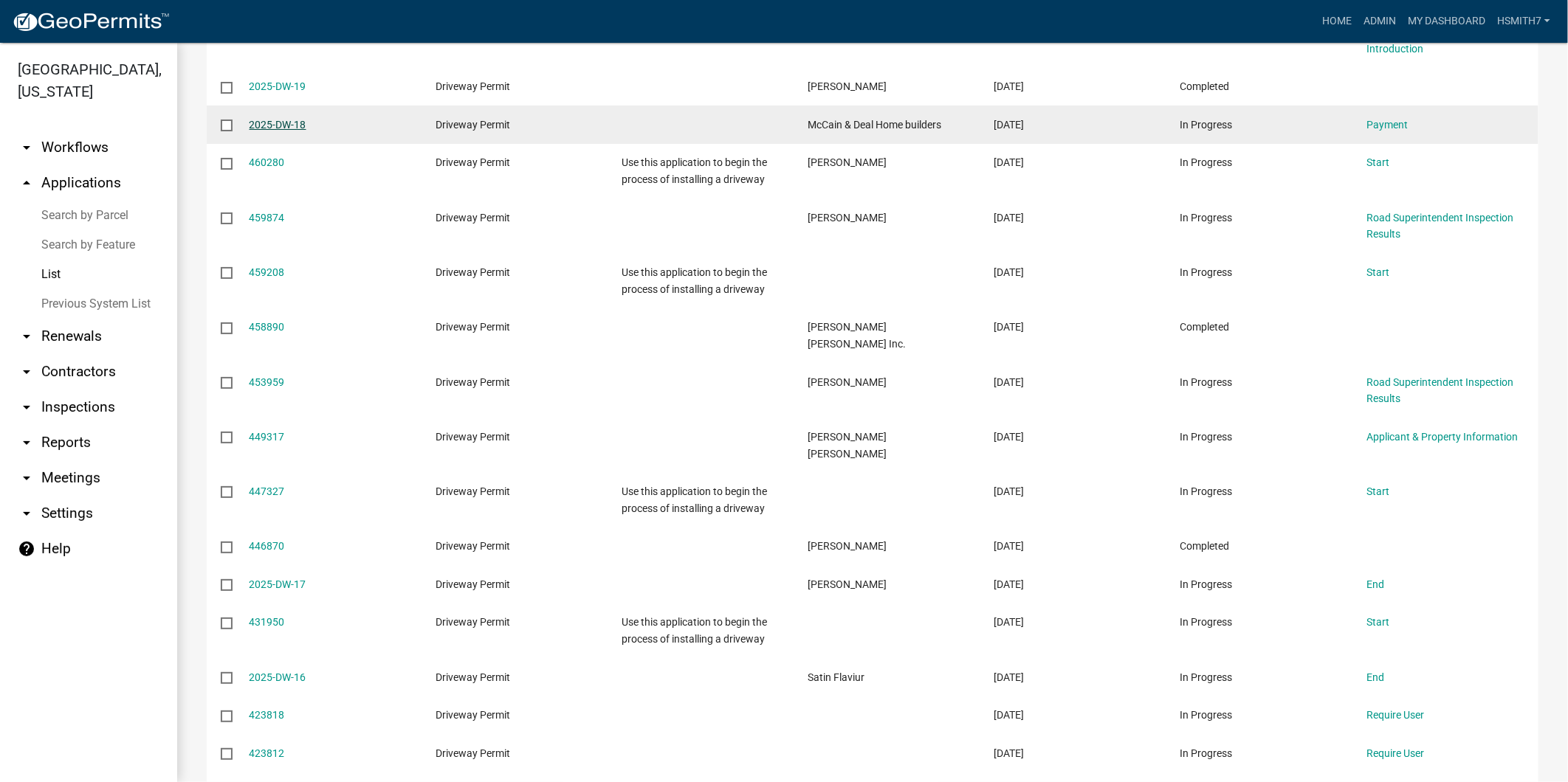
click at [301, 123] on link "2025-DW-18" at bounding box center [278, 125] width 57 height 12
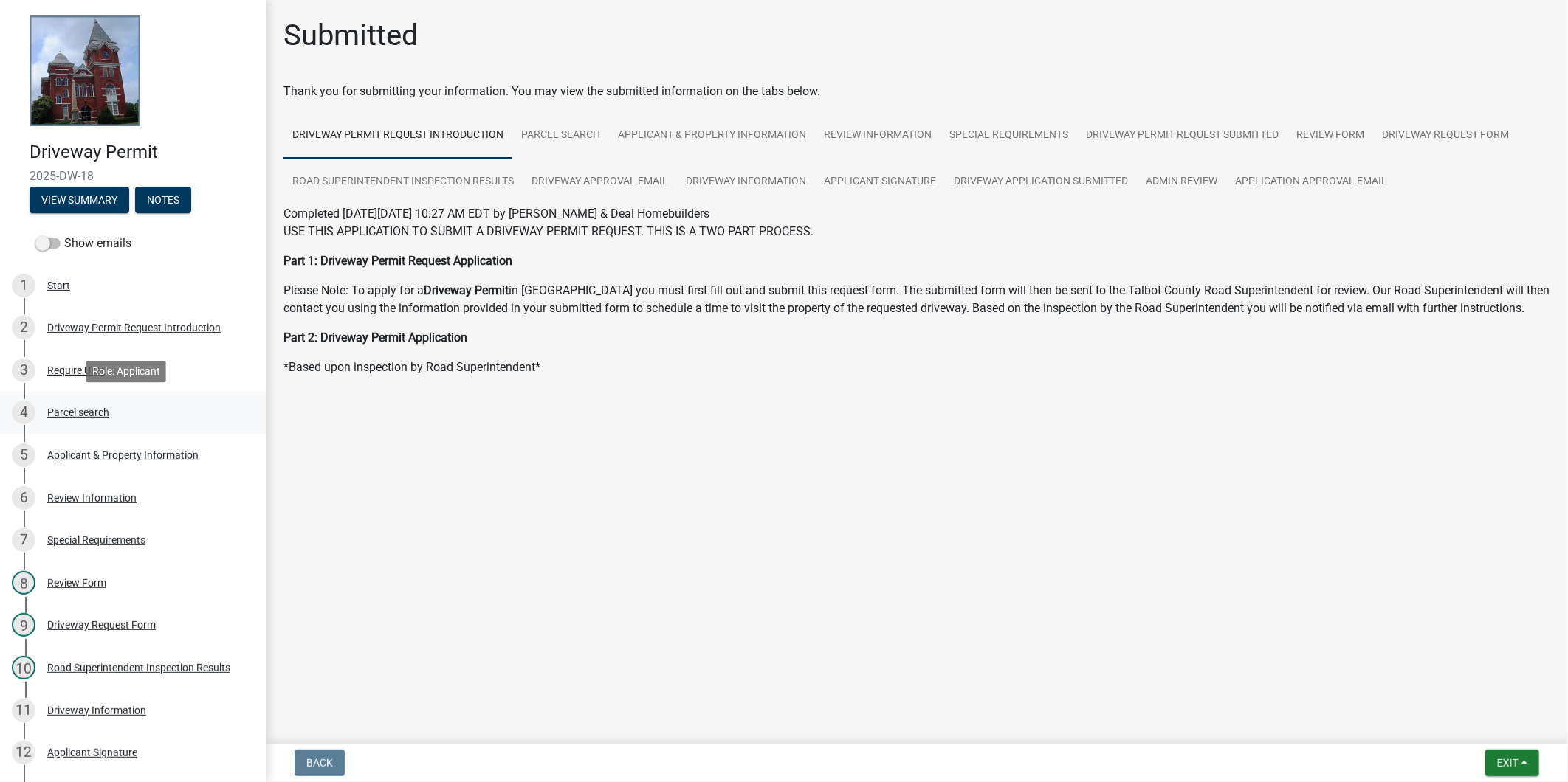
click at [99, 412] on div "Parcel search" at bounding box center [78, 412] width 62 height 11
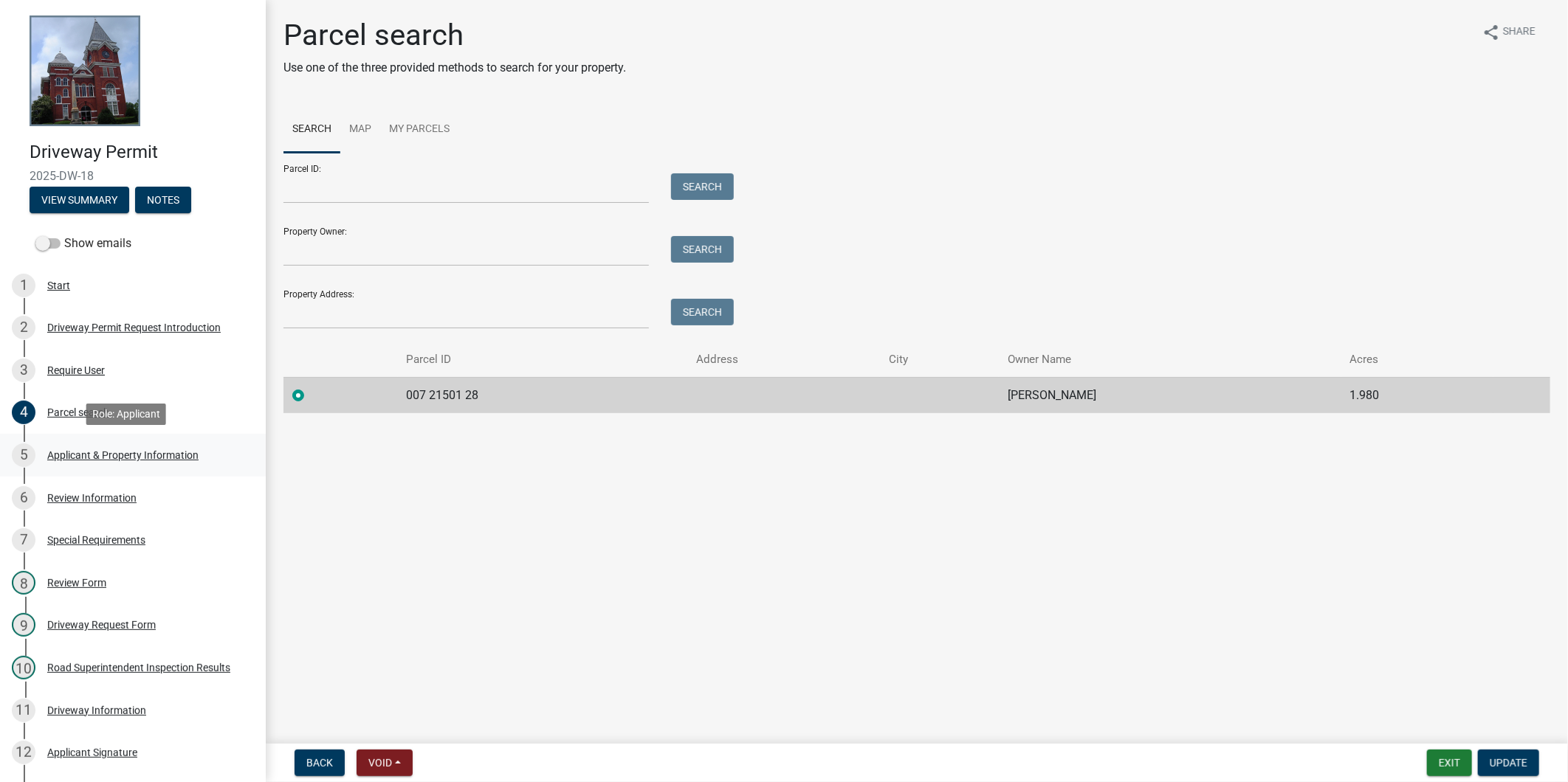
click at [122, 455] on div "Applicant & Property Information" at bounding box center [122, 455] width 151 height 11
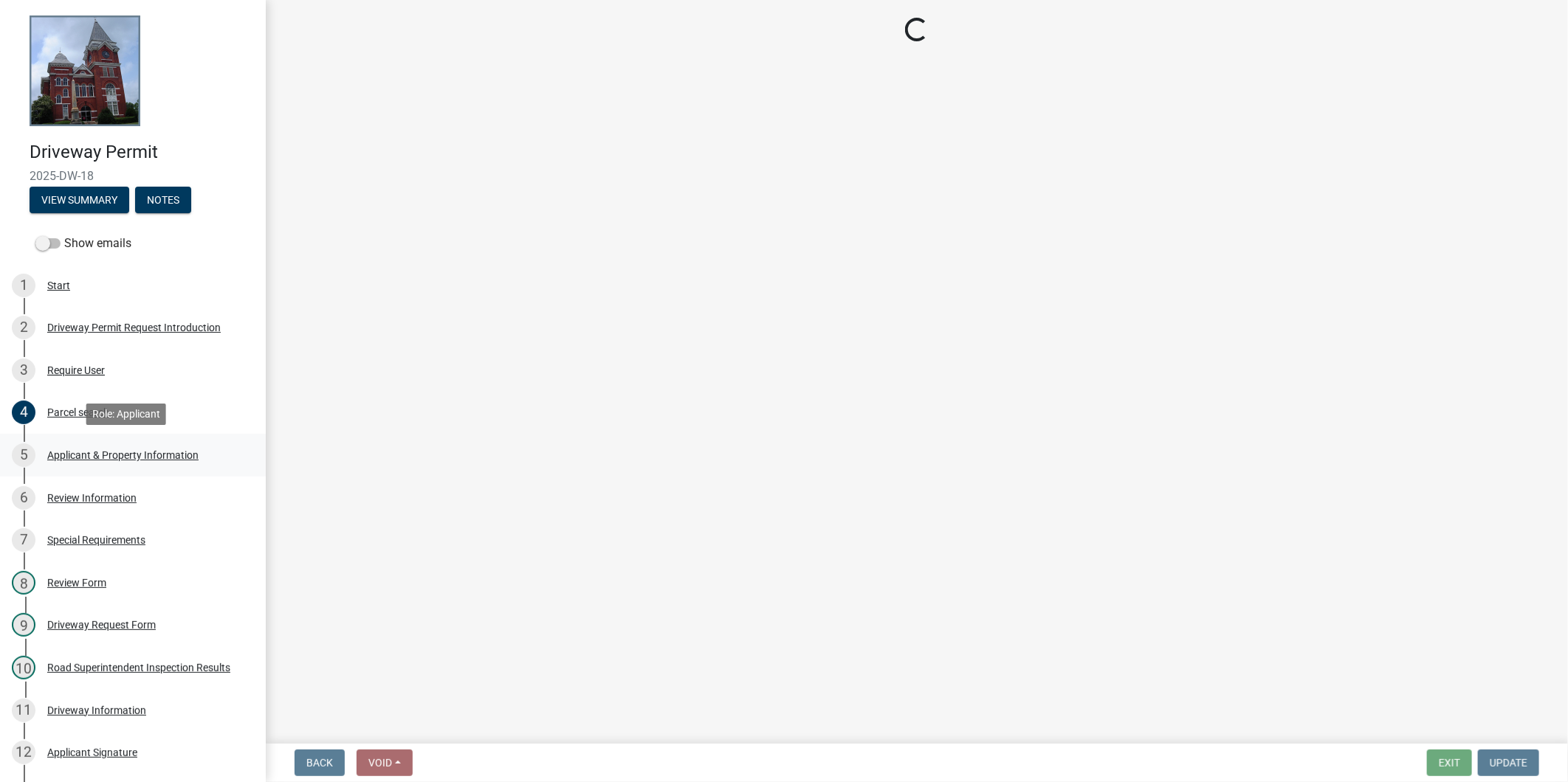
select select "1b9f1f25-2a45-4c36-bbf8-b941f64e08e5"
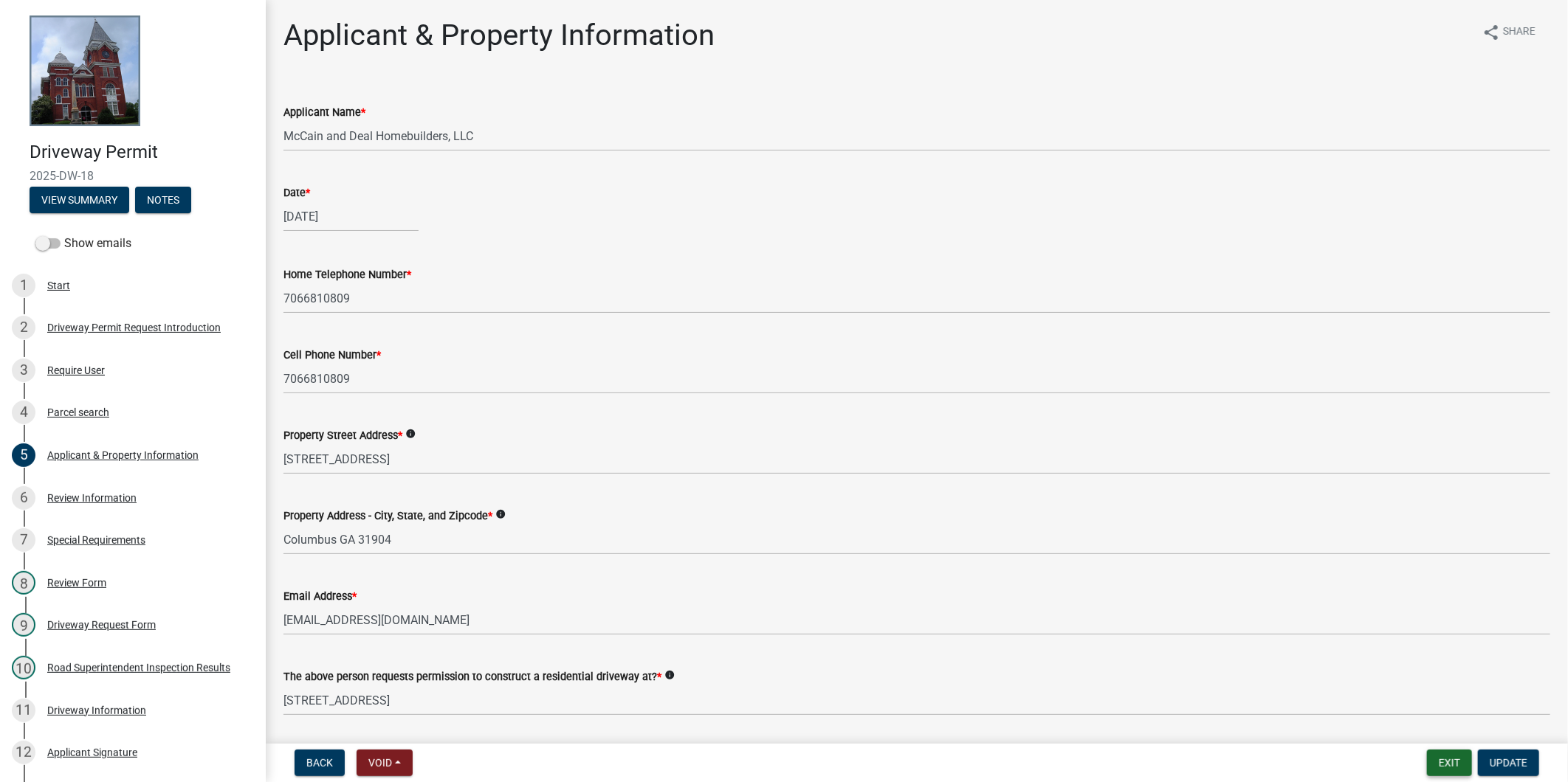
click at [1465, 761] on button "Exit" at bounding box center [1449, 762] width 45 height 26
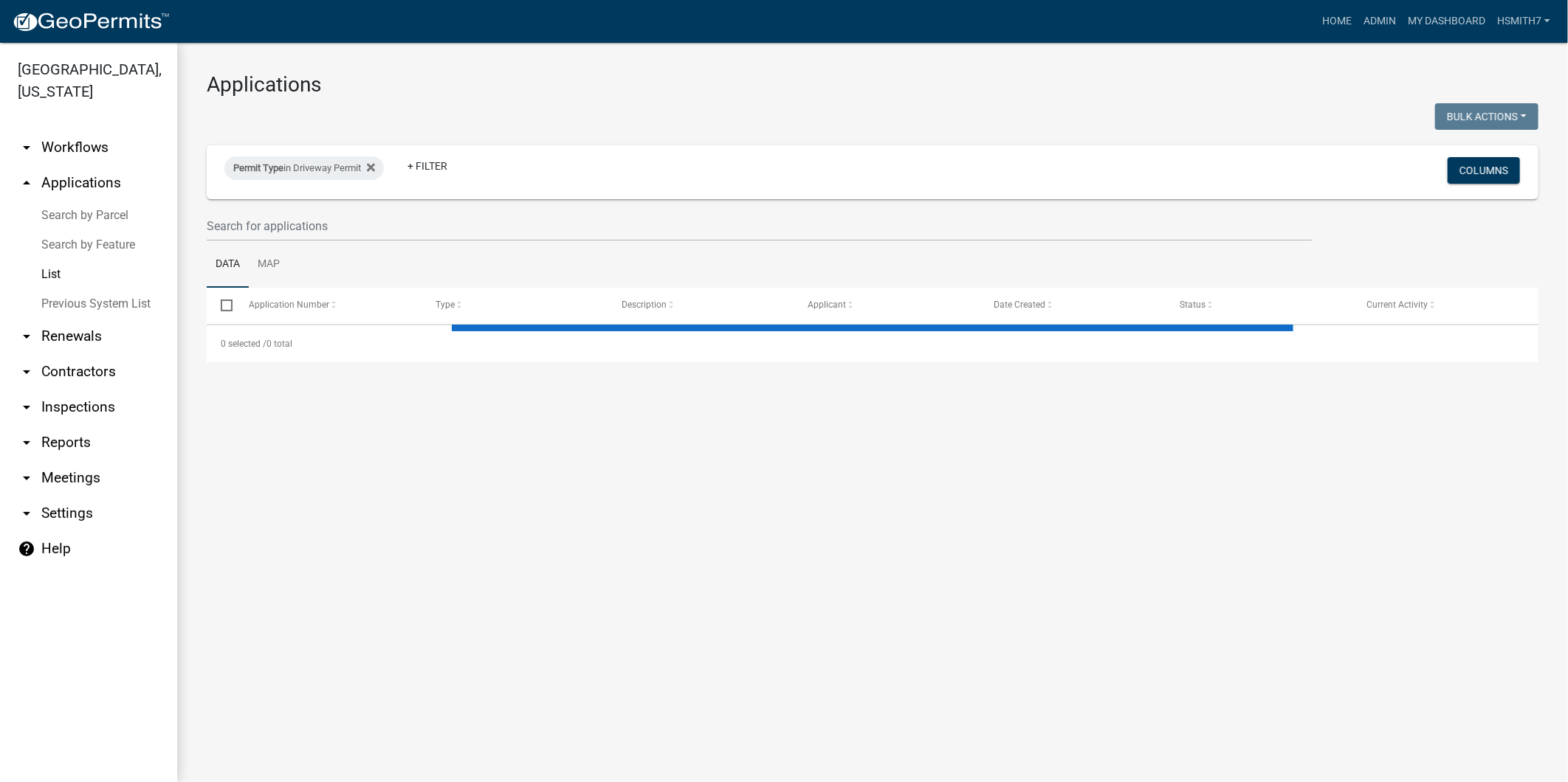
select select "3: 100"
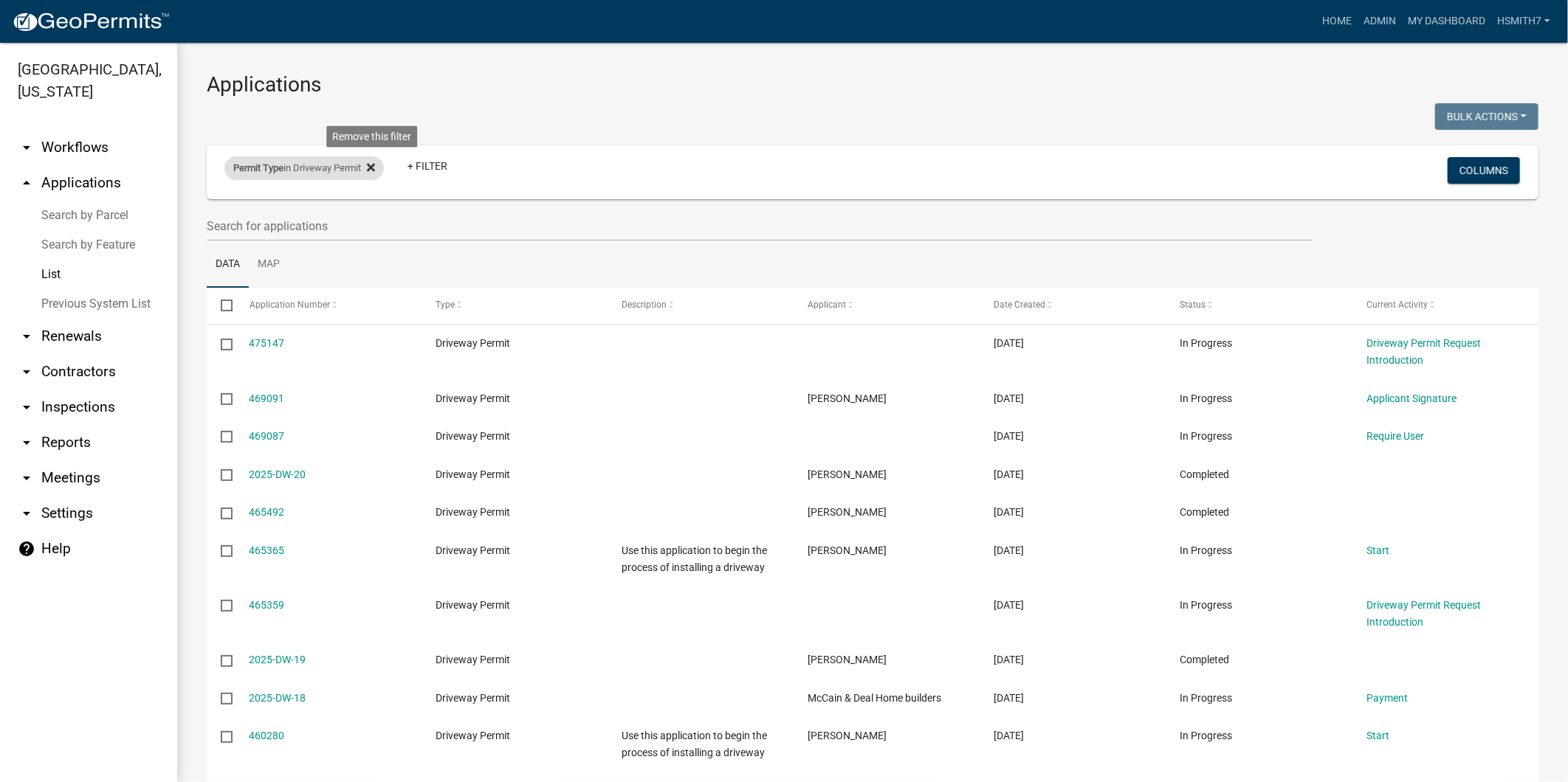
click at [375, 172] on icon at bounding box center [370, 168] width 8 height 12
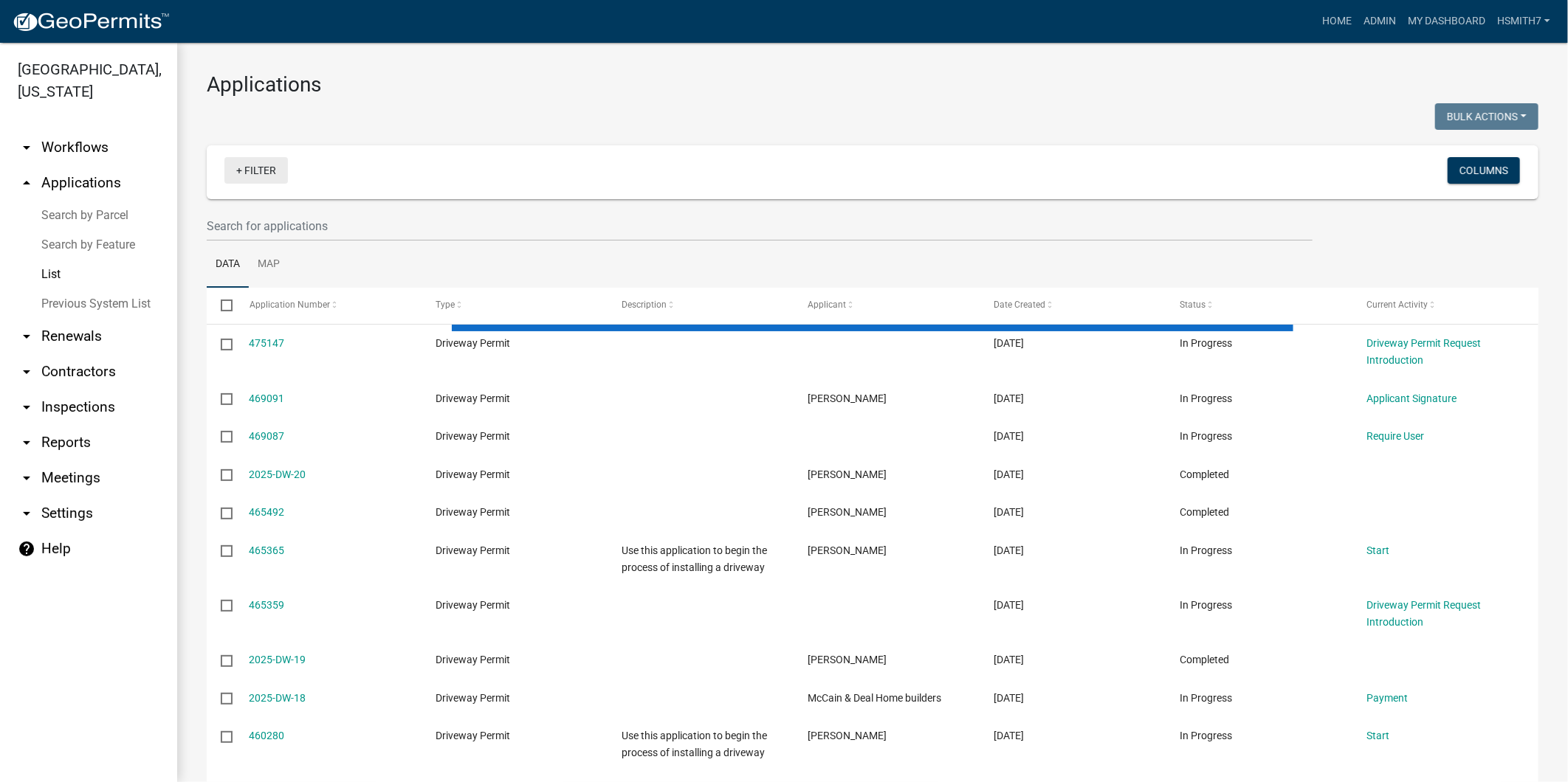
click at [252, 168] on link "+ Filter" at bounding box center [256, 170] width 63 height 26
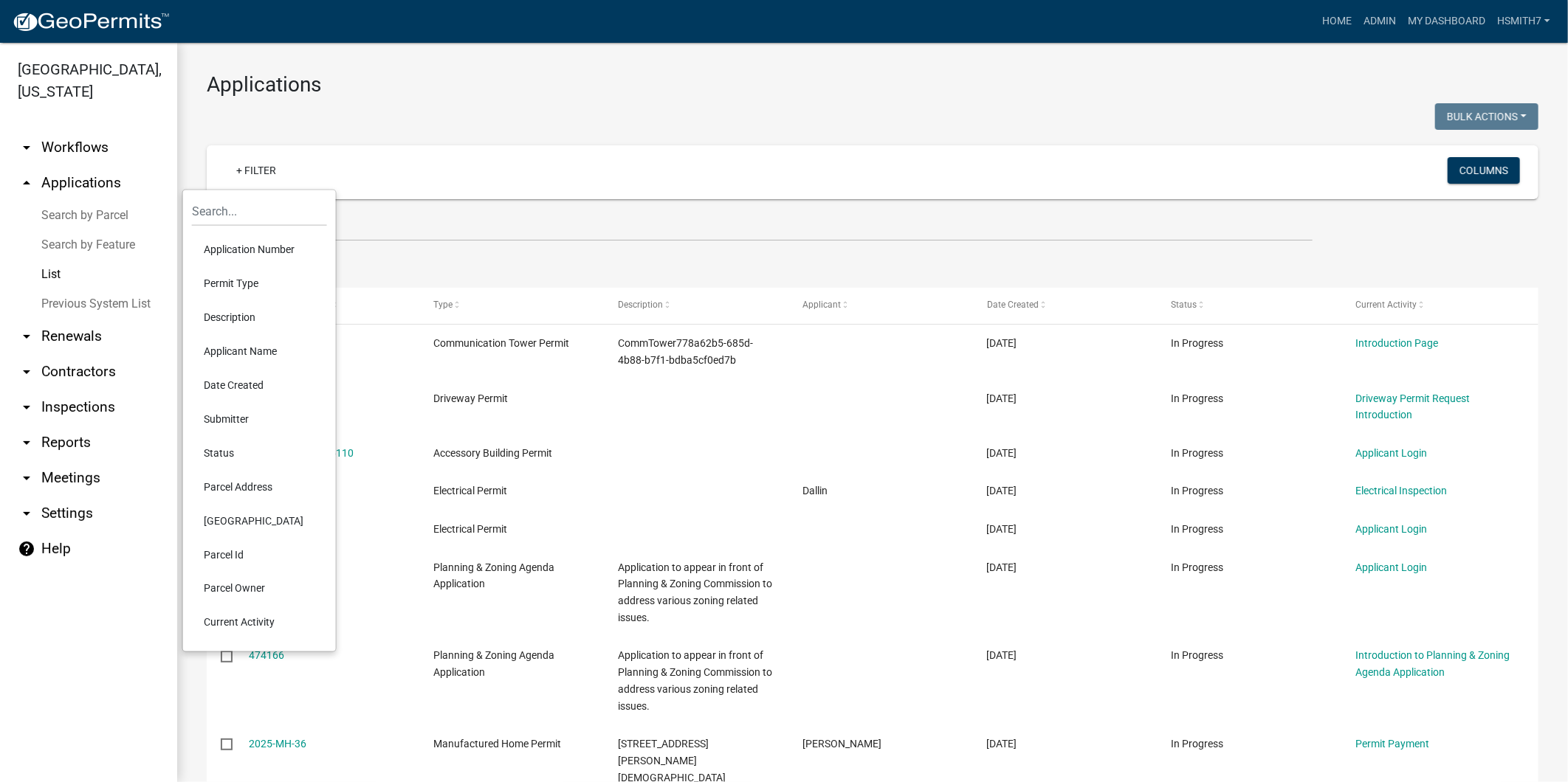
click at [246, 290] on li "Permit Type" at bounding box center [259, 283] width 135 height 34
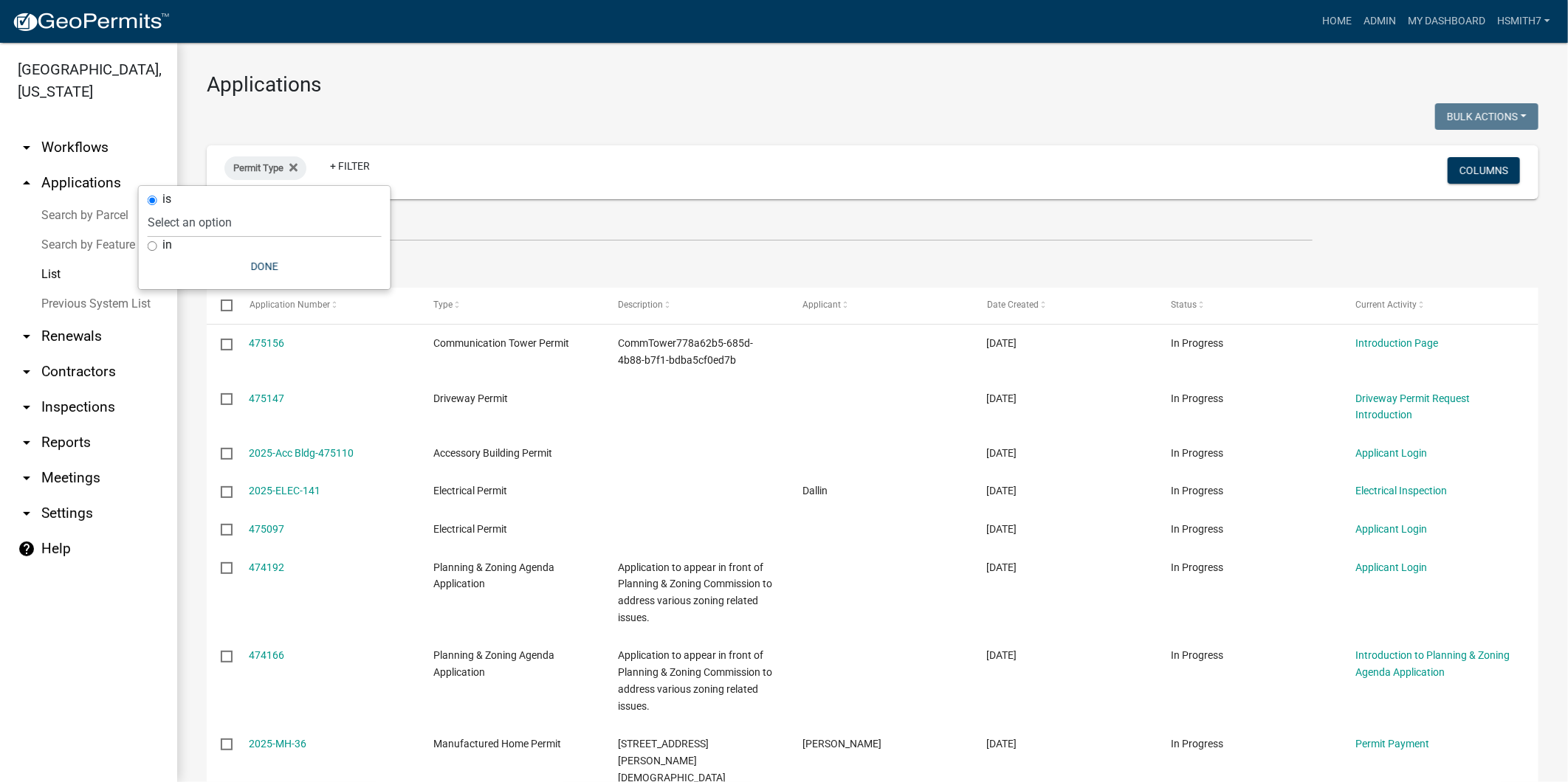
click at [162, 246] on label "in" at bounding box center [167, 245] width 10 height 12
click at [157, 246] on input "in" at bounding box center [152, 246] width 10 height 10
radio input "true"
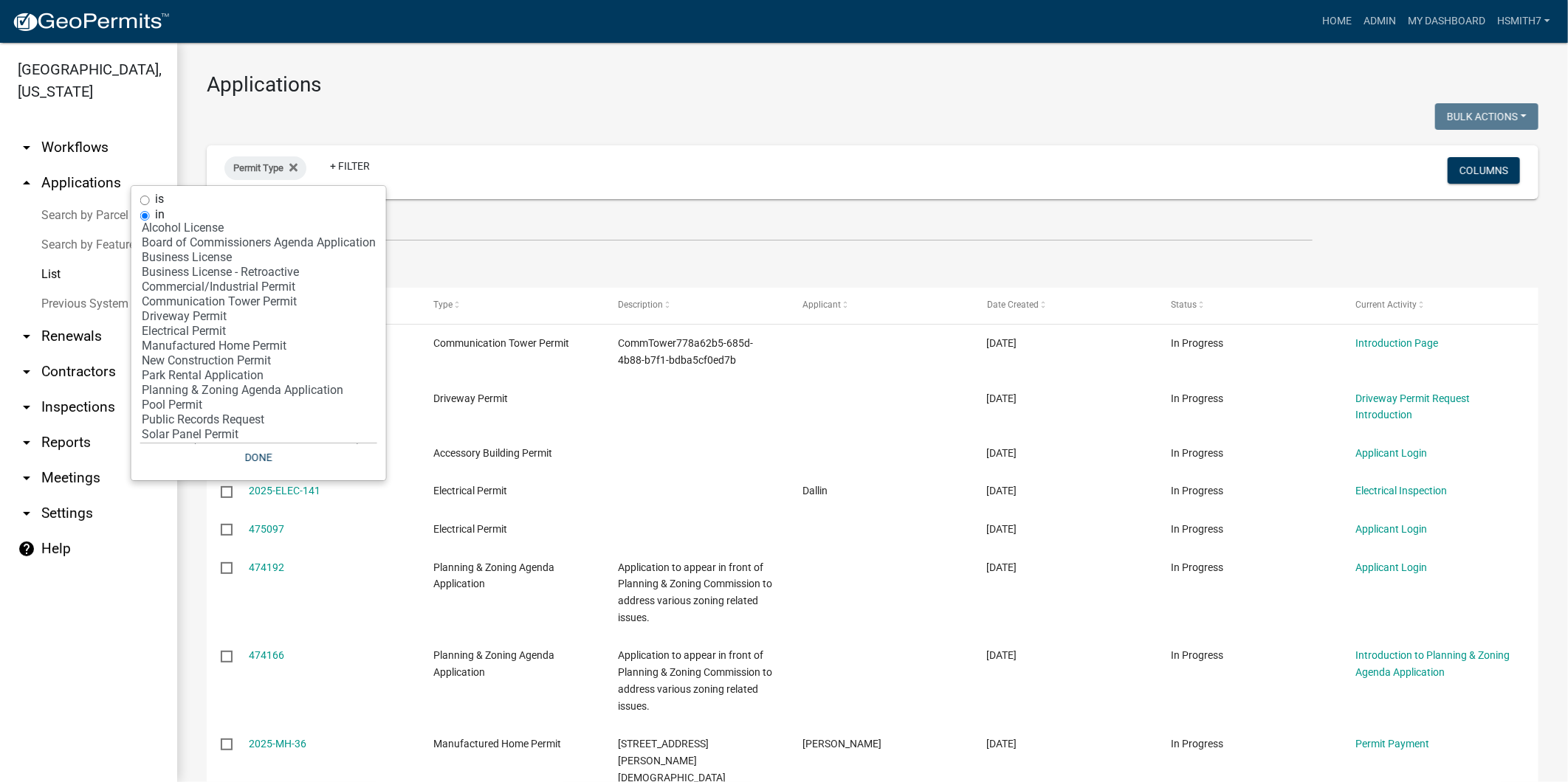
scroll to position [68, 0]
select select "11: 'dd78d371-1427-40dc-806a-1018b10d5d53'"
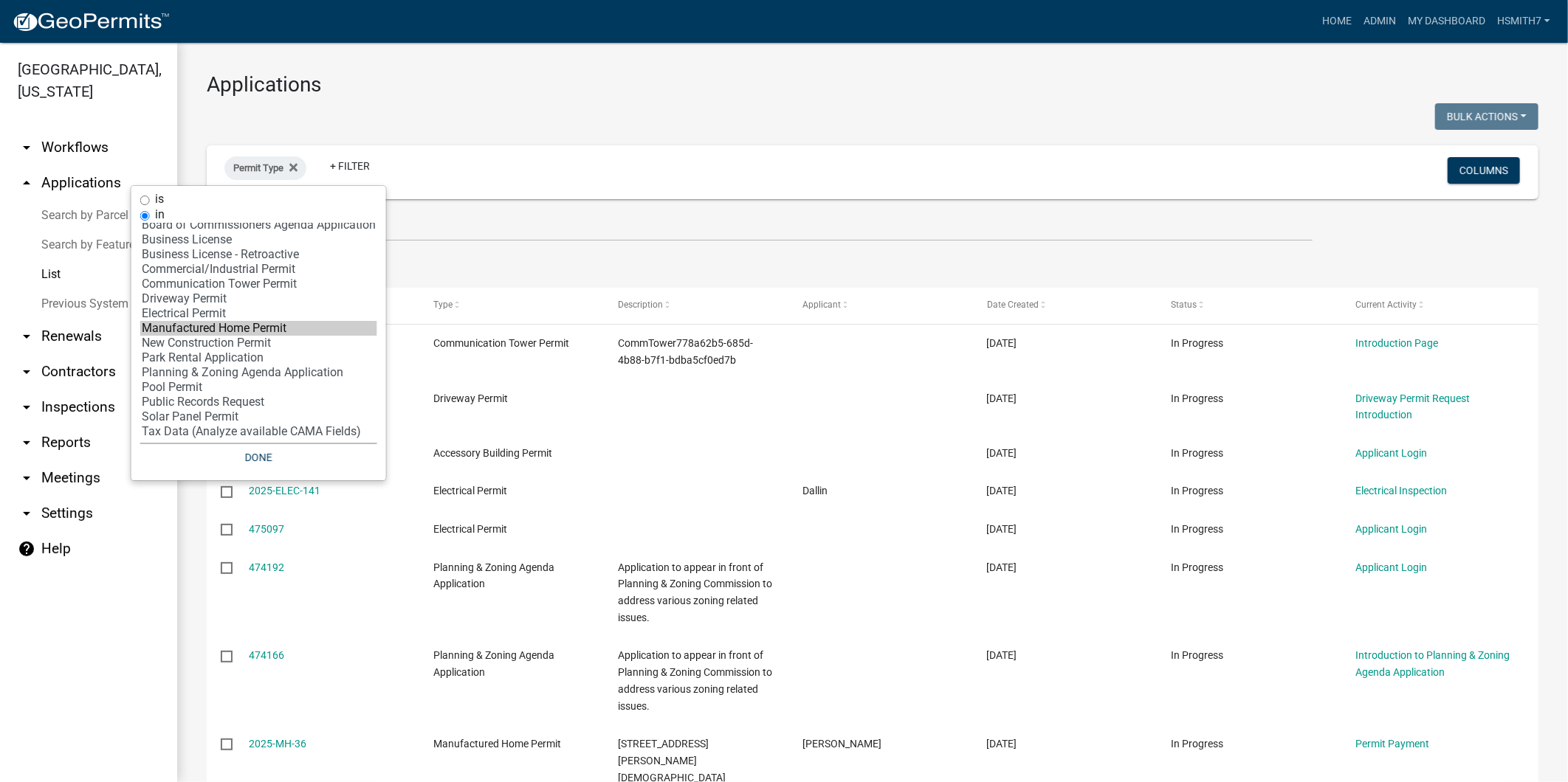
click at [233, 323] on option "Manufactured Home Permit" at bounding box center [258, 328] width 237 height 15
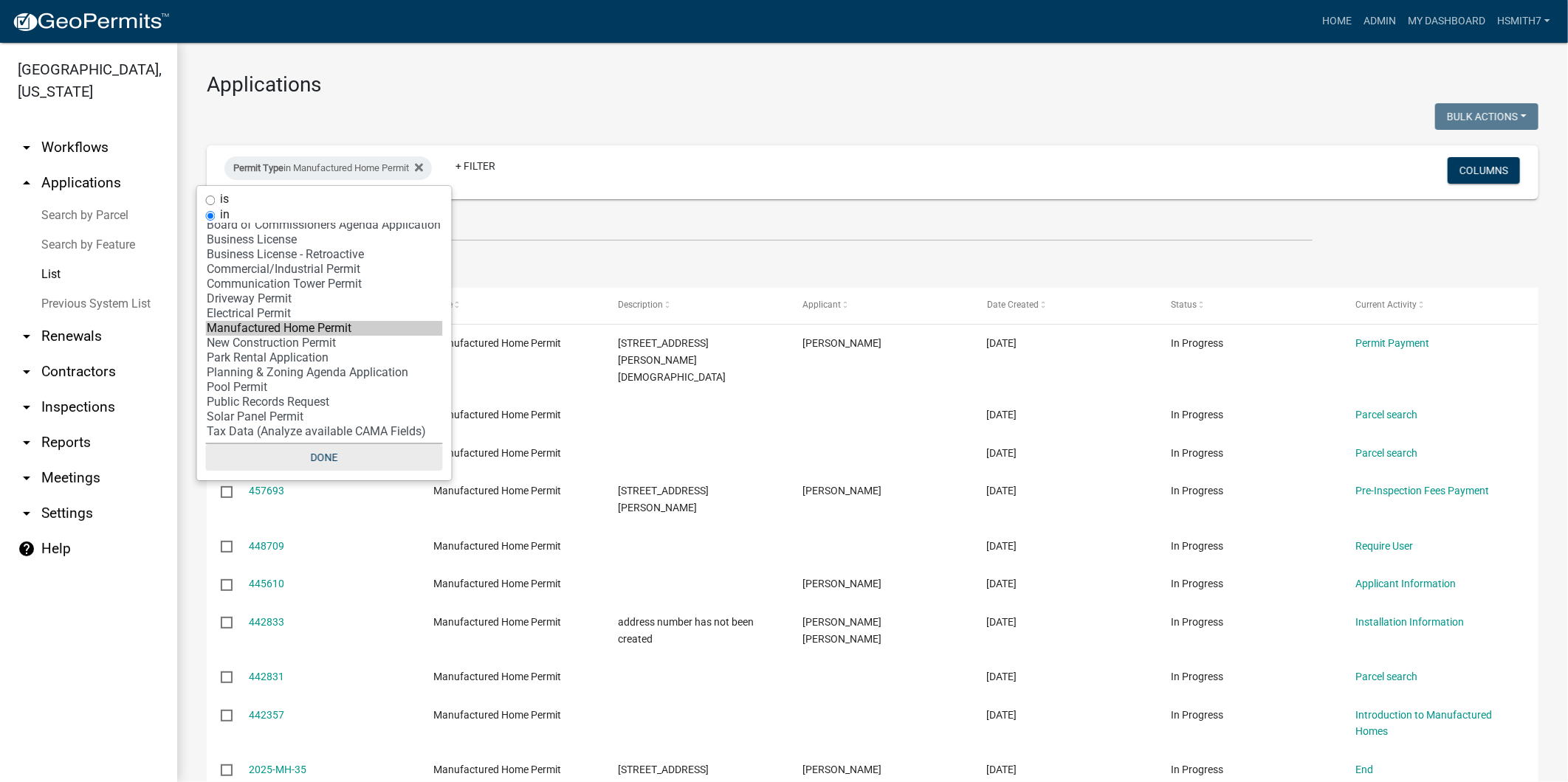
click at [350, 460] on button "Done" at bounding box center [324, 457] width 237 height 26
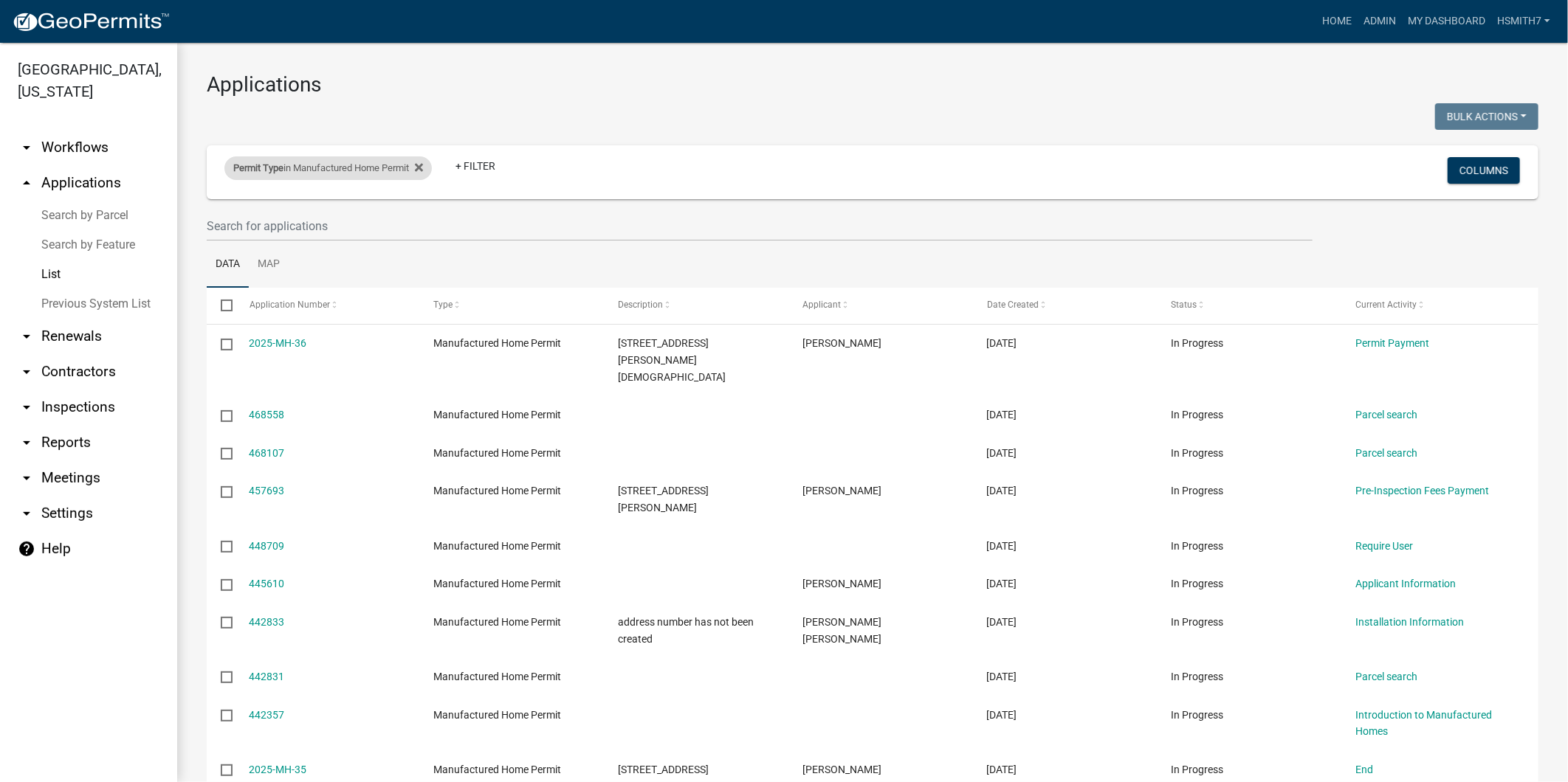
click at [301, 165] on div "Permit Type in Manufactured Home Permit" at bounding box center [328, 168] width 207 height 23
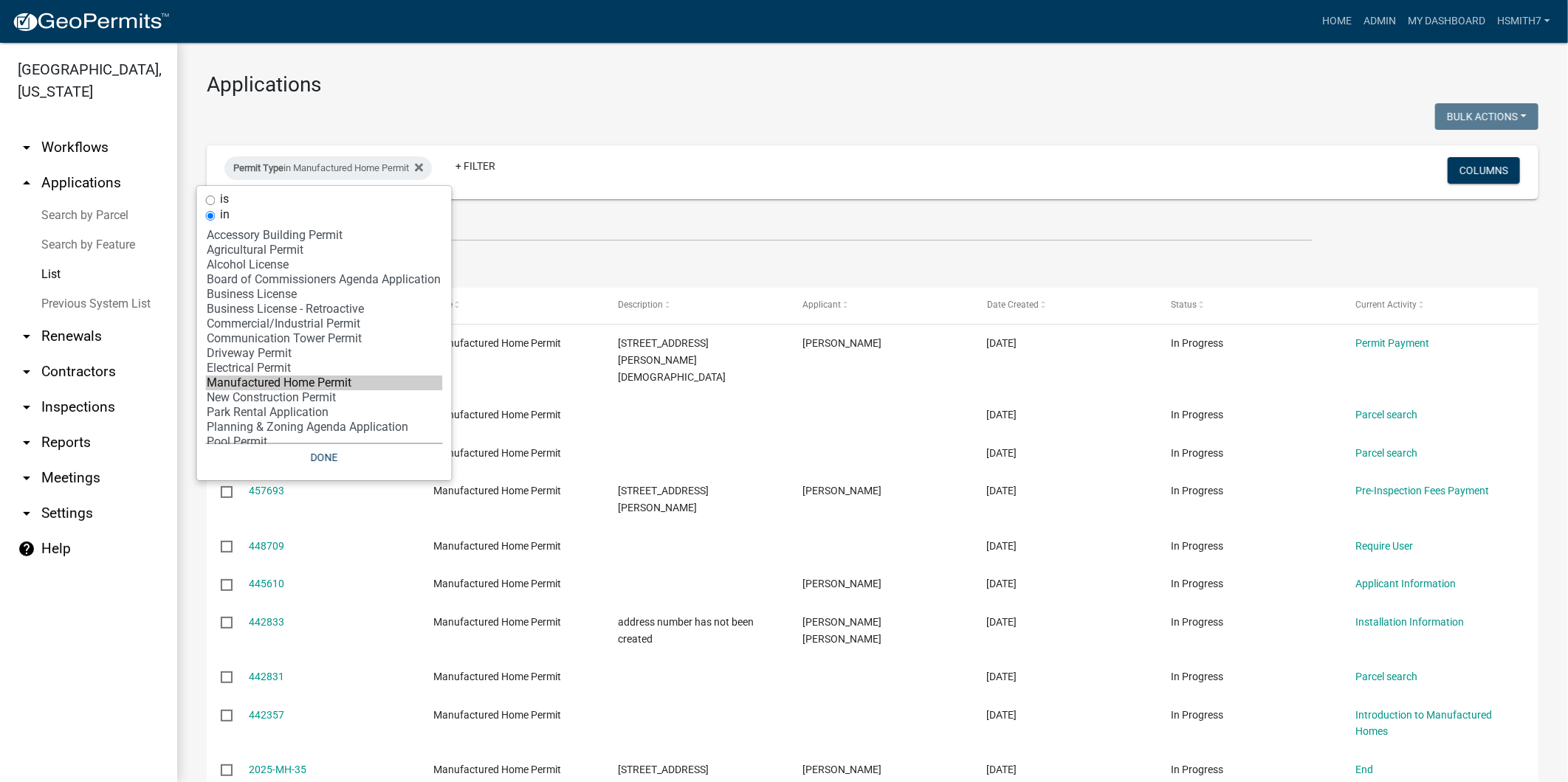
select select "10: 'd3398bb2-1b7a-4daf-b382-fb5b9cae75b1'"
click at [292, 373] on option "Electrical Permit" at bounding box center [324, 368] width 237 height 15
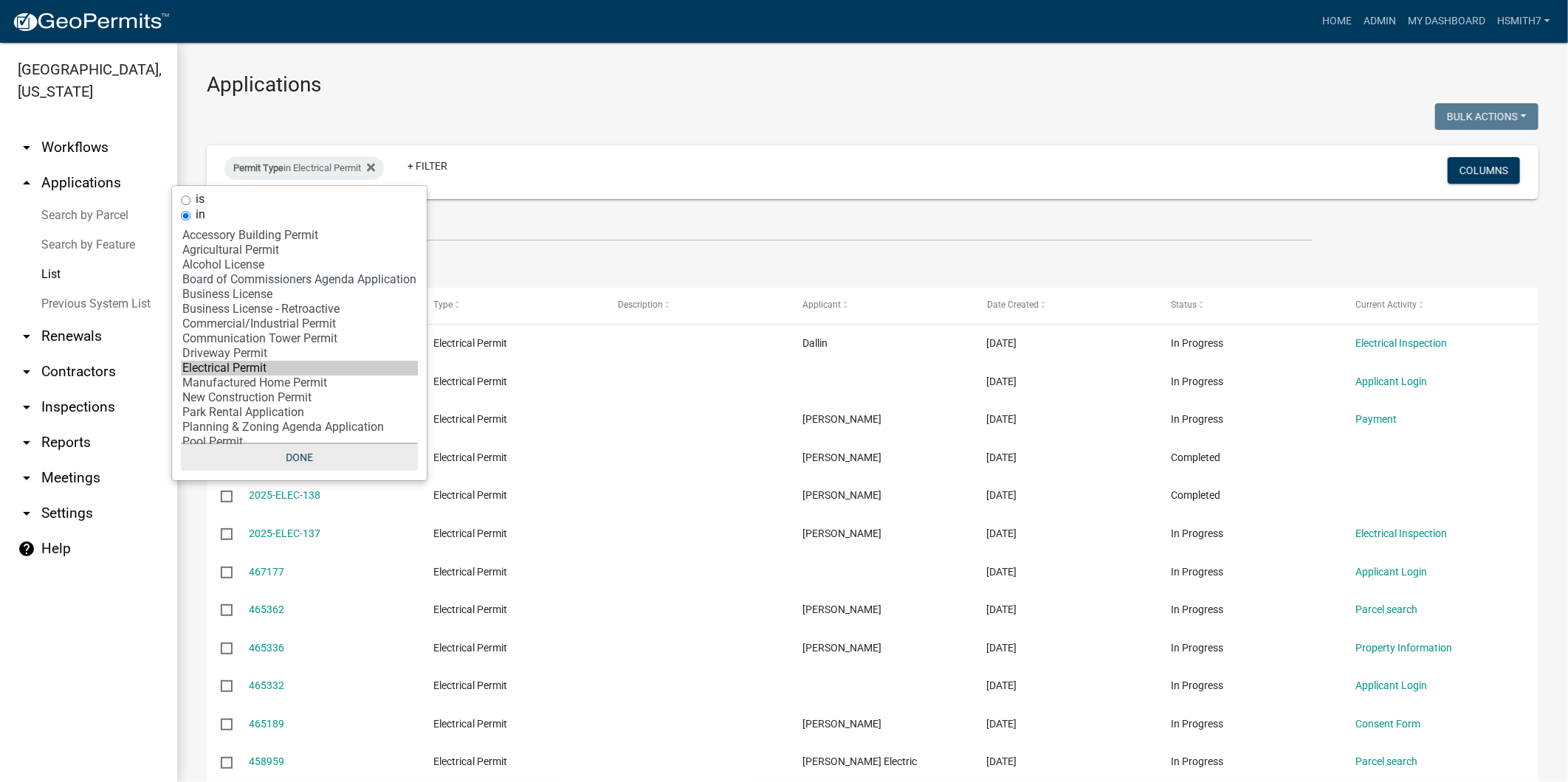
click at [320, 457] on button "Done" at bounding box center [299, 457] width 237 height 26
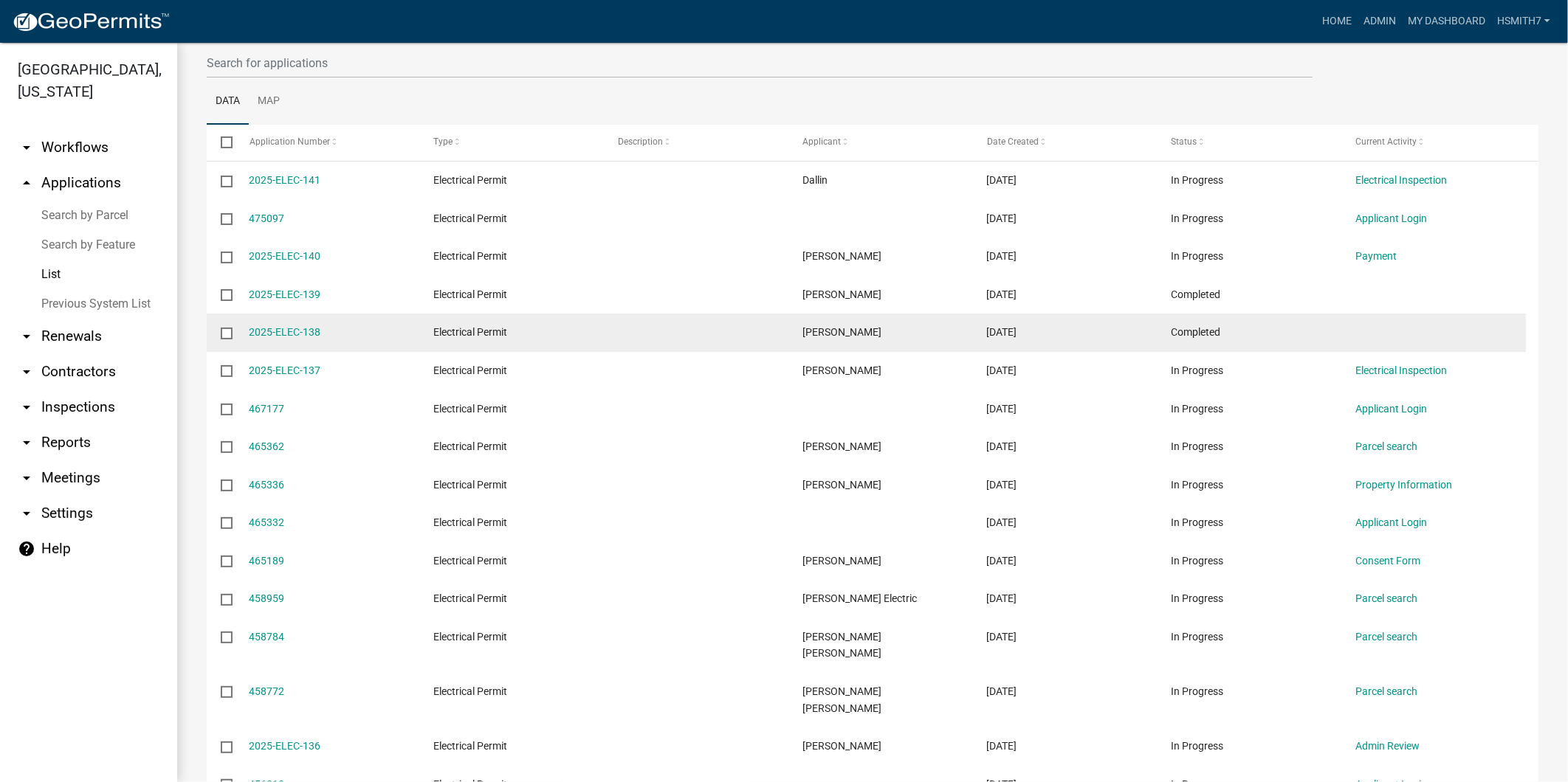
scroll to position [0, 0]
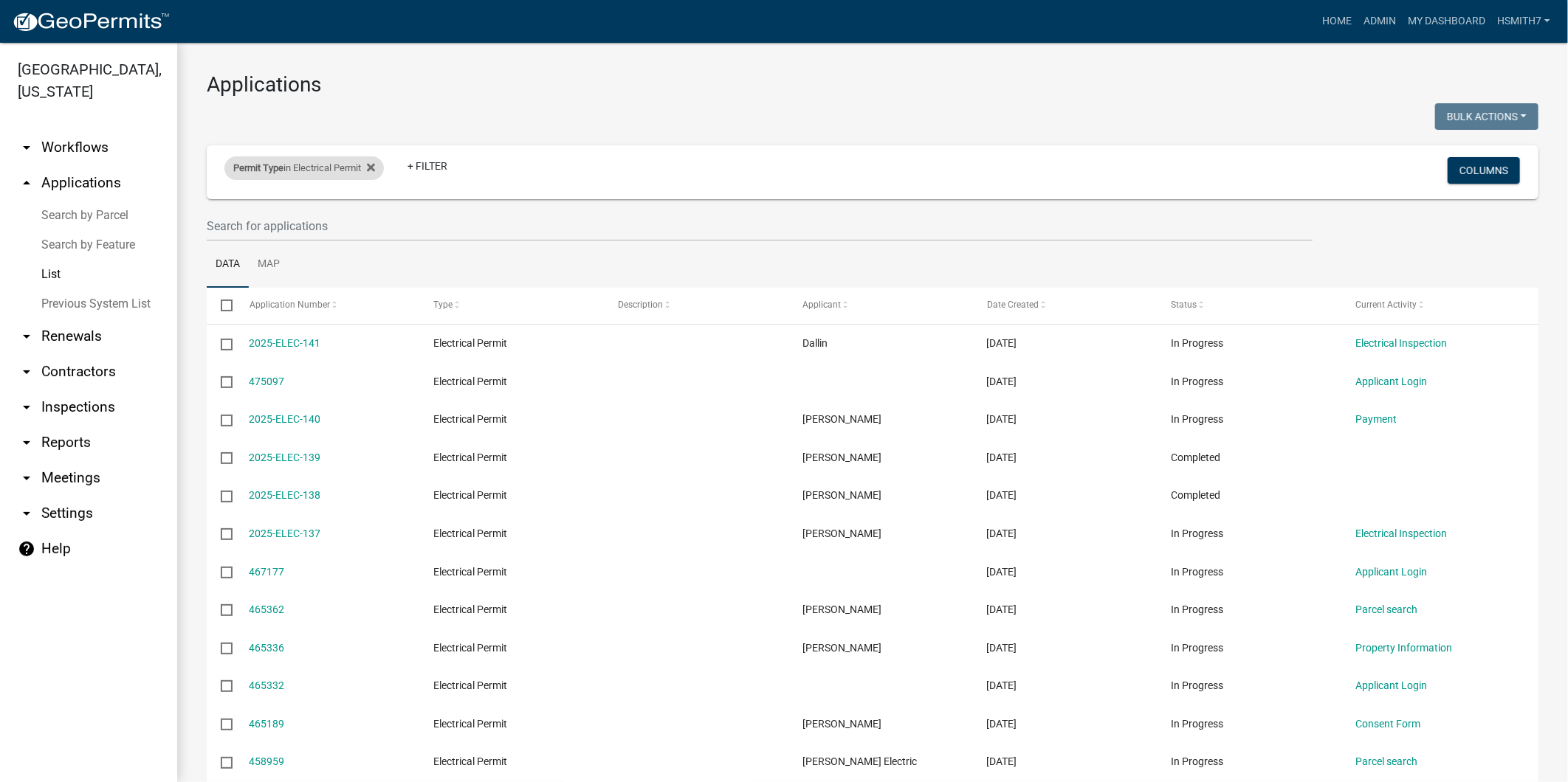
click at [309, 170] on div "Permit Type in Electrical Permit" at bounding box center [304, 168] width 159 height 23
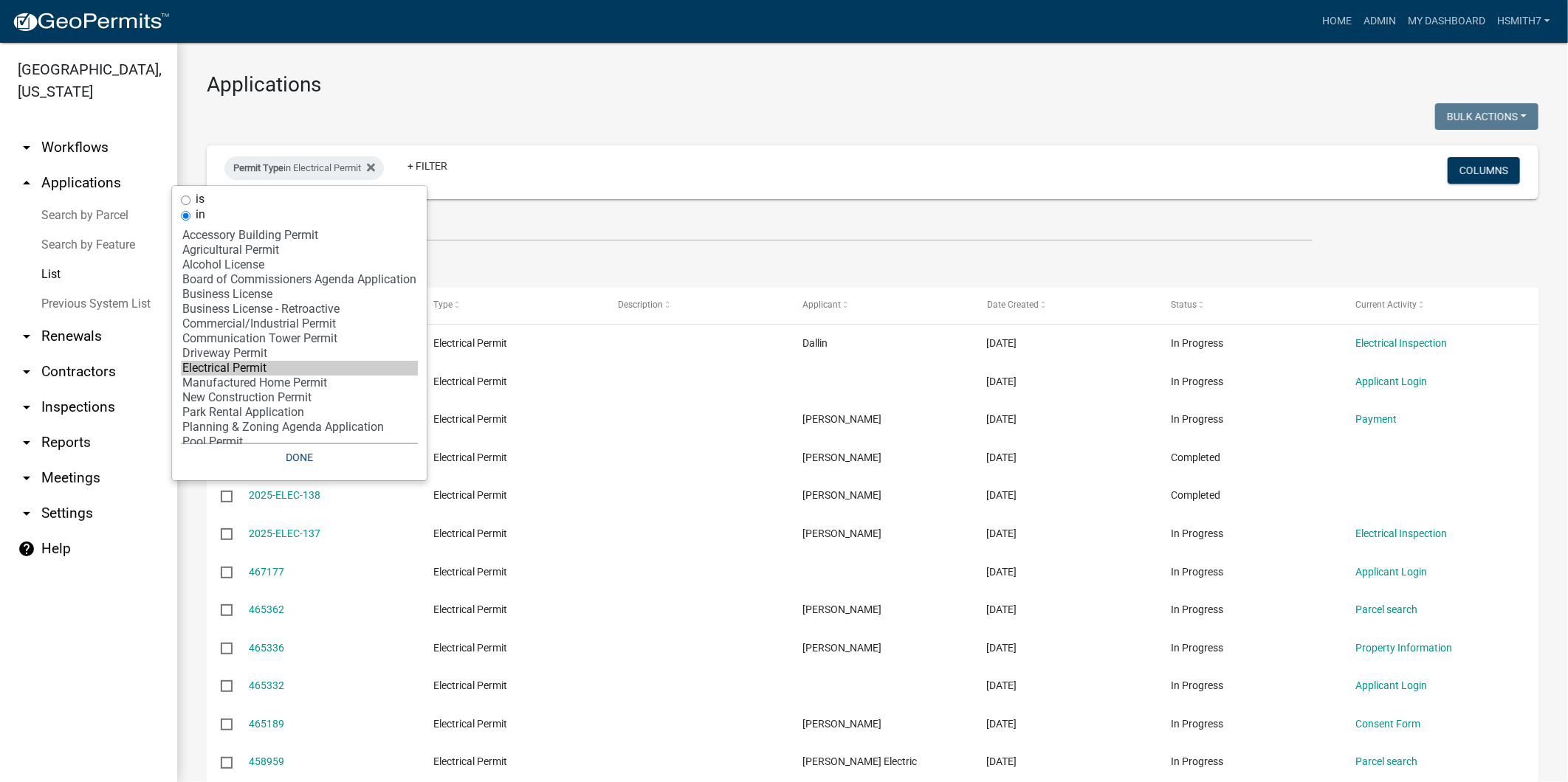
select select "12: '8f0f348d-721e-4407-8947-e3b69b3f0a37'"
click at [261, 405] on option "New Construction Permit" at bounding box center [299, 398] width 237 height 15
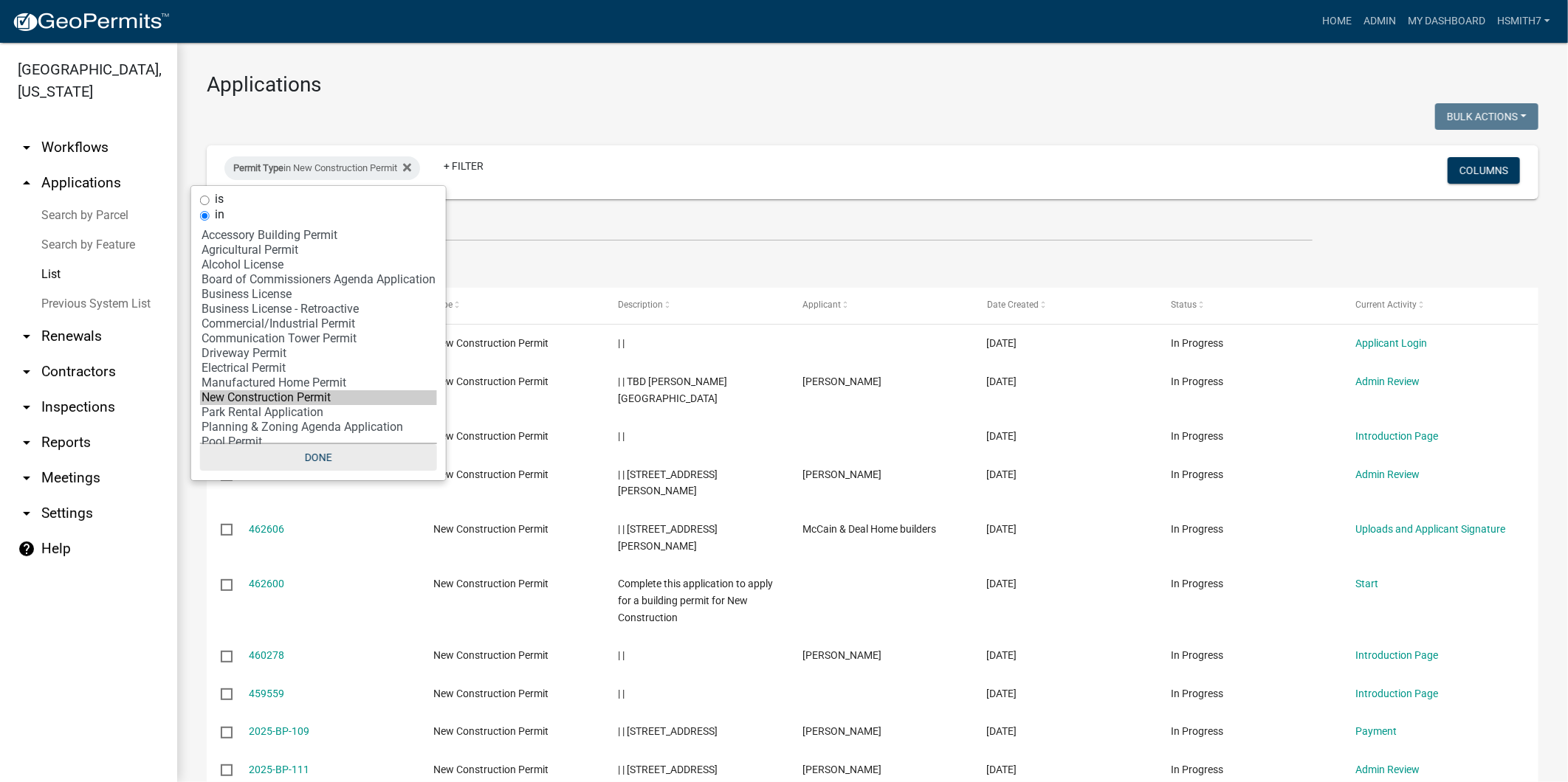
click at [309, 463] on button "Done" at bounding box center [318, 457] width 237 height 26
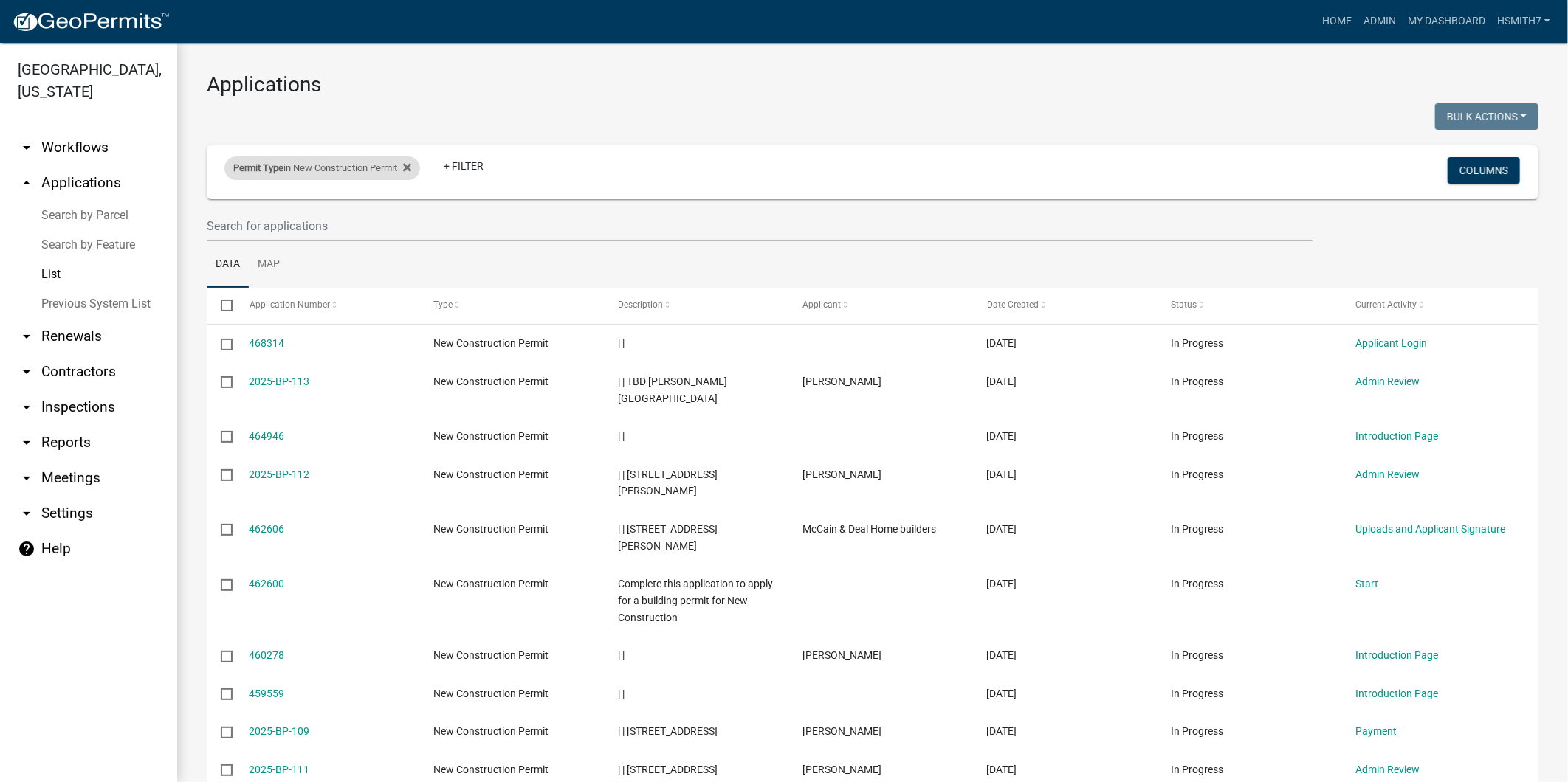
click at [330, 167] on div "Permit Type in New Construction Permit" at bounding box center [322, 168] width 195 height 23
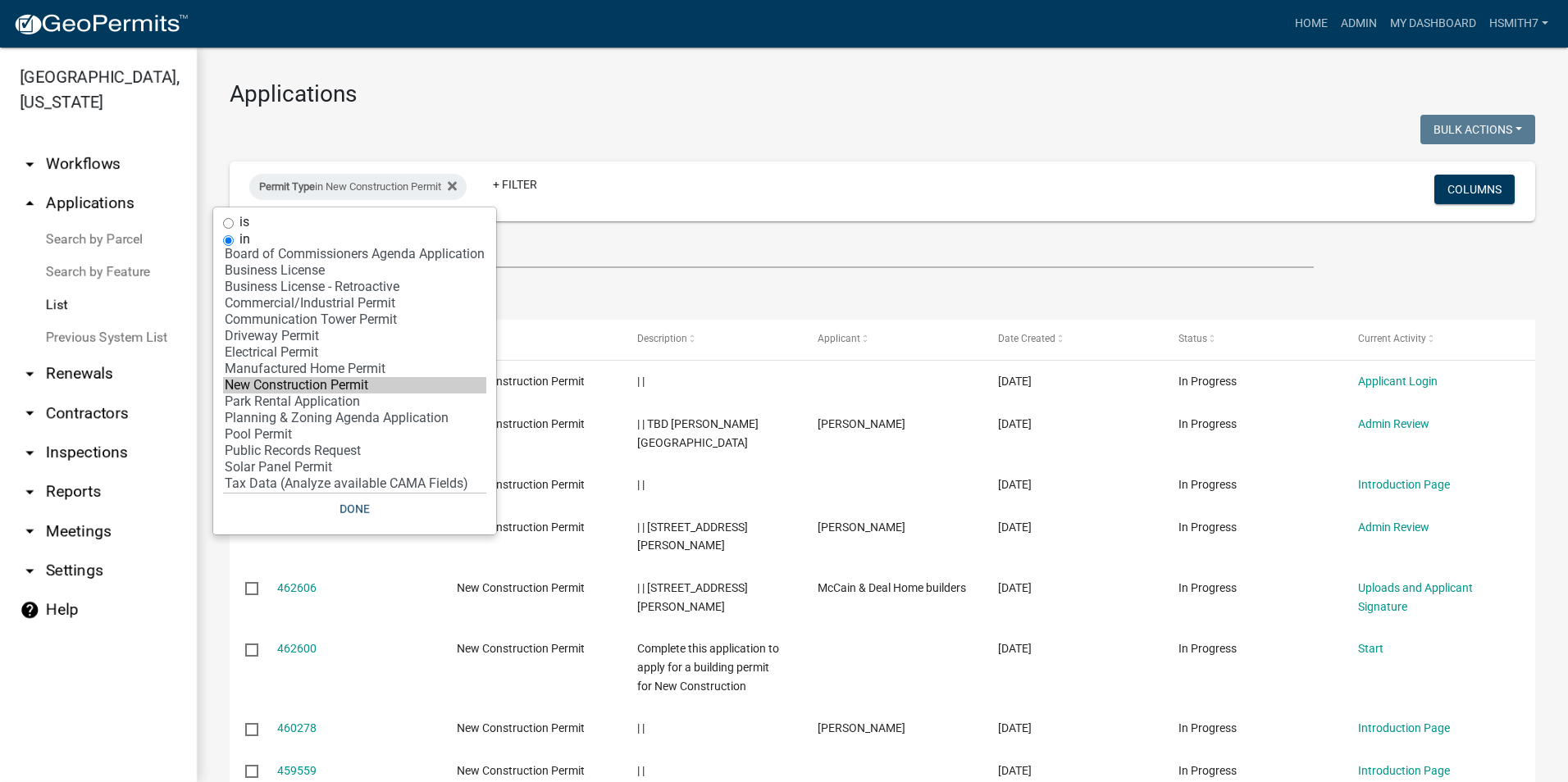
scroll to position [58, 0]
drag, startPoint x: 286, startPoint y: 467, endPoint x: 291, endPoint y: 474, distance: 8.6
select select "17: 'f718cd8a-5a53-4068-abaa-daf477a51fc3'"
click at [286, 467] on option "Solar Panel Permit" at bounding box center [354, 467] width 263 height 17
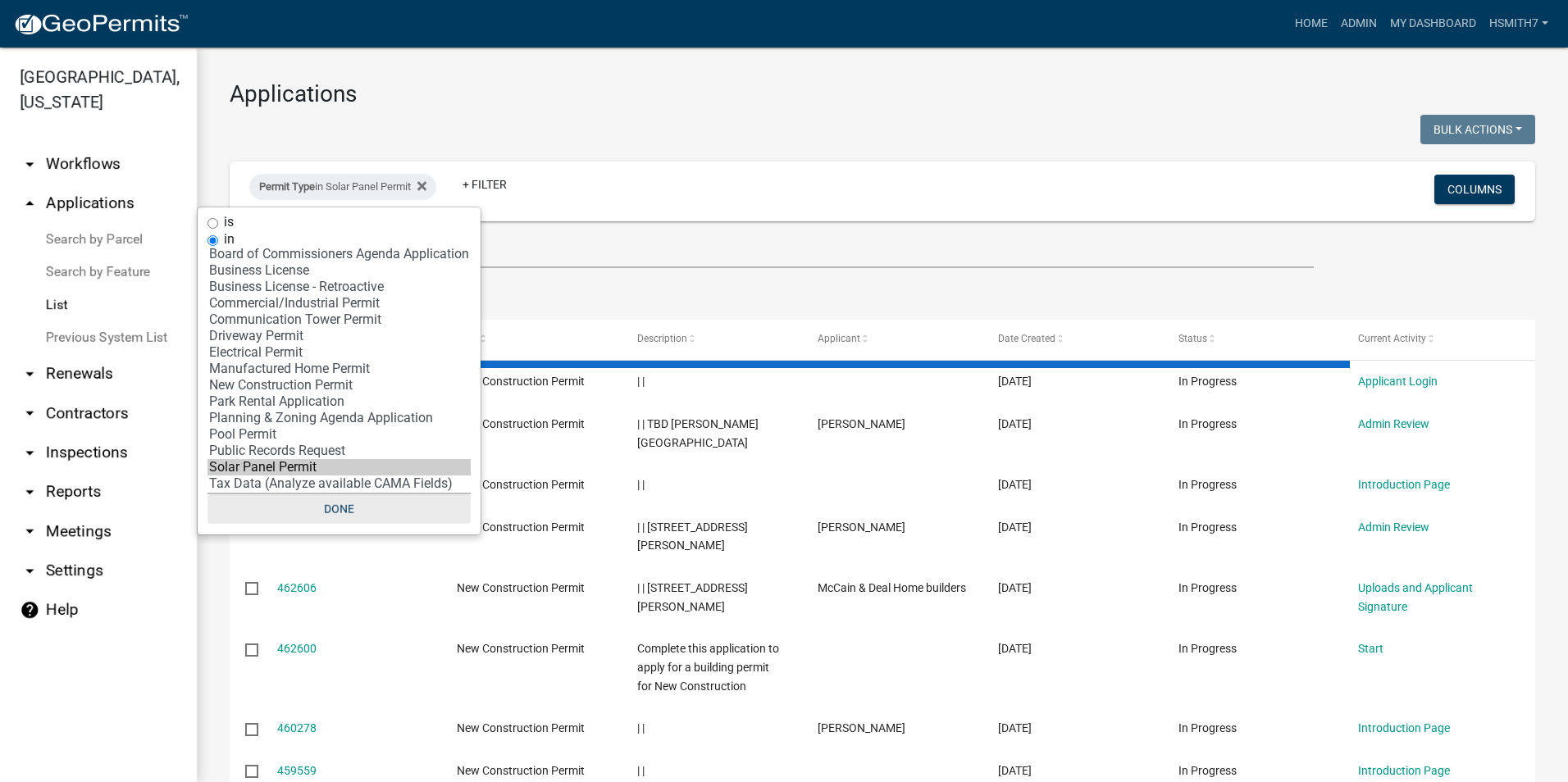
click at [315, 507] on button "Done" at bounding box center [339, 508] width 263 height 29
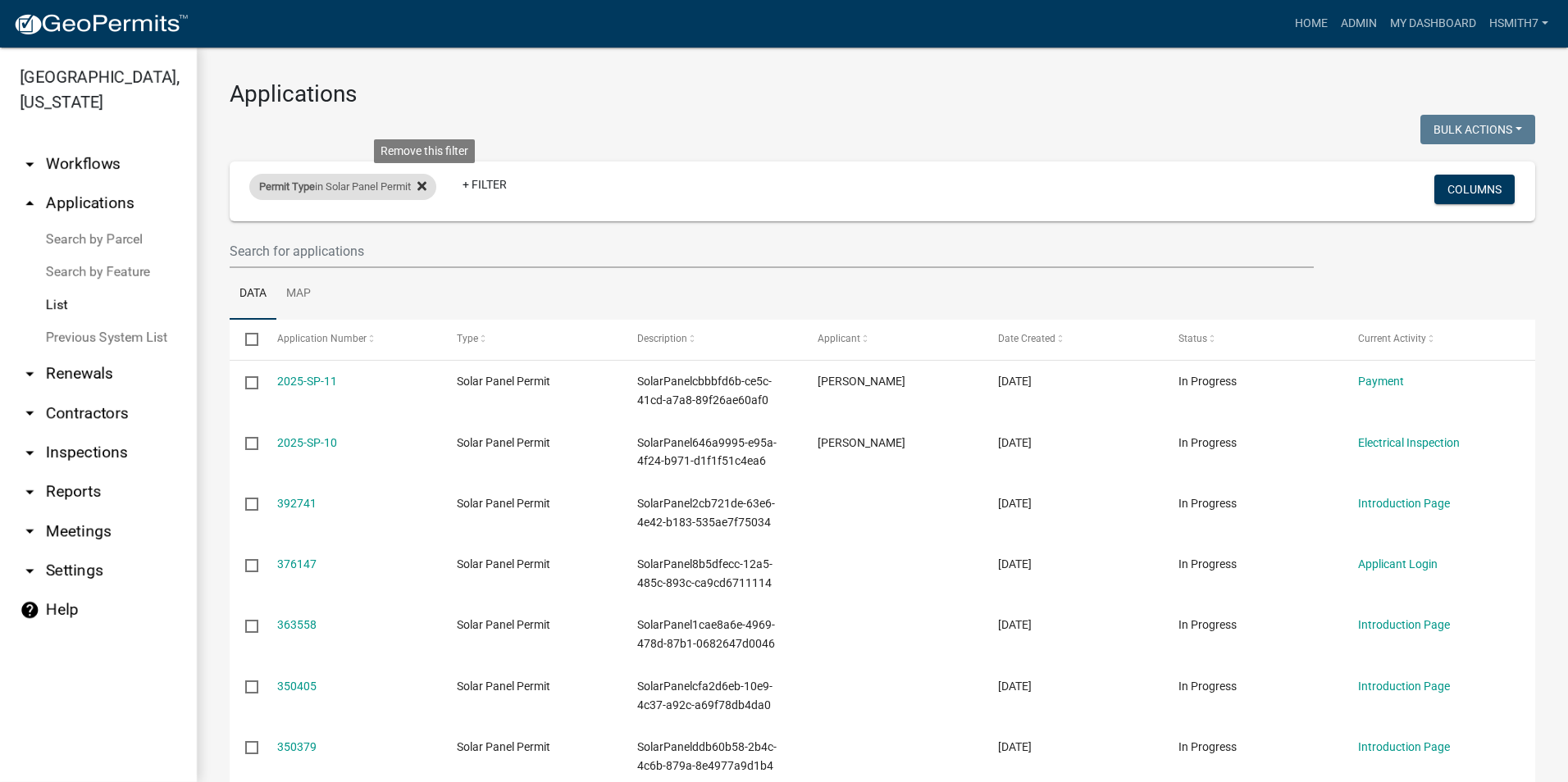
click at [427, 181] on icon at bounding box center [422, 186] width 9 height 13
